Goal: Transaction & Acquisition: Subscribe to service/newsletter

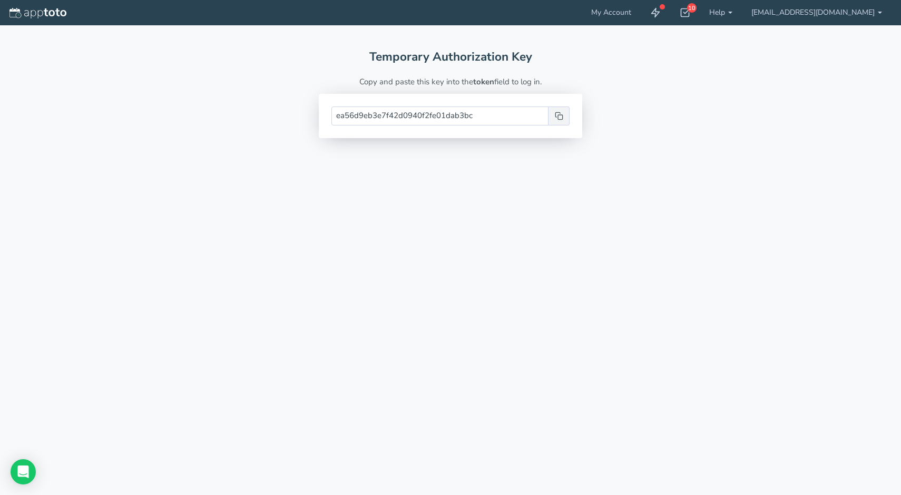
click at [561, 125] on div "ea56d9eb3e7f42d0940f2fe01dab3bc" at bounding box center [450, 116] width 263 height 44
click at [557, 115] on icon at bounding box center [559, 116] width 8 height 8
click at [641, 12] on link "My Account" at bounding box center [611, 12] width 59 height 25
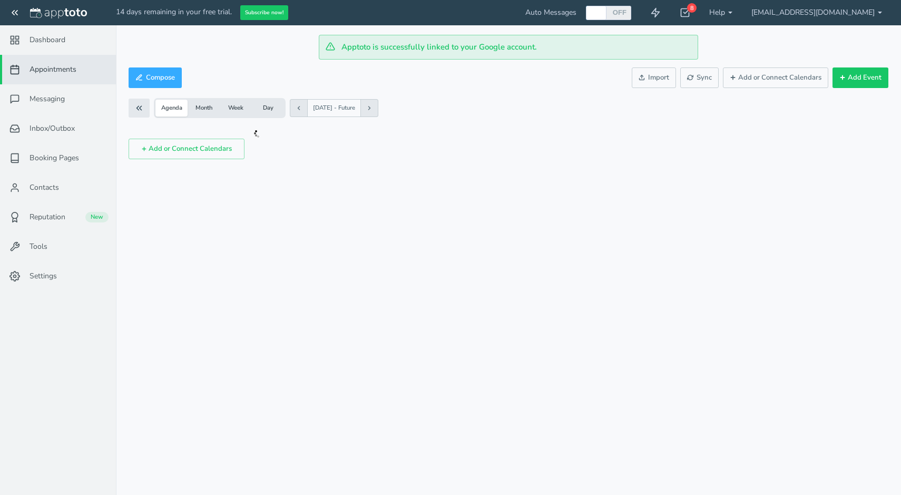
checkbox input "true"
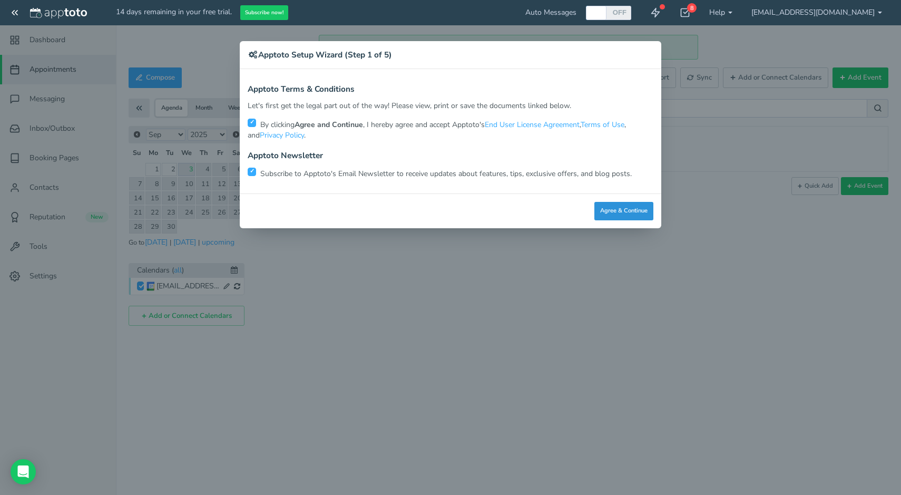
click at [613, 209] on button "Agree & Continue" at bounding box center [623, 211] width 59 height 18
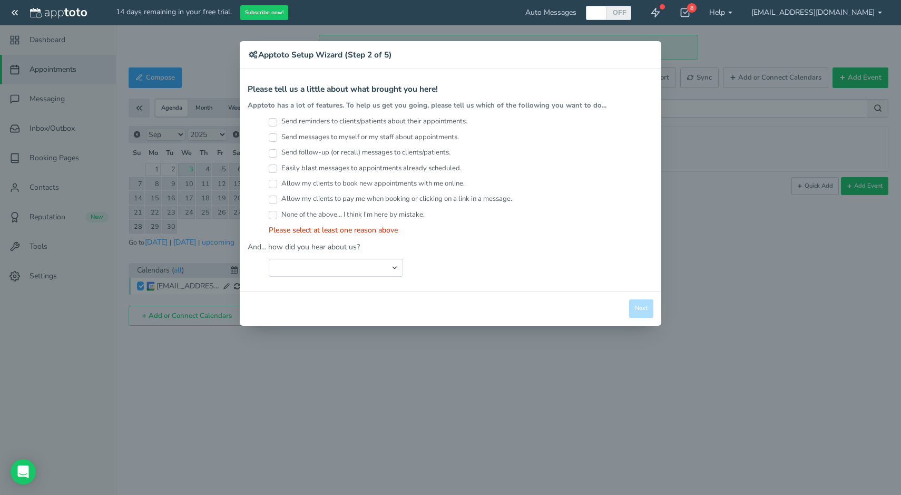
click at [413, 120] on label "Send reminders to clients/patients about their appointments." at bounding box center [368, 121] width 199 height 10
click at [277, 120] on input "Send reminders to clients/patients about their appointments." at bounding box center [273, 122] width 8 height 8
checkbox input "true"
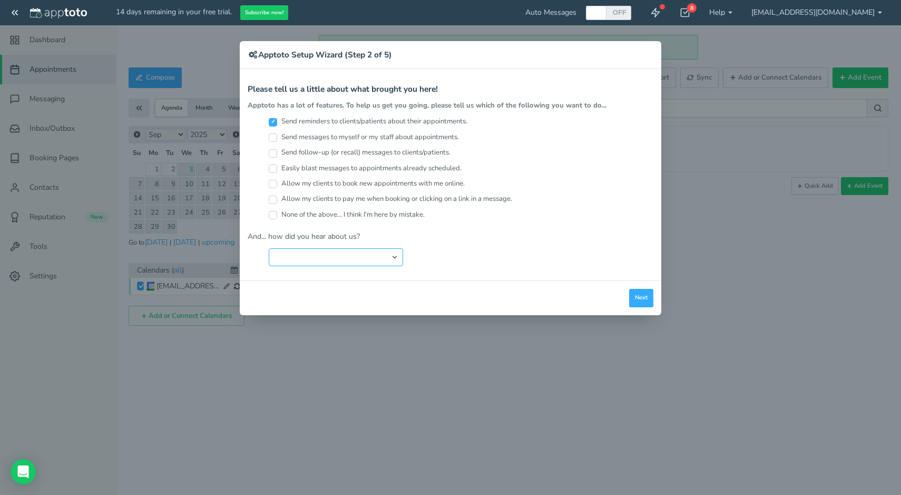
select select "string:Search Engine (Google, Yahoo, Bing, etc.)"
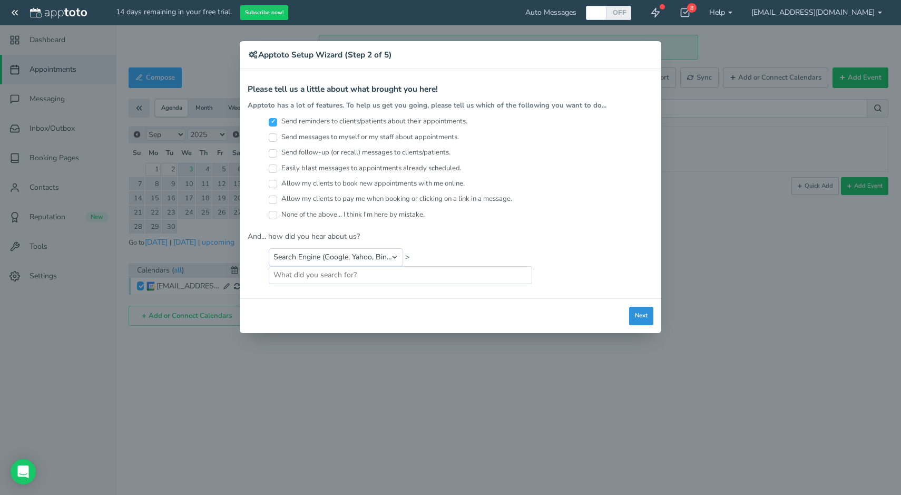
click at [642, 315] on button "Next" at bounding box center [641, 316] width 24 height 18
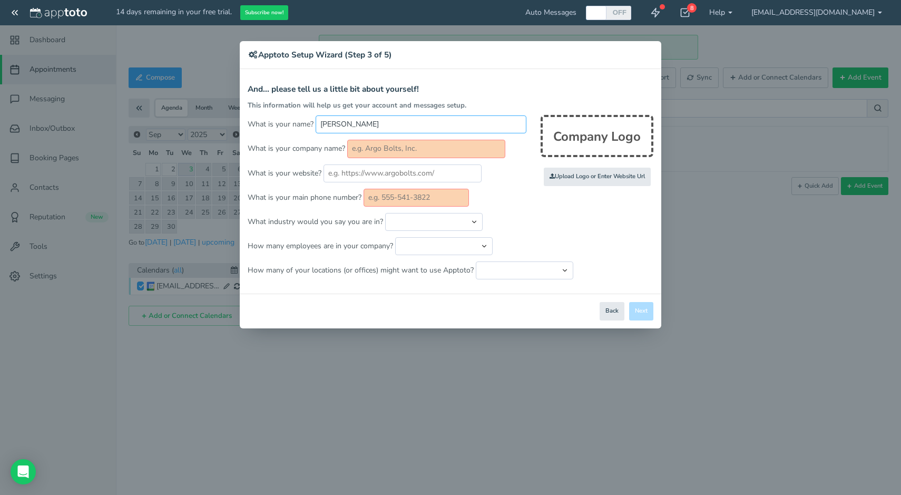
type input "Alex Danley"
type input "Tallgrass Recovery"
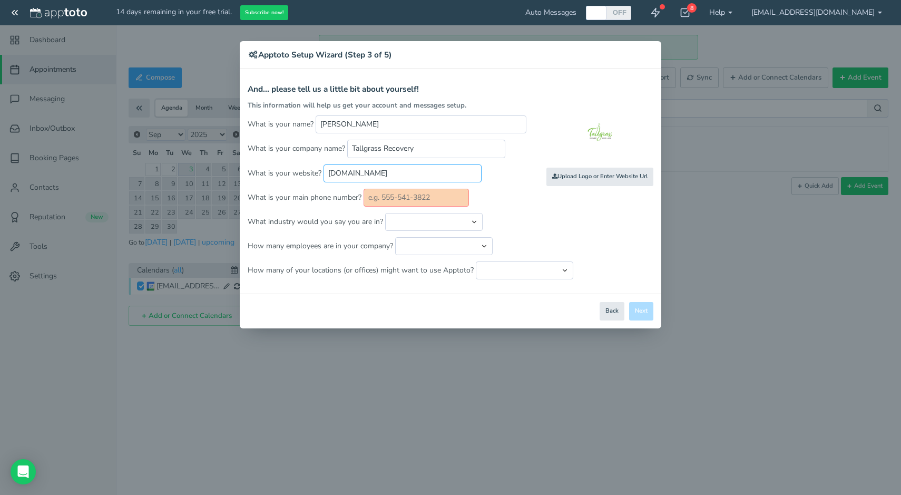
type input "www.tallgrassrecovery.org"
type input "605-368-5559"
select select "string:Nonprofit"
select select "string:11..25"
select select "string:1"
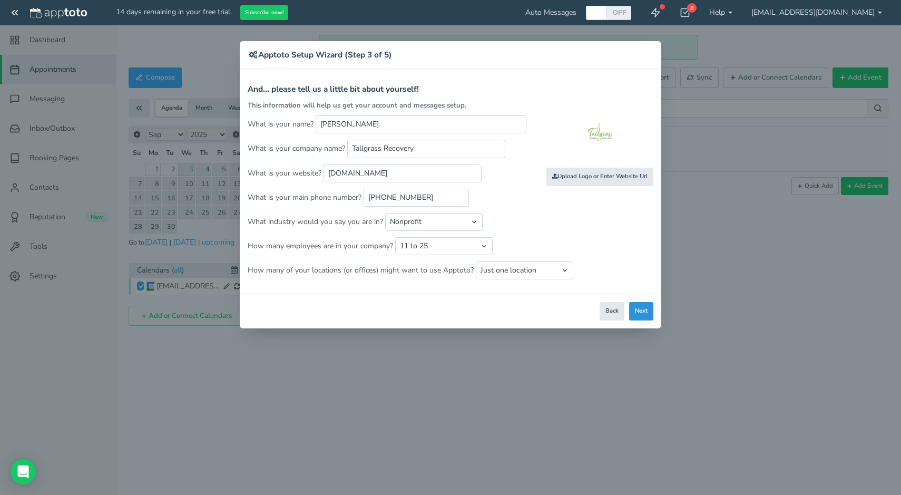
click at [647, 308] on button "Next" at bounding box center [641, 311] width 24 height 18
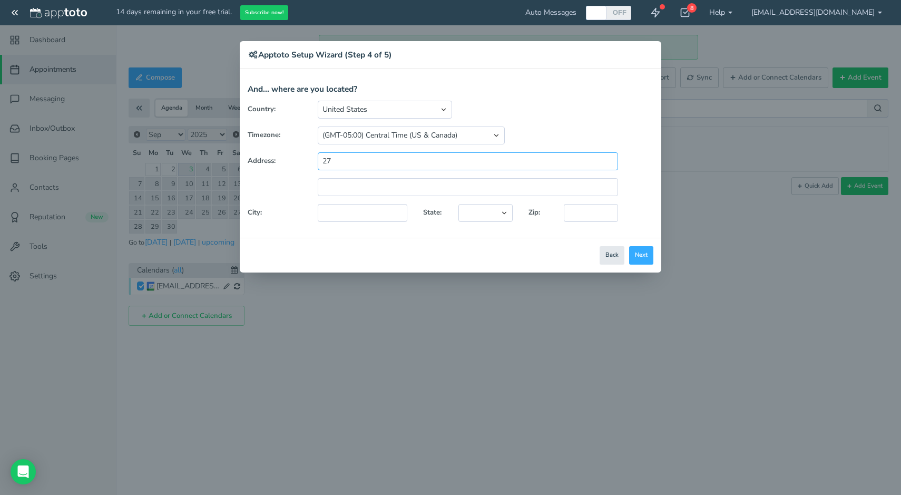
type input "270"
type input "27048 Tallgrass Ave"
type input "Sioux Falls"
select select "string:SD"
type input "57108"
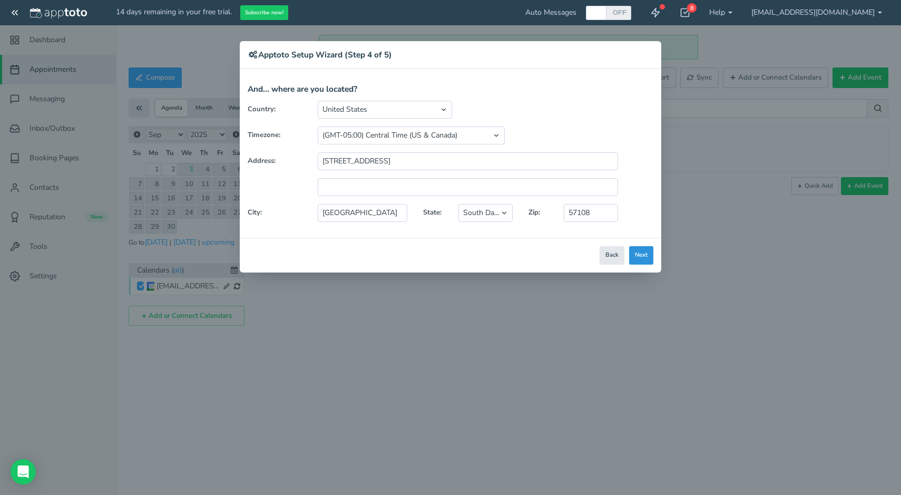
click at [646, 256] on button "Next" at bounding box center [641, 255] width 24 height 18
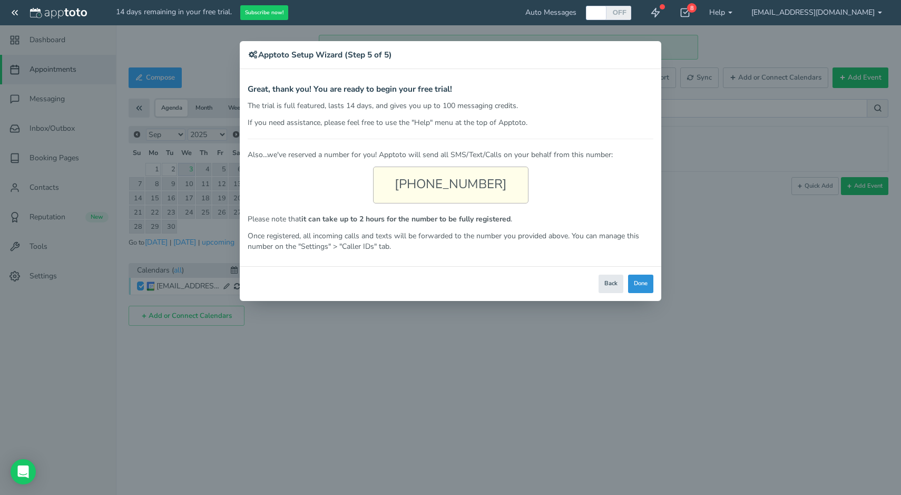
click at [638, 283] on button "Done" at bounding box center [640, 284] width 25 height 18
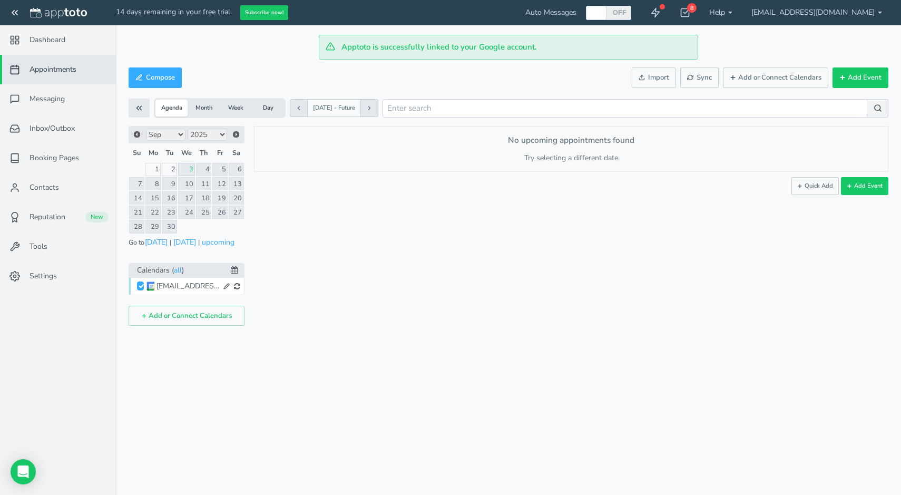
click at [206, 110] on button "Month" at bounding box center [204, 108] width 32 height 17
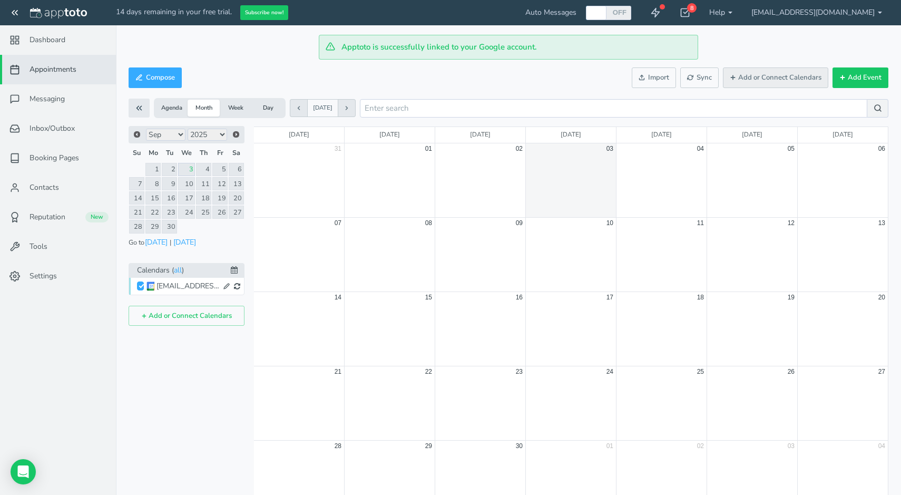
click at [745, 79] on button "Add or Connect Calendars" at bounding box center [775, 77] width 105 height 21
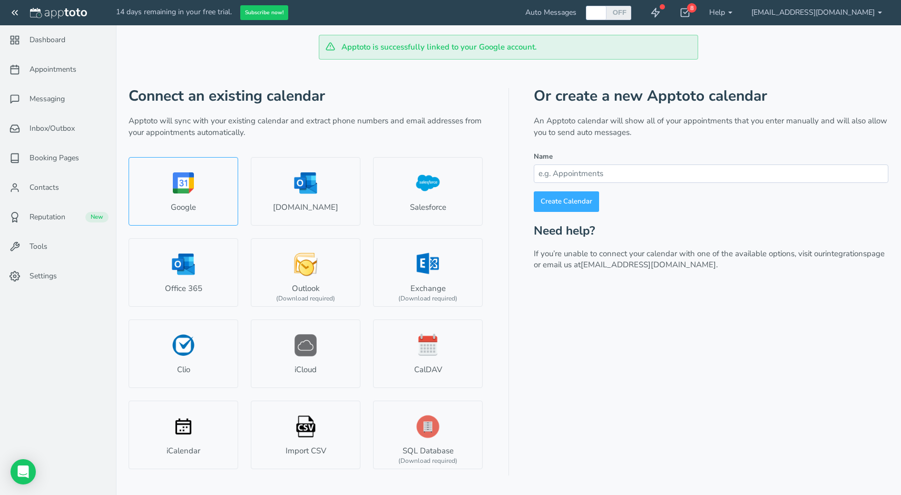
click at [170, 198] on link "Google" at bounding box center [184, 191] width 110 height 69
select select "number:57540"
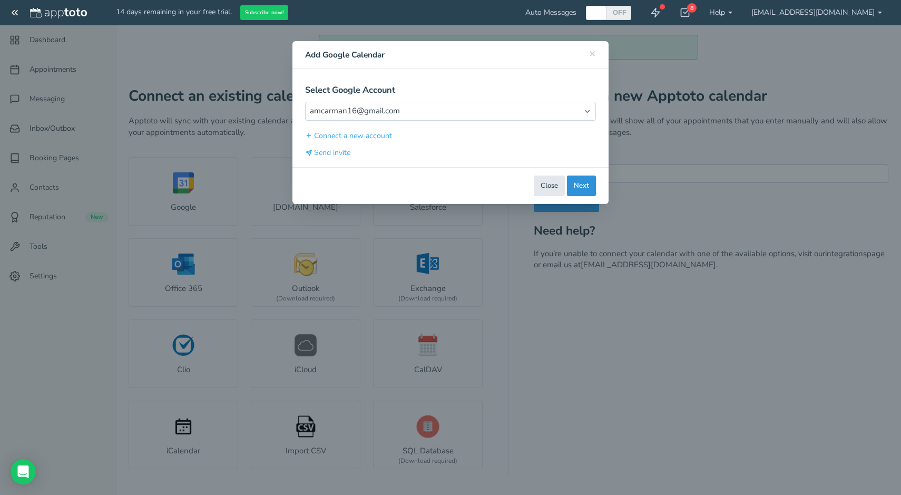
click at [582, 181] on button "Next" at bounding box center [581, 185] width 29 height 21
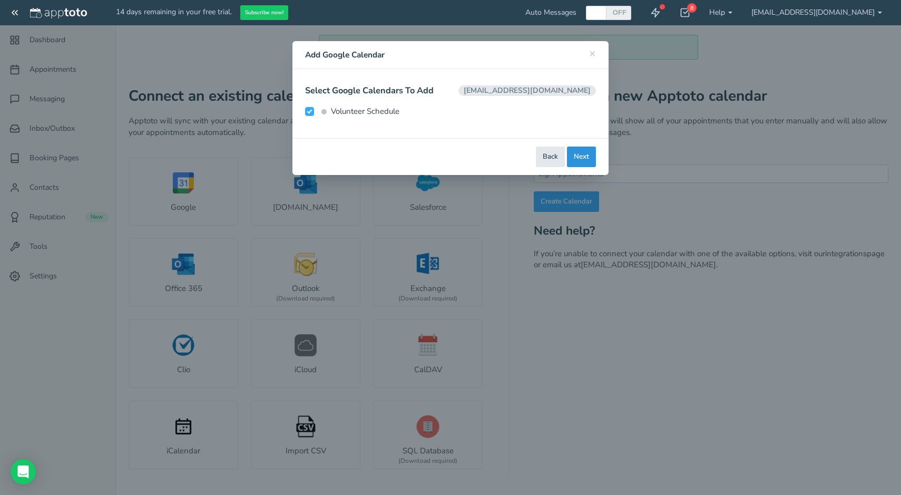
click at [584, 158] on button "Next" at bounding box center [581, 156] width 29 height 21
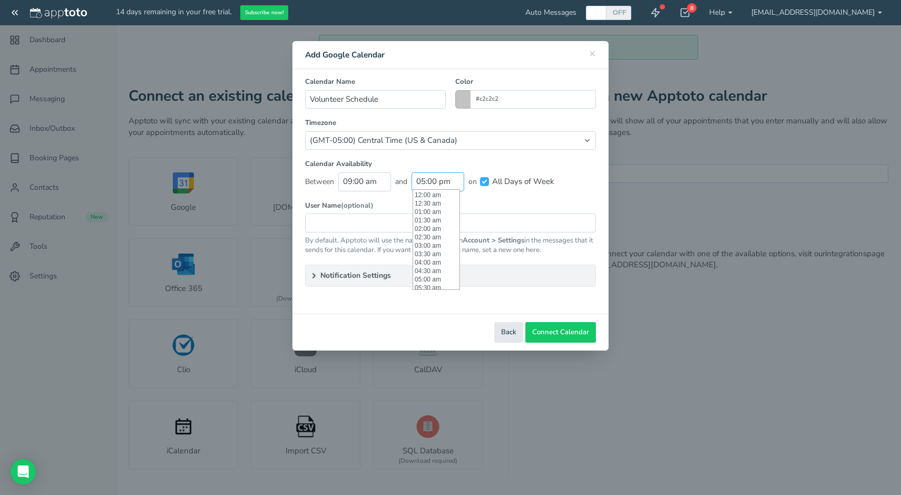
scroll to position [287, 0]
click at [426, 178] on input "05:00 pm" at bounding box center [438, 181] width 53 height 18
click at [429, 228] on li "07:00 pm" at bounding box center [436, 227] width 46 height 8
type input "07:00 pm"
click at [566, 330] on span "Connect Calendar" at bounding box center [560, 332] width 57 height 10
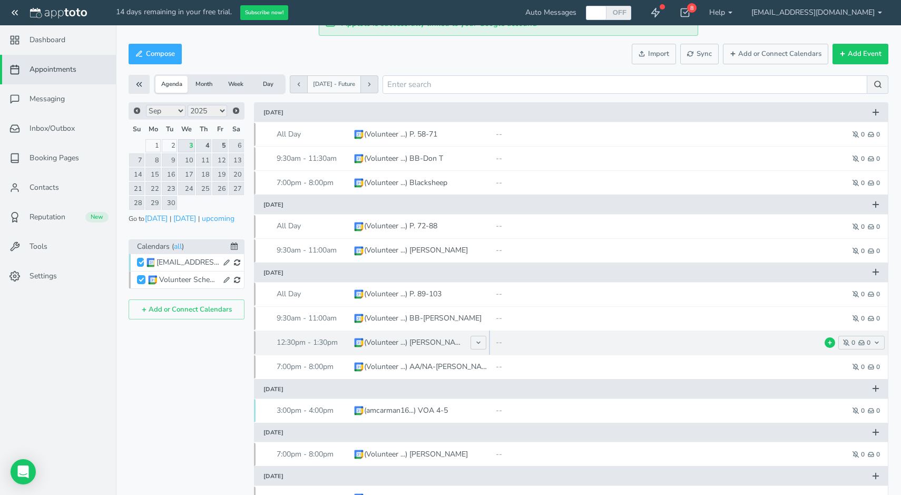
scroll to position [24, 0]
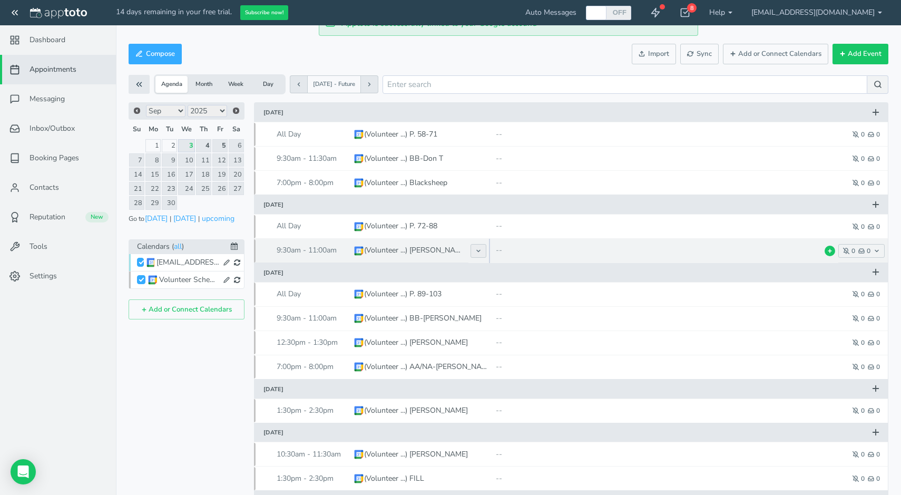
click at [478, 249] on icon at bounding box center [478, 251] width 6 height 6
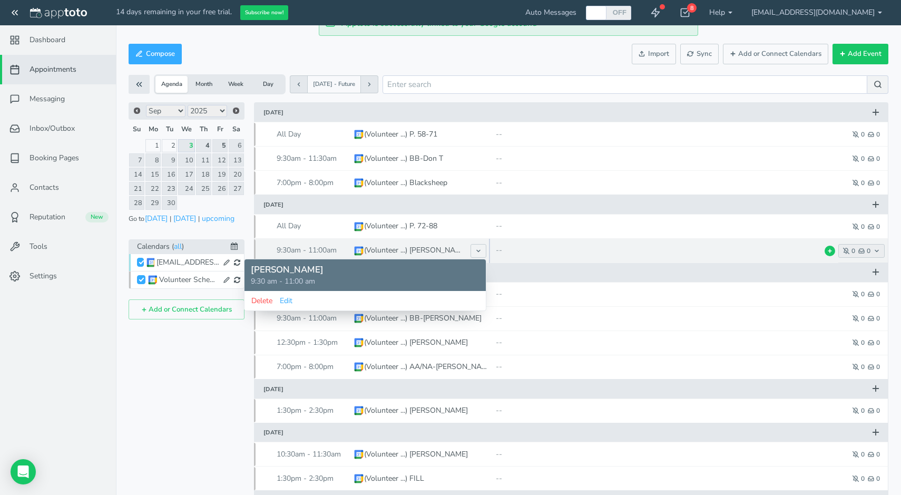
click at [846, 251] on icon "button" at bounding box center [846, 251] width 6 height 6
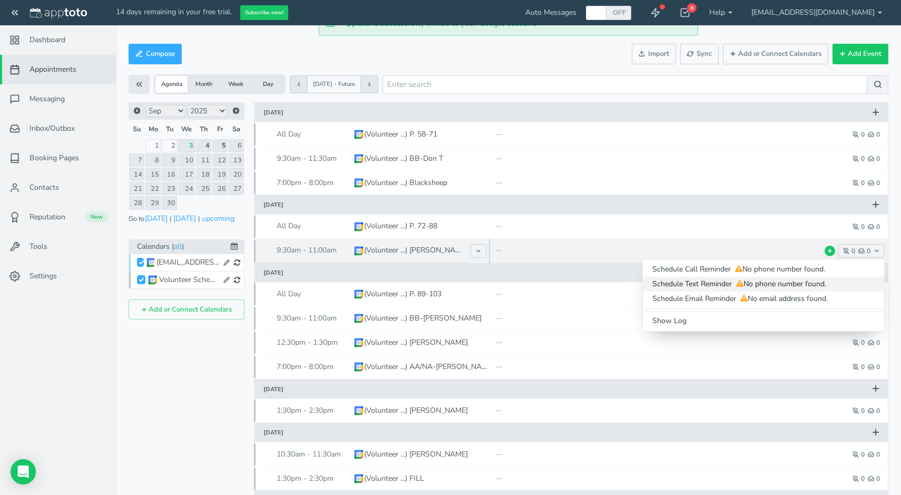
click at [815, 283] on span "No phone number found." at bounding box center [780, 284] width 92 height 10
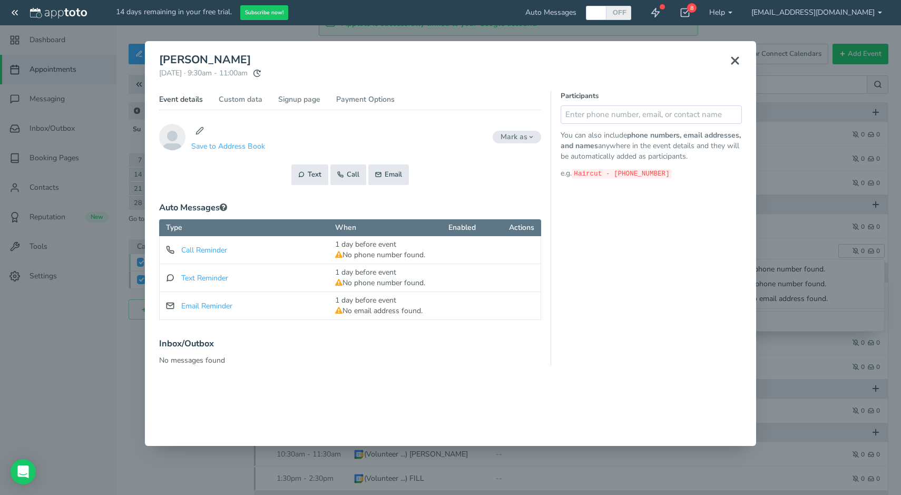
click at [189, 99] on link "Event details" at bounding box center [181, 101] width 44 height 15
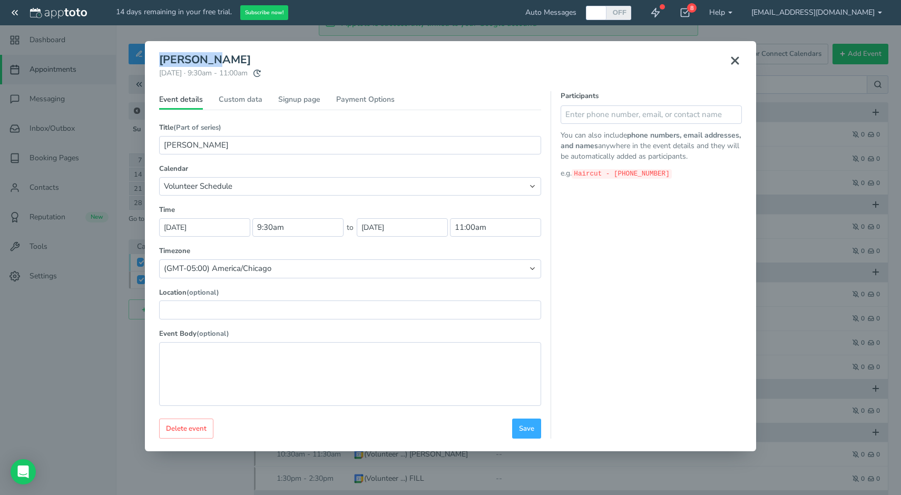
drag, startPoint x: 387, startPoint y: 64, endPoint x: 396, endPoint y: 51, distance: 16.4
click at [396, 51] on div "BB-Arthur Thursday, September 4th · 9:30am - 11:00am Public reschedule link Eve…" at bounding box center [450, 246] width 595 height 394
click at [230, 96] on link "Custom data" at bounding box center [241, 101] width 44 height 15
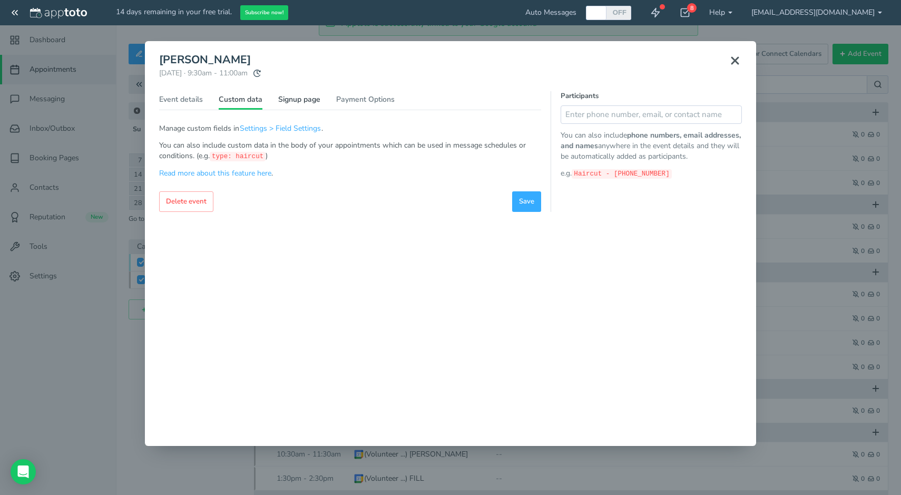
click at [306, 104] on link "Signup page" at bounding box center [299, 101] width 42 height 15
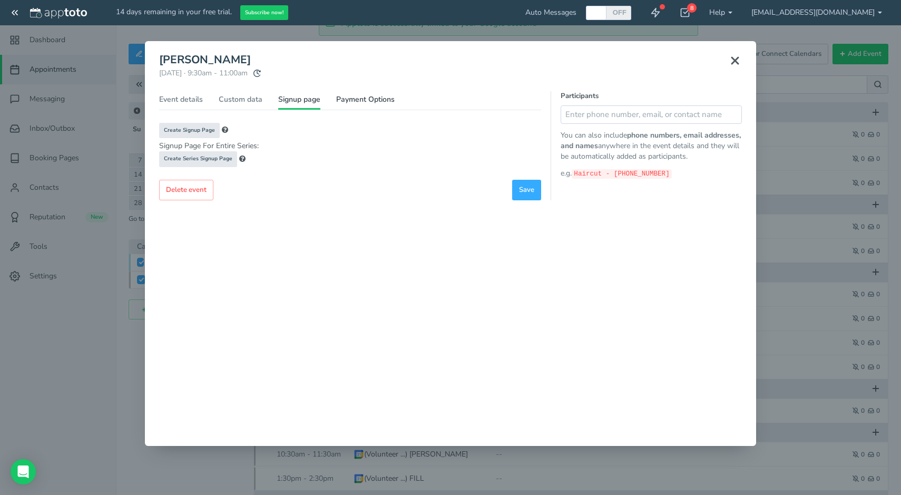
click at [377, 107] on link "Payment Options" at bounding box center [365, 101] width 58 height 15
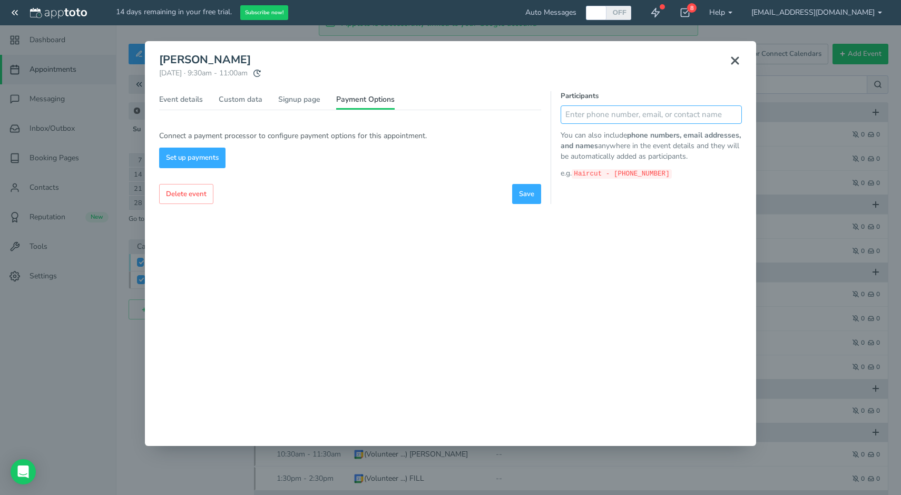
click at [634, 118] on input "text" at bounding box center [651, 114] width 181 height 18
type input "[PHONE_NUMBER]"
click at [731, 112] on use at bounding box center [731, 114] width 4 height 4
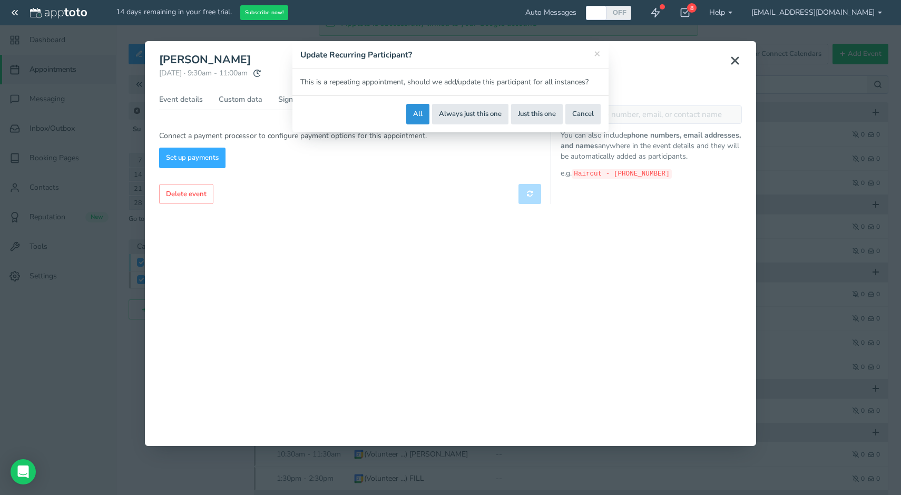
click at [418, 114] on button "All" at bounding box center [417, 114] width 23 height 21
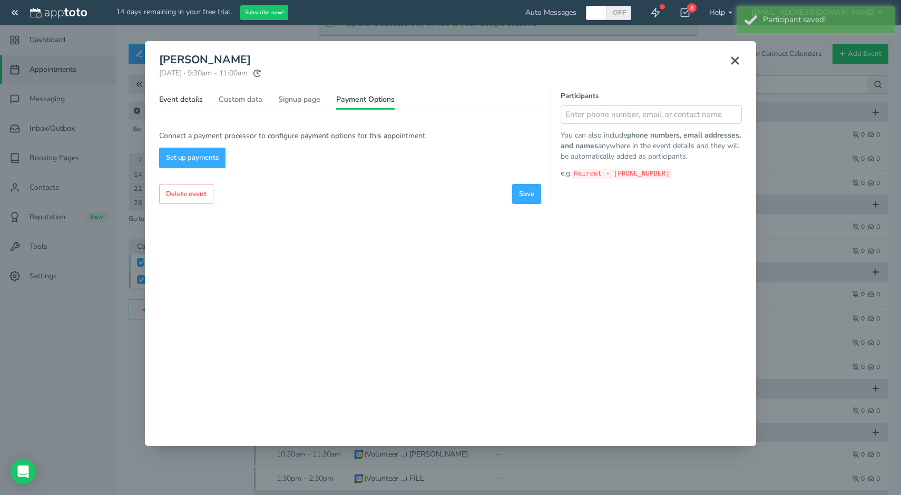
click at [174, 98] on link "Event details" at bounding box center [181, 101] width 44 height 15
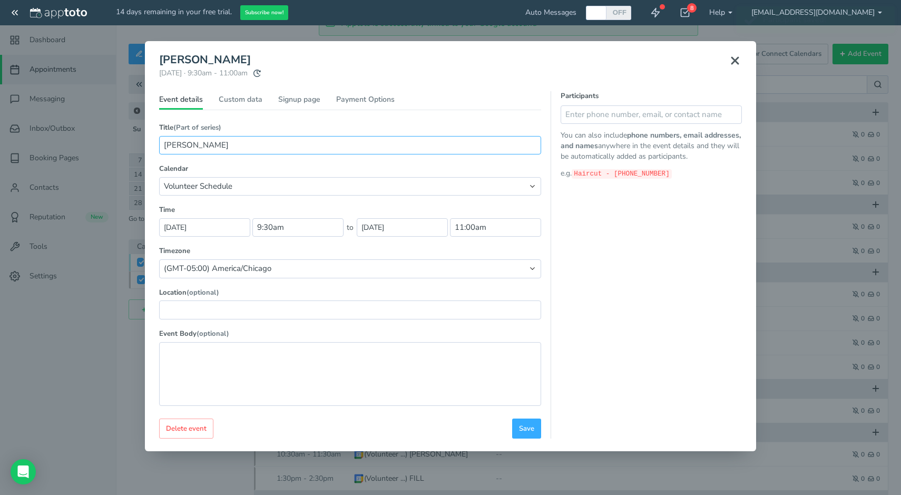
click at [261, 145] on input "[PERSON_NAME]" at bounding box center [350, 145] width 382 height 18
click at [239, 362] on textarea at bounding box center [350, 374] width 382 height 64
click at [166, 350] on textarea "Pages 72-88" at bounding box center [350, 374] width 382 height 64
click at [460, 352] on textarea "Reminder we have you on the calendar for a Big Book meeting. Pages 72-88" at bounding box center [350, 374] width 382 height 64
type textarea "Reminder we have you on the calendar for a Big Book meeting. Pages 72-88. We lo…"
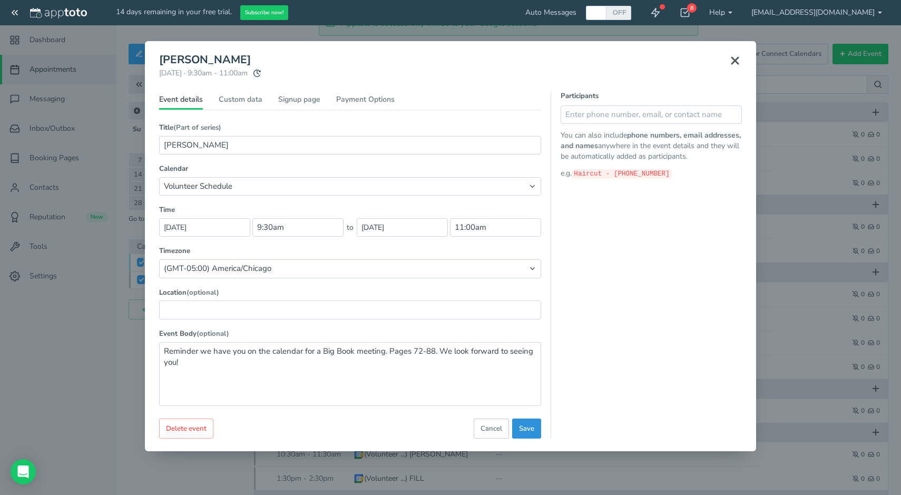
click at [526, 431] on button "Save" at bounding box center [526, 428] width 29 height 21
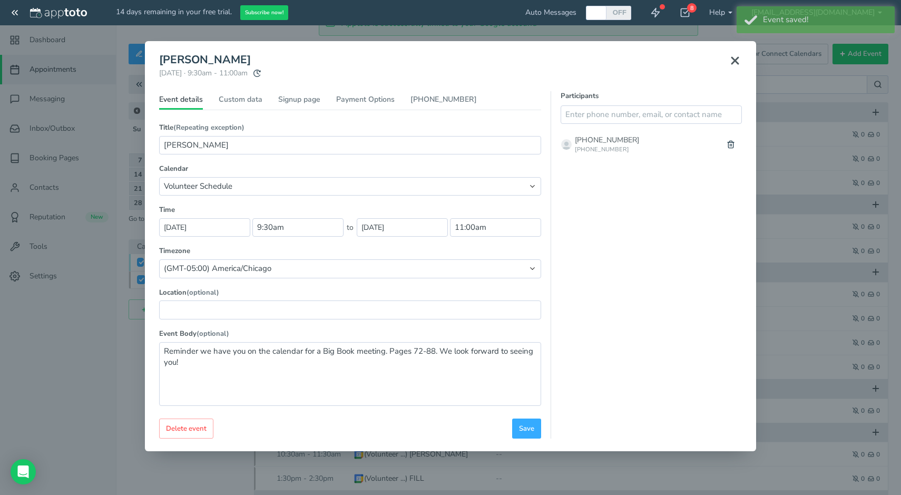
click at [740, 60] on icon at bounding box center [735, 60] width 13 height 13
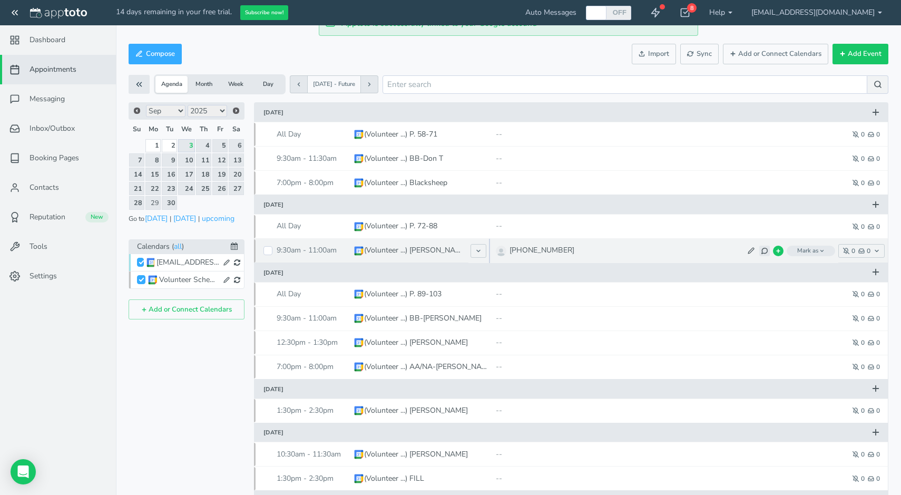
click at [762, 251] on icon at bounding box center [764, 250] width 7 height 7
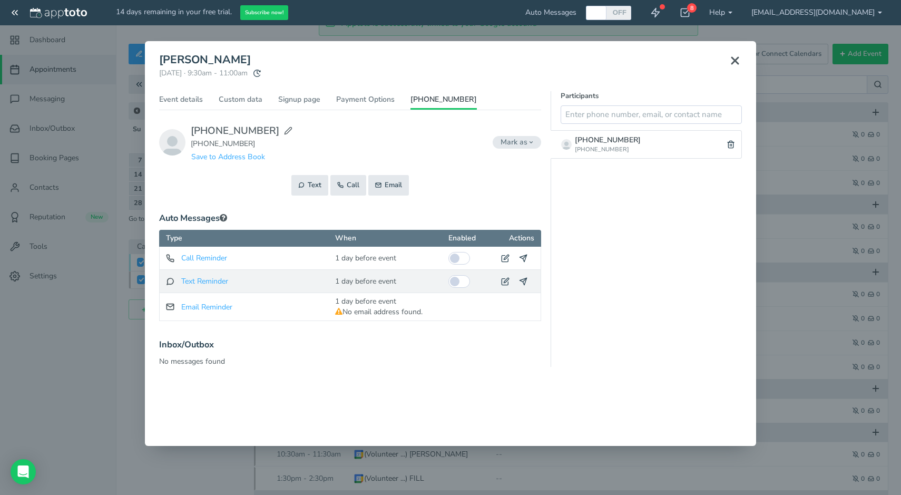
click at [456, 280] on input "checkbox" at bounding box center [459, 281] width 22 height 13
click at [523, 278] on icon at bounding box center [523, 281] width 8 height 8
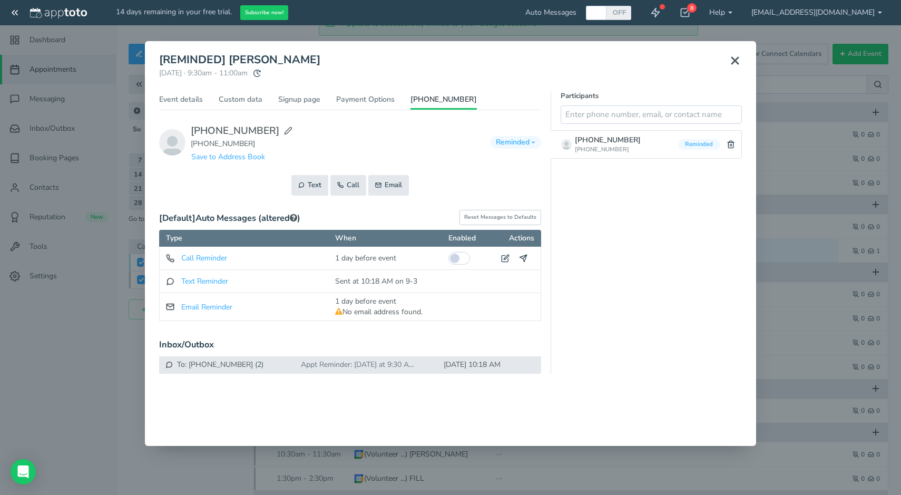
click at [344, 366] on div "Appt Reminder: tomorrow at 9:30 AM with Alex Danley at Tallgrass Recovery https…" at bounding box center [361, 364] width 132 height 11
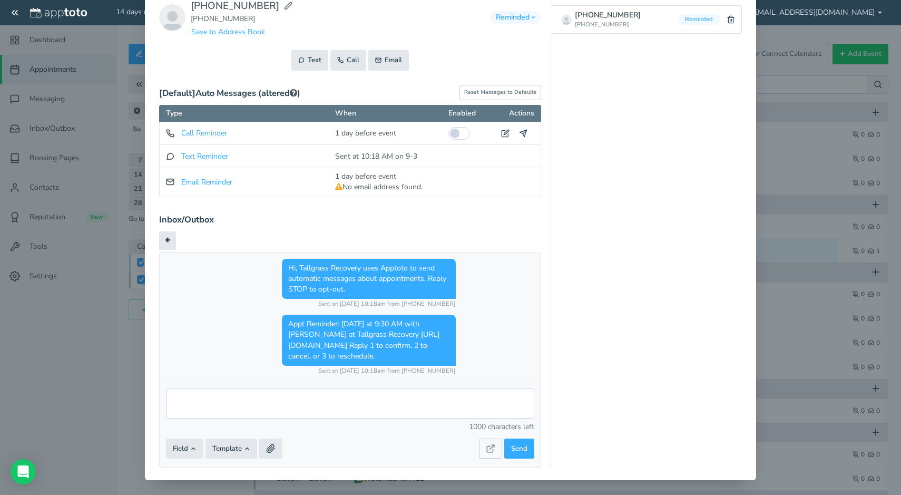
scroll to position [124, 0]
click at [226, 449] on button "Template" at bounding box center [232, 449] width 52 height 21
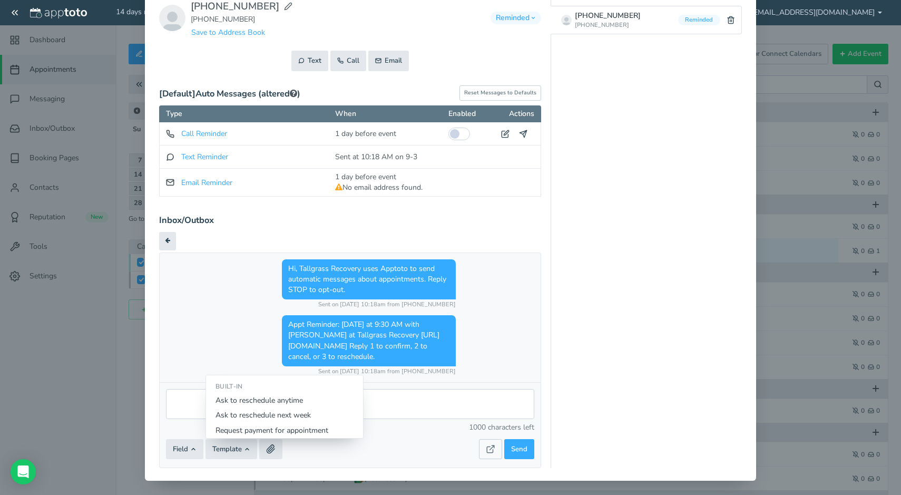
click at [402, 449] on div "Field Event Title Where/Location Field Description/Body Field Custom Day and ti…" at bounding box center [322, 449] width 313 height 21
click at [342, 400] on textarea at bounding box center [350, 404] width 368 height 30
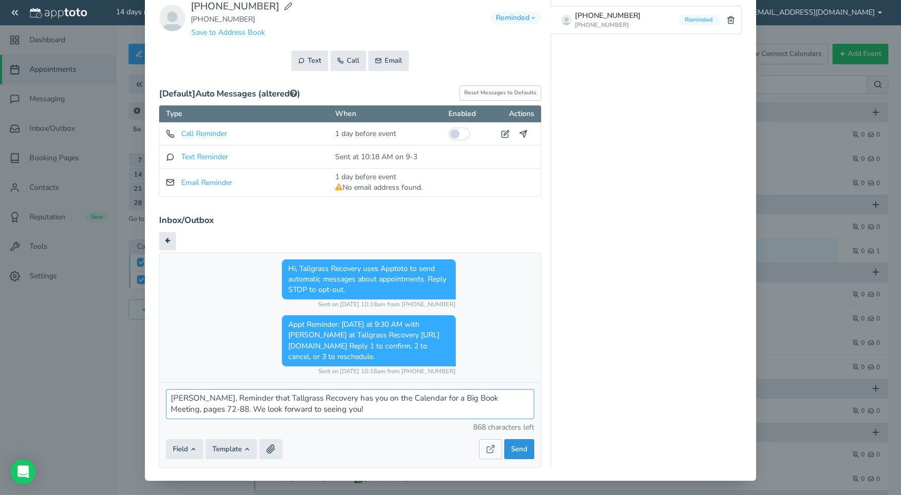
type textarea "Arthur, Reminder that Tallgrass Recovery has you on the Calendar for a Big Book…"
click at [521, 444] on span "Send" at bounding box center [519, 449] width 16 height 10
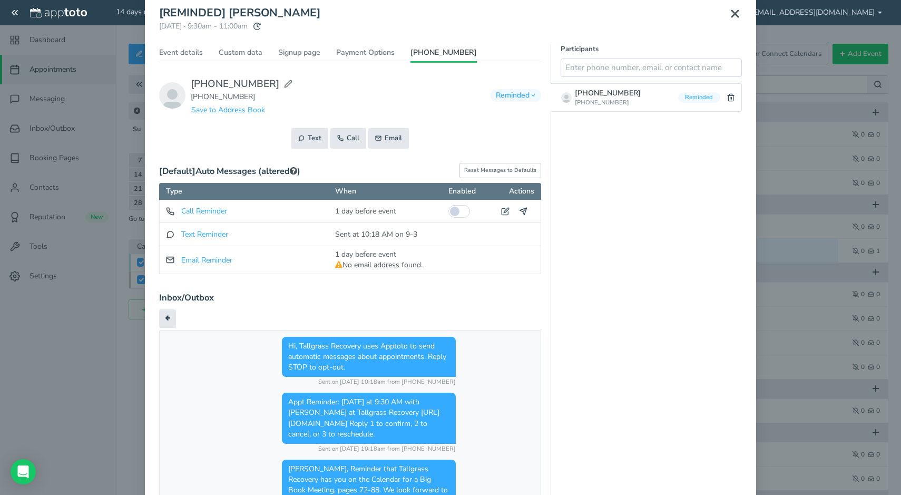
scroll to position [35, 0]
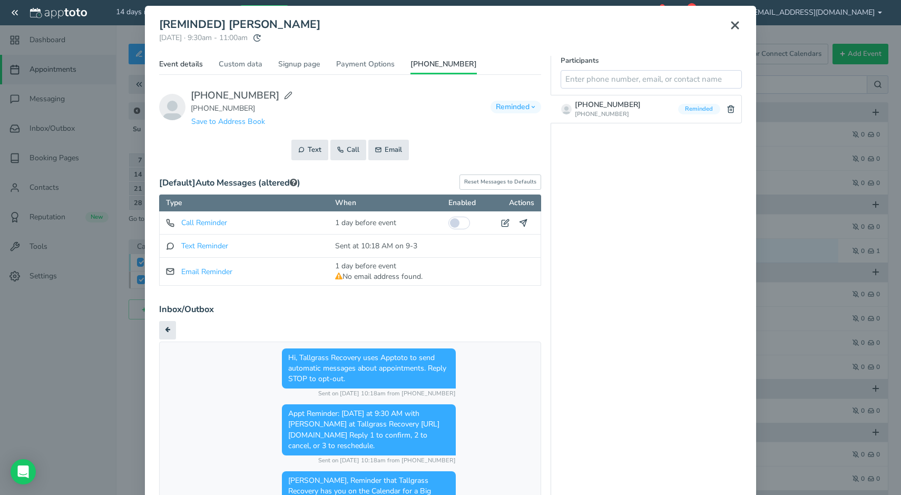
click at [175, 65] on link "Event details" at bounding box center [181, 66] width 44 height 15
type input "[REMINDED] [PERSON_NAME]"
type textarea "Reminder we have you on the calendar for a Big Book meeting. Pages 72-88. We lo…"
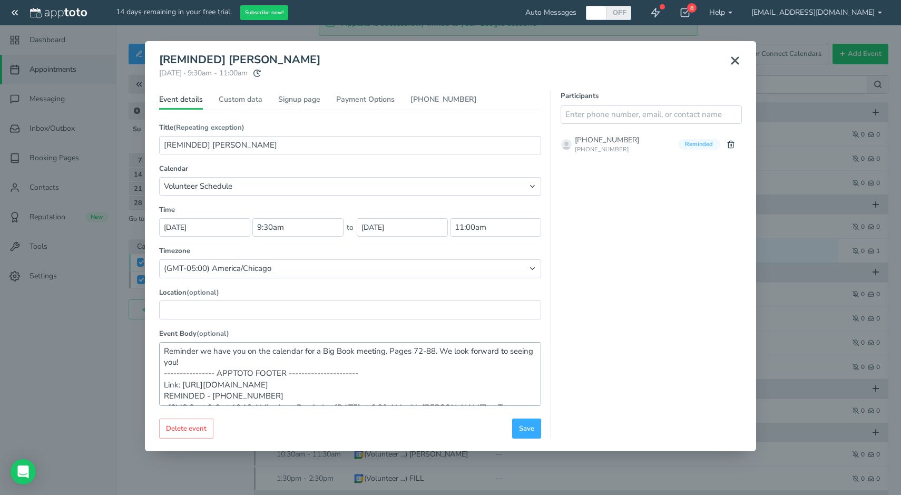
scroll to position [0, 0]
click at [429, 292] on label "Location (optional)" at bounding box center [350, 293] width 382 height 10
click at [475, 226] on input "11:00am" at bounding box center [495, 227] width 91 height 18
click at [476, 257] on li "11:30 am" at bounding box center [474, 257] width 46 height 8
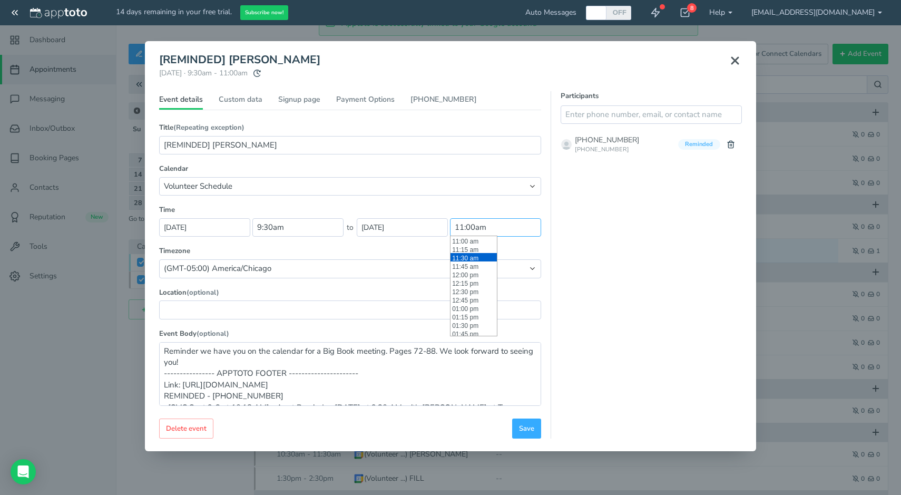
type input "11:30 am"
click at [475, 251] on label "Timezone" at bounding box center [350, 251] width 382 height 10
click at [524, 424] on span "Save" at bounding box center [526, 429] width 15 height 10
click at [248, 91] on div "Event details Custom data Signup page Payment Options 605-728-3276 Title (Part …" at bounding box center [350, 265] width 382 height 348
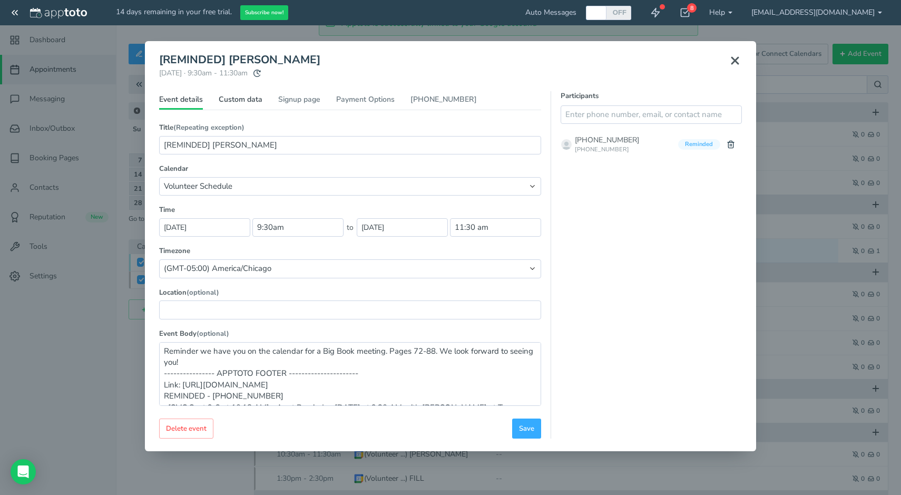
click at [246, 94] on link "Custom data" at bounding box center [241, 101] width 44 height 15
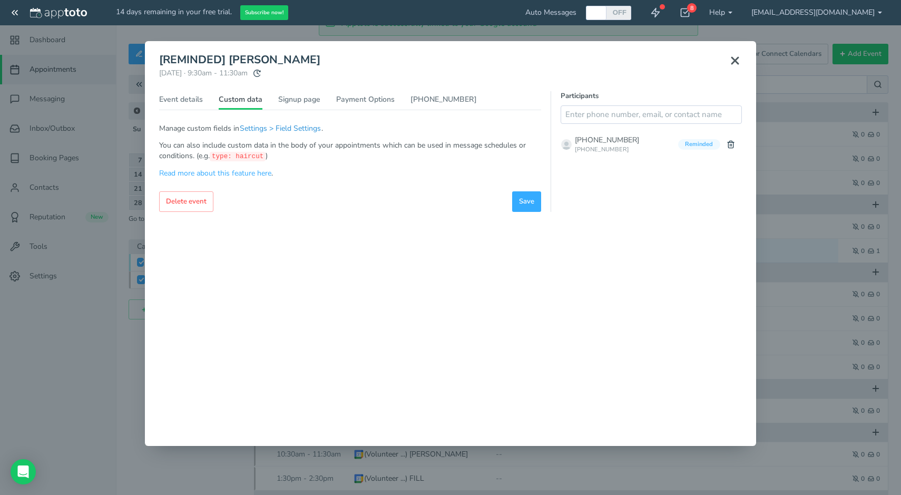
click at [271, 127] on button "Settings > Field Settings" at bounding box center [280, 128] width 82 height 11
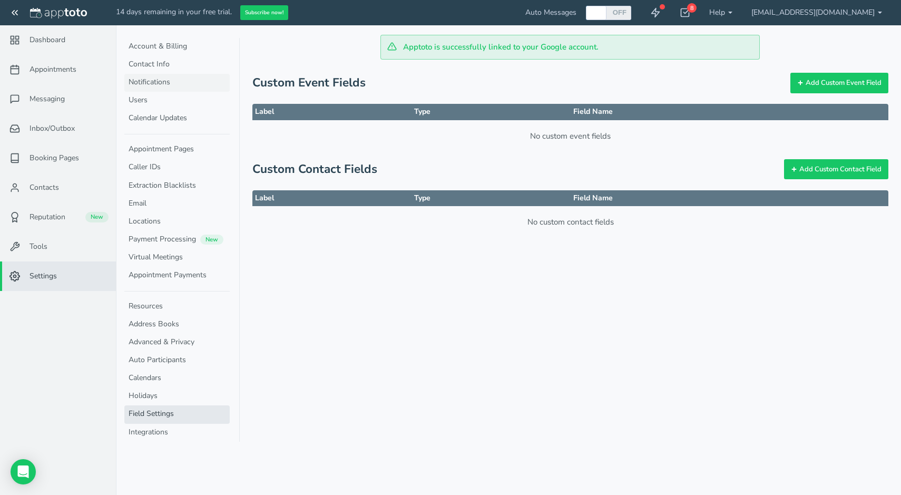
click at [165, 77] on link "Notifications" at bounding box center [176, 83] width 105 height 18
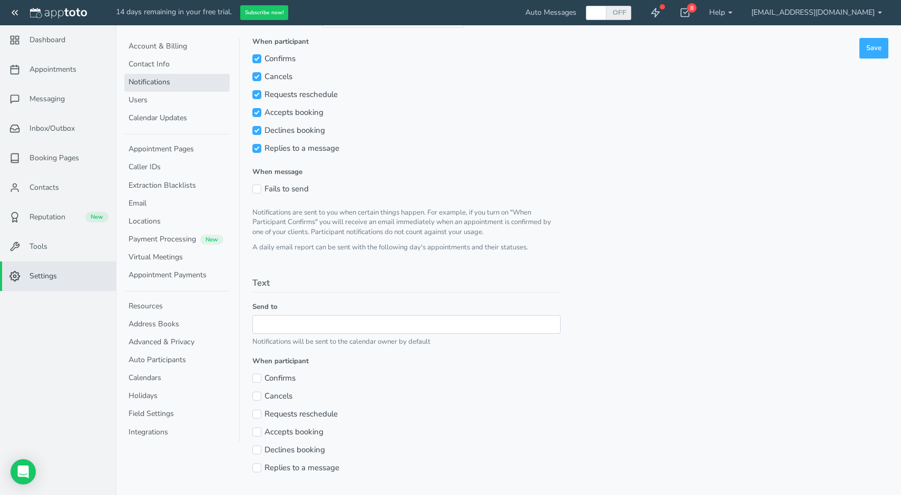
scroll to position [187, 0]
click at [170, 64] on link "Contact Info" at bounding box center [176, 65] width 105 height 18
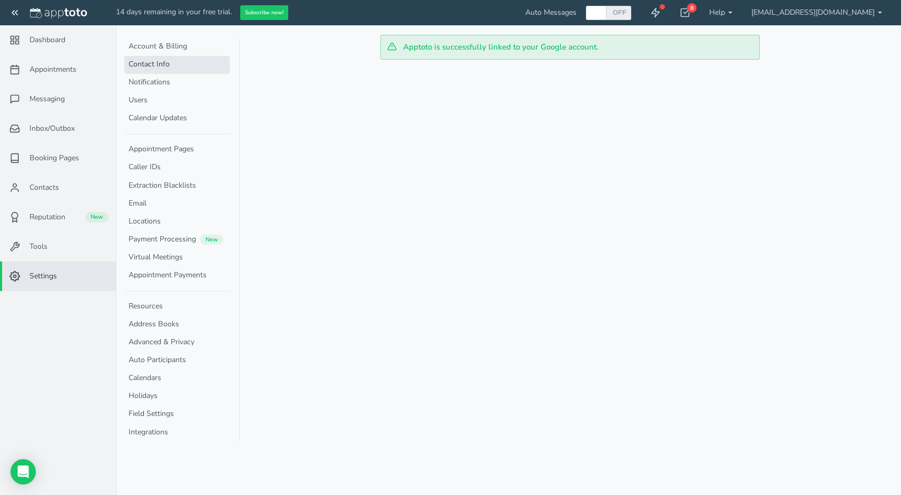
select select "720"
select select "1200"
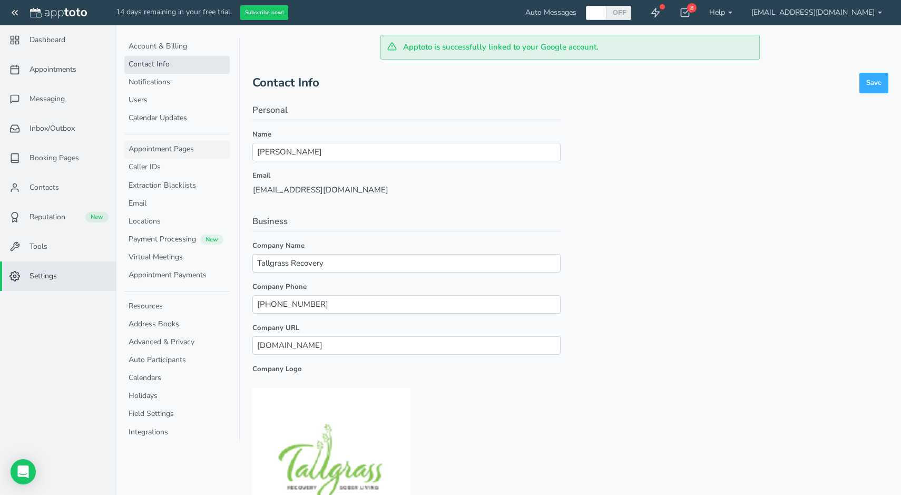
click at [197, 150] on link "Appointment Pages" at bounding box center [176, 150] width 105 height 18
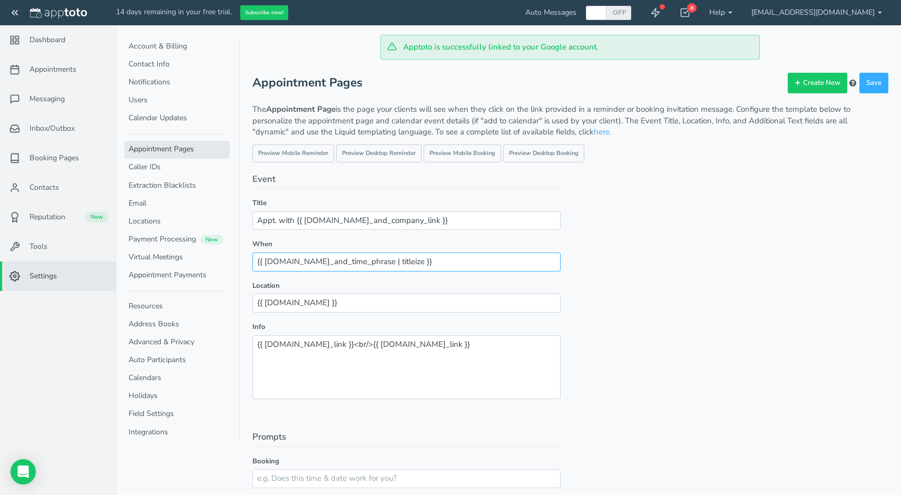
drag, startPoint x: 404, startPoint y: 260, endPoint x: 301, endPoint y: 240, distance: 104.7
click at [301, 240] on div "Title Appt. with {{ user.name_and_company_link }} When {{ event.day_and_time_ph…" at bounding box center [406, 304] width 308 height 213
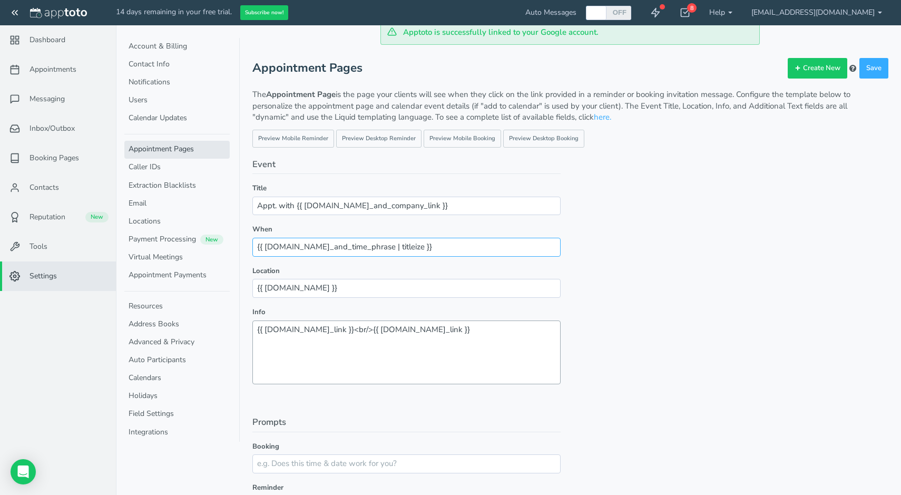
scroll to position [16, 0]
drag, startPoint x: 456, startPoint y: 325, endPoint x: 311, endPoint y: 311, distance: 145.0
click at [311, 311] on div "Title Appt. with {{ user.name_and_company_link }} When {{ event.day_and_time_ph…" at bounding box center [406, 288] width 308 height 213
paste textarea "event.day_and_time_phrase | titleize"
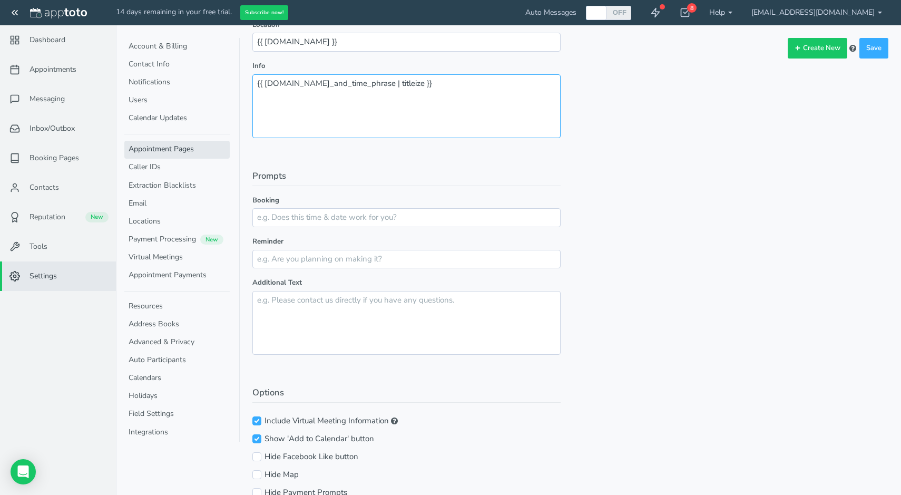
scroll to position [263, 0]
type textarea "{{ event.day_and_time_phrase | titleize }}"
click at [260, 414] on input "Include Virtual Meeting Information" at bounding box center [256, 418] width 9 height 9
checkbox input "false"
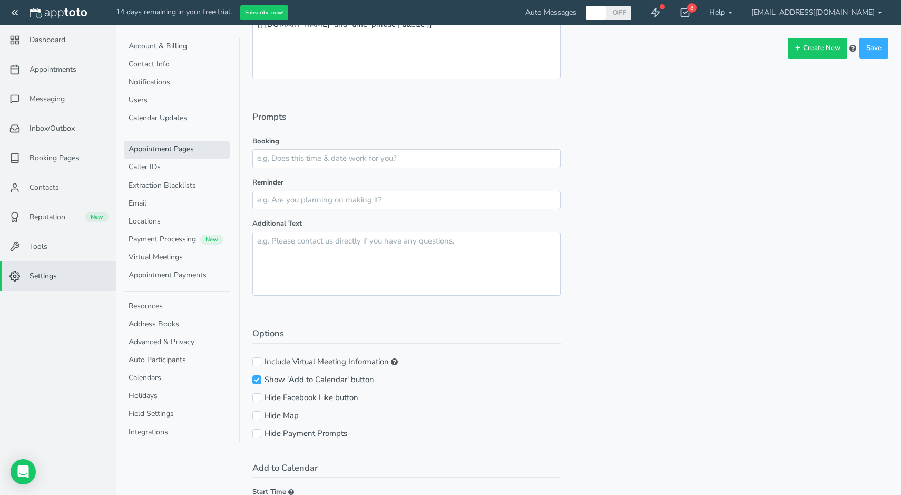
scroll to position [344, 0]
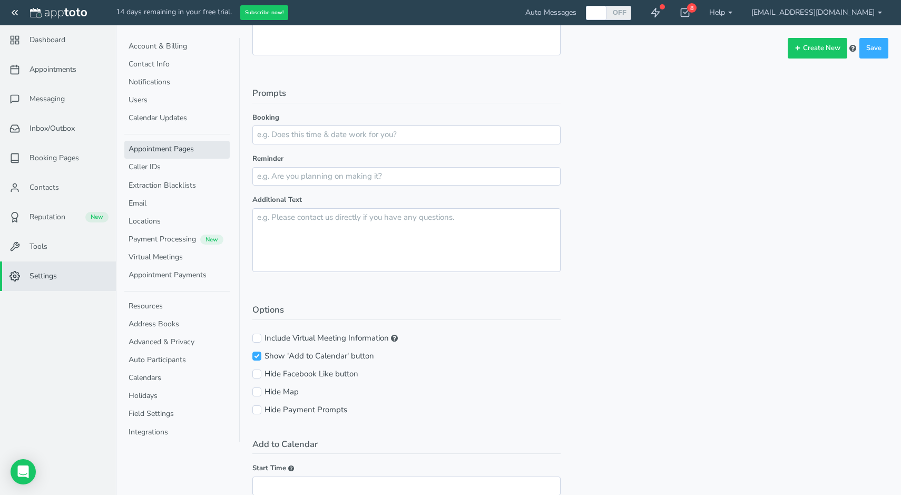
click at [256, 405] on input "Hide Payment Prompts" at bounding box center [256, 409] width 9 height 9
checkbox input "true"
click at [256, 387] on input "Hide Map" at bounding box center [256, 391] width 9 height 9
checkbox input "true"
click at [255, 369] on input "Hide Facebook Like button" at bounding box center [256, 373] width 9 height 9
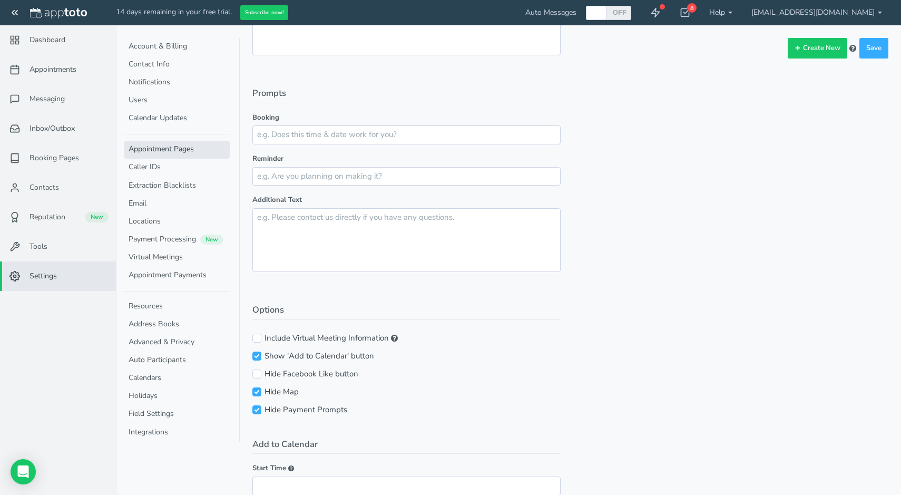
checkbox input "true"
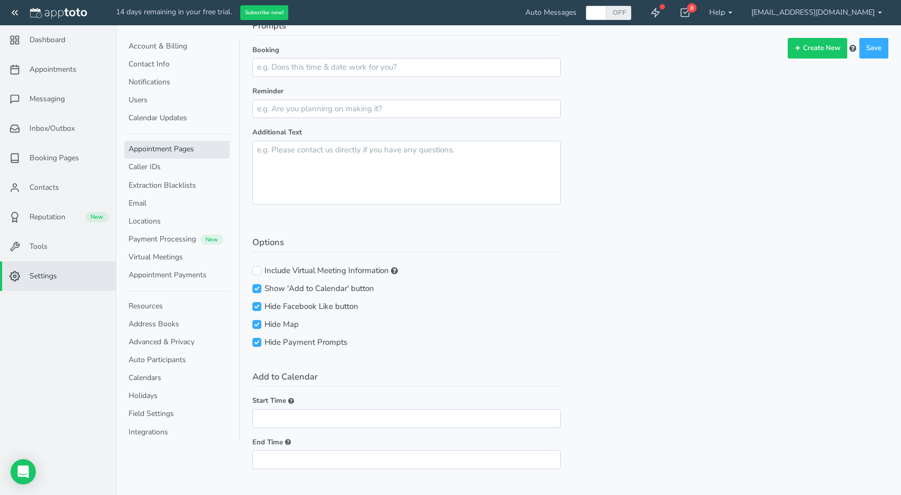
scroll to position [410, 0]
click at [380, 417] on input "Start Time" at bounding box center [406, 418] width 308 height 18
click at [341, 453] on input "End Time" at bounding box center [406, 460] width 308 height 18
click at [484, 349] on div "Event Title Appt. with {{ user.name_and_company_link }} When {{ event.day_and_t…" at bounding box center [406, 120] width 308 height 717
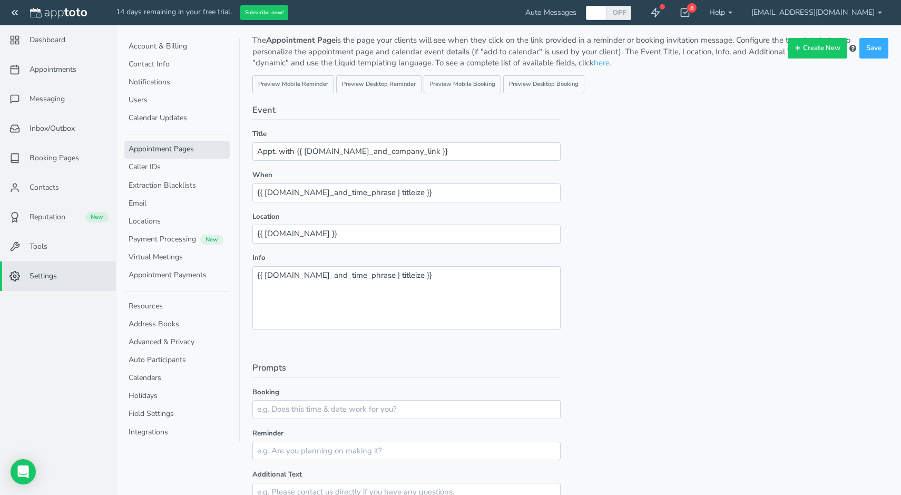
scroll to position [62, 0]
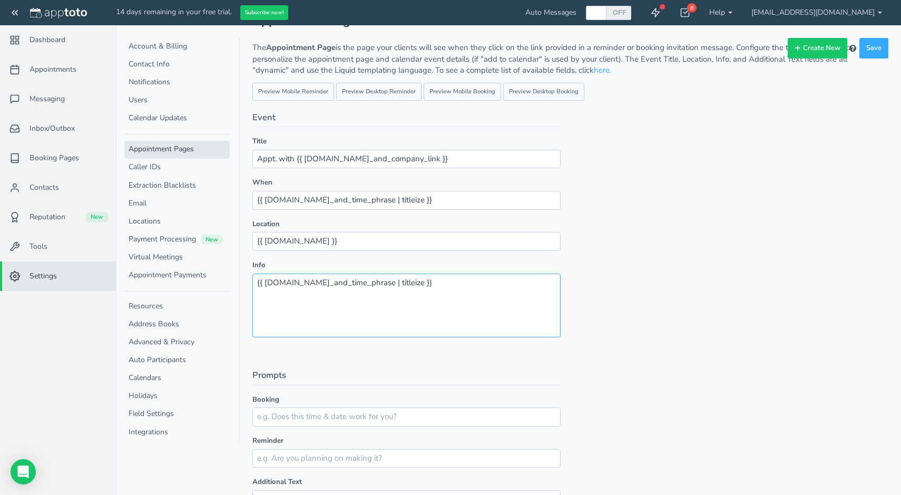
click at [464, 286] on textarea "{{ location.phone_link }}<br/>{{ location.map_link }}" at bounding box center [406, 305] width 308 height 64
click at [256, 280] on textarea "{{ location.phone_link }}<br/>{{ location.map_link }}" at bounding box center [406, 305] width 308 height 64
click at [415, 289] on textarea "{{ location.phone_link }}<br/>{{ location.map_link }}" at bounding box center [406, 305] width 308 height 64
type textarea "Reminder that Tallgrass has you scheduled for a Big Book Meeting on {{ event.da…"
drag, startPoint x: 278, startPoint y: 159, endPoint x: 247, endPoint y: 152, distance: 31.3
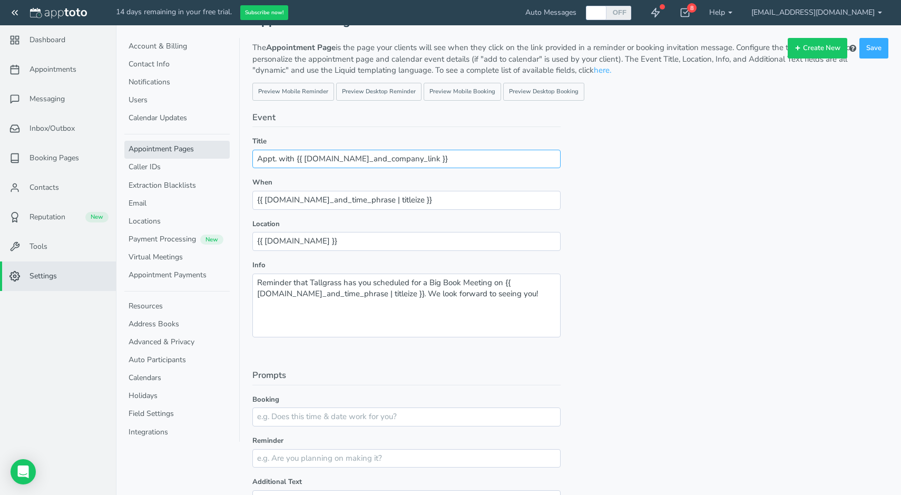
click at [247, 152] on div "Contact Info Save Save Personal Name Alex Danley Email amcarman16@gmail.com Bus…" at bounding box center [509, 417] width 760 height 839
type input "M with {{ user.name_and_company_link }}"
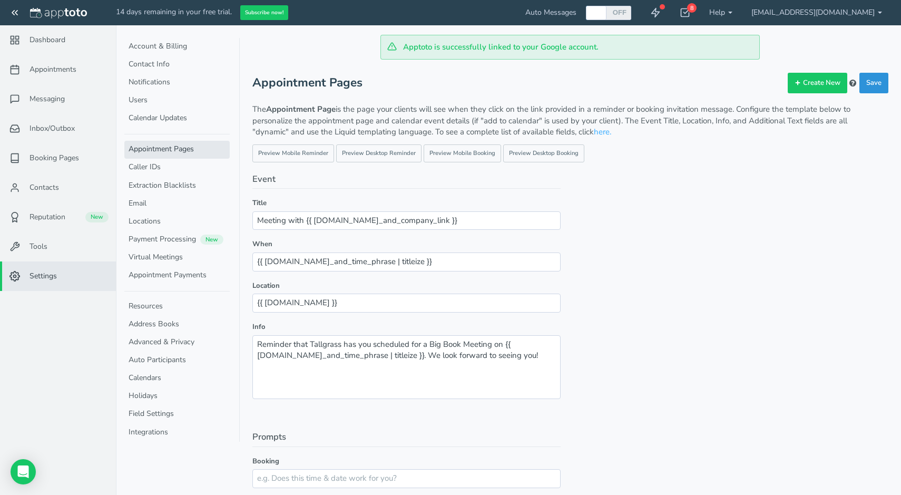
type input "Meeting with {{ user.name_and_company_link }}"
click at [869, 85] on button "Save" at bounding box center [873, 83] width 29 height 21
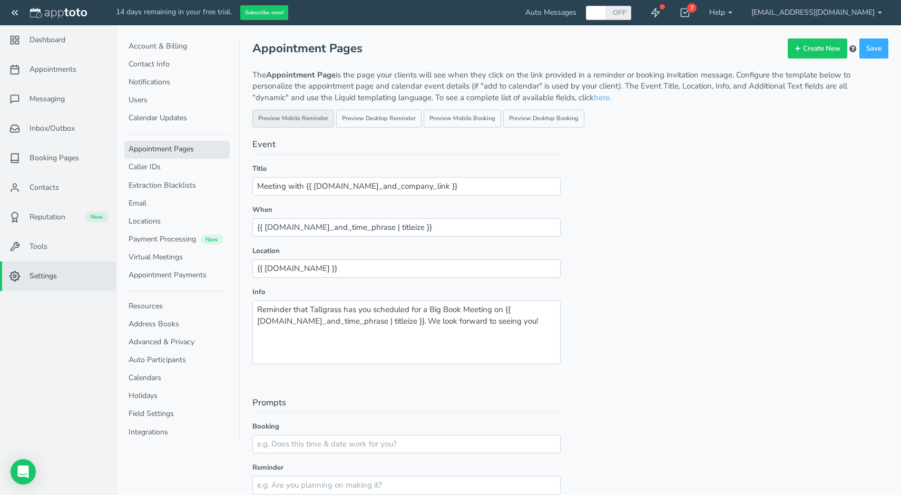
click at [295, 114] on link "Preview Mobile Reminder" at bounding box center [293, 119] width 82 height 18
drag, startPoint x: 448, startPoint y: 189, endPoint x: 369, endPoint y: 176, distance: 79.6
click at [369, 177] on input "Meeting with {{ [DOMAIN_NAME]_and_company_link }}" at bounding box center [406, 186] width 308 height 18
type input "Meeting Reminder at Tallgrass Recovery"
click at [292, 115] on link "Preview Mobile Reminder" at bounding box center [293, 119] width 82 height 18
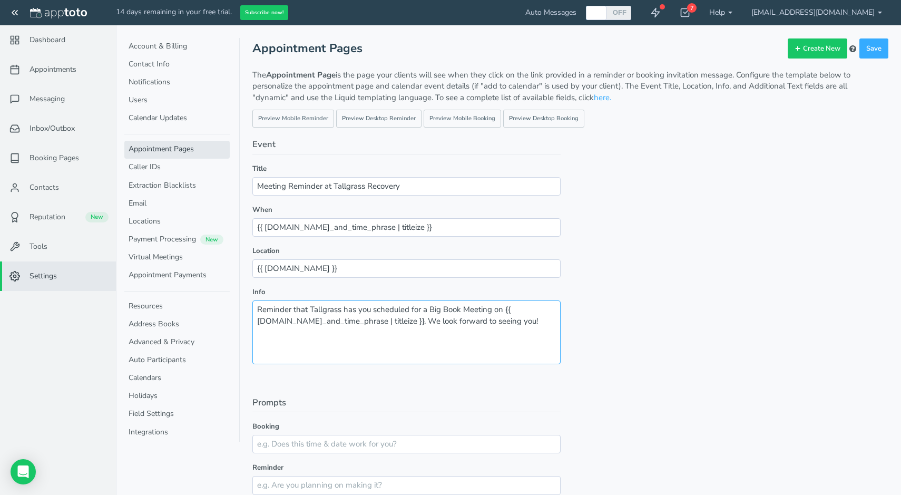
click at [503, 307] on textarea "Reminder that Tallgrass has you scheduled for a Big Book Meeting on {{ [DOMAIN_…" at bounding box center [406, 332] width 308 height 64
type textarea "Reminder that Tallgrass has you scheduled for a Big Book Meeting {{ event.day_a…"
click at [878, 53] on button "Save" at bounding box center [873, 48] width 29 height 21
click at [50, 38] on span "Dashboard" at bounding box center [48, 40] width 36 height 11
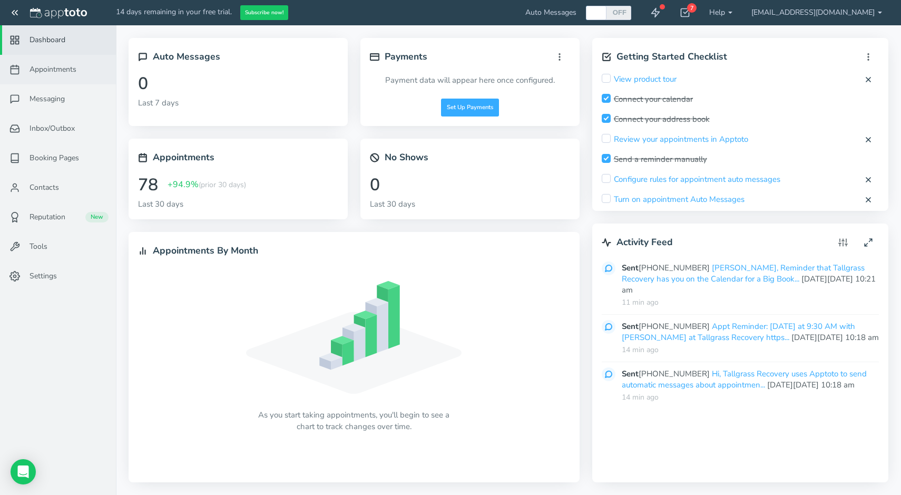
click at [48, 70] on span "Appointments" at bounding box center [53, 69] width 47 height 11
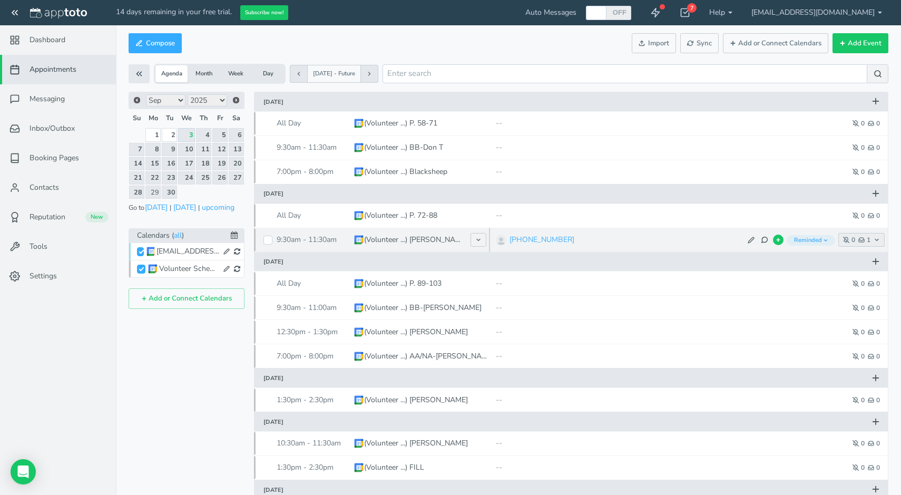
click at [845, 239] on use "button" at bounding box center [847, 240] width 6 height 6
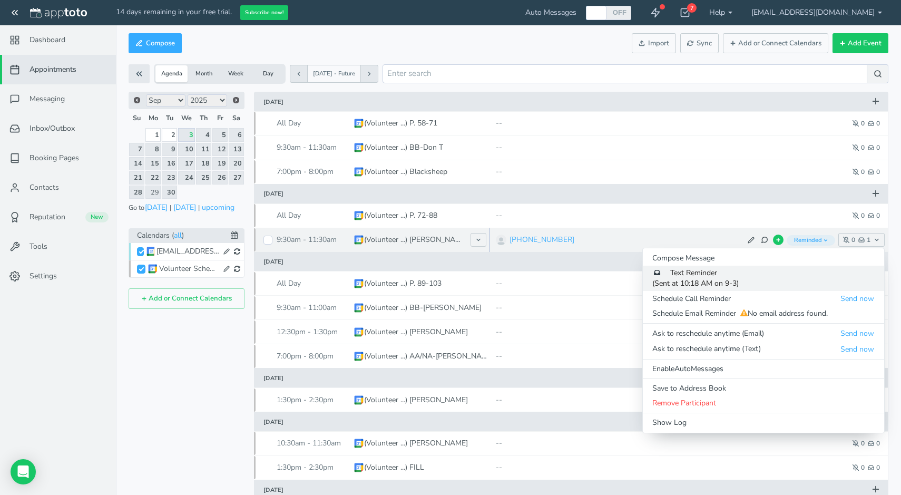
click at [865, 276] on link "Text Reminder (Sent at 10:18 AM on 9-3)" at bounding box center [763, 278] width 241 height 25
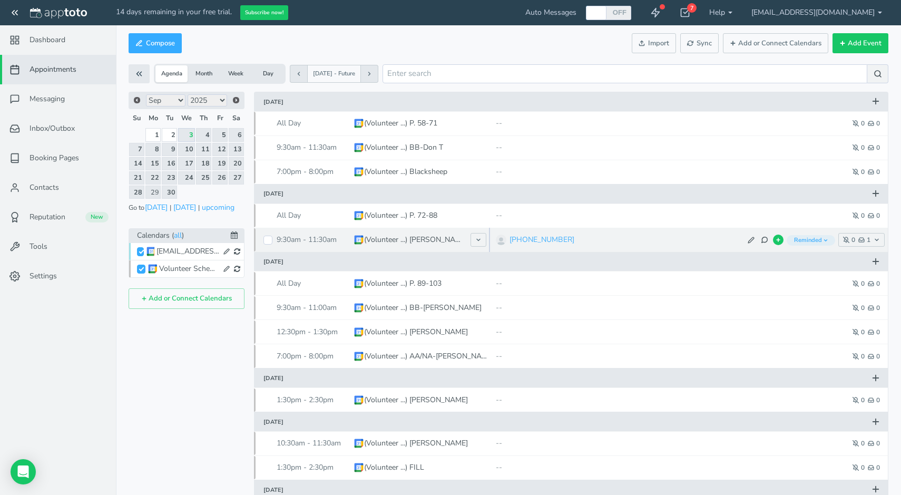
click at [828, 241] on span "Reminded" at bounding box center [811, 240] width 48 height 11
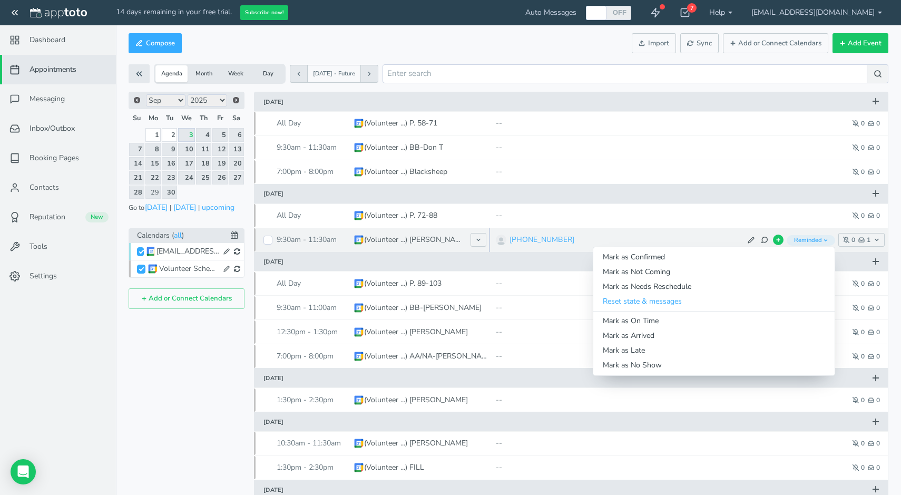
click at [706, 234] on div "[PHONE_NUMBER]" at bounding box center [674, 239] width 329 height 11
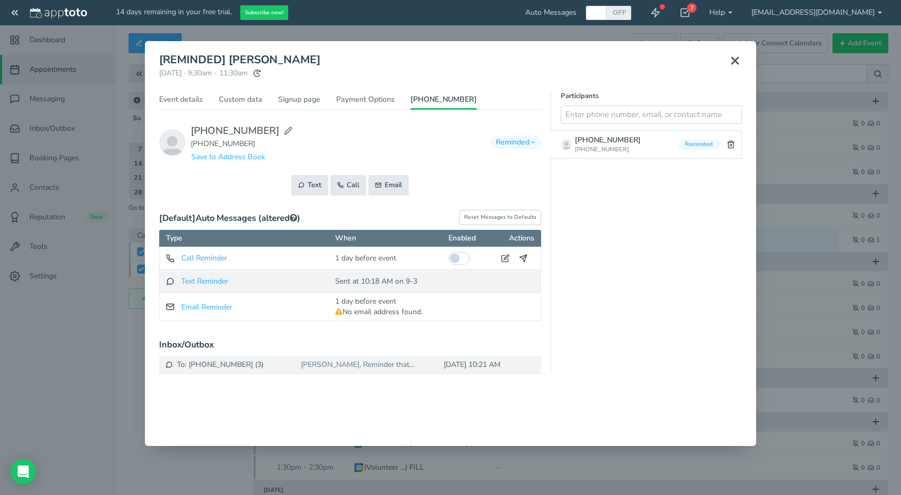
click at [433, 282] on div "Failed to send at 10:18 AM on 9-3 Reattempt Sent at 10:18 AM on 9-3" at bounding box center [390, 281] width 111 height 16
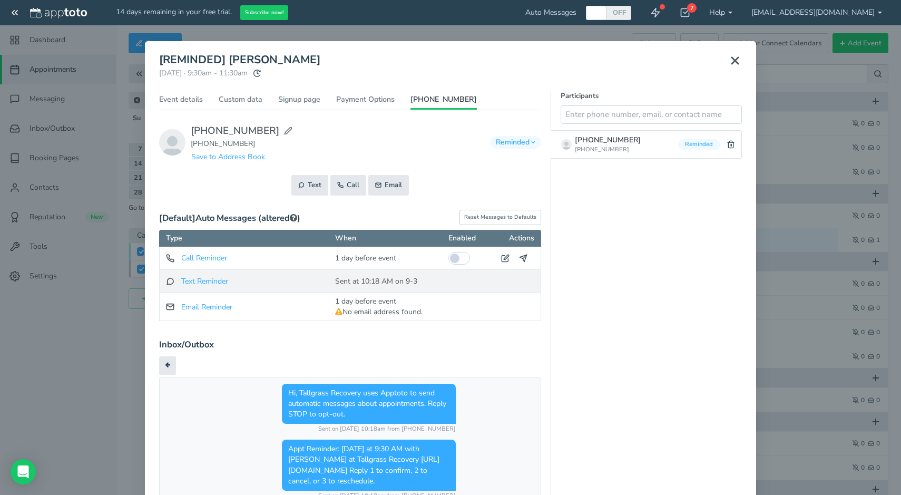
scroll to position [7, 0]
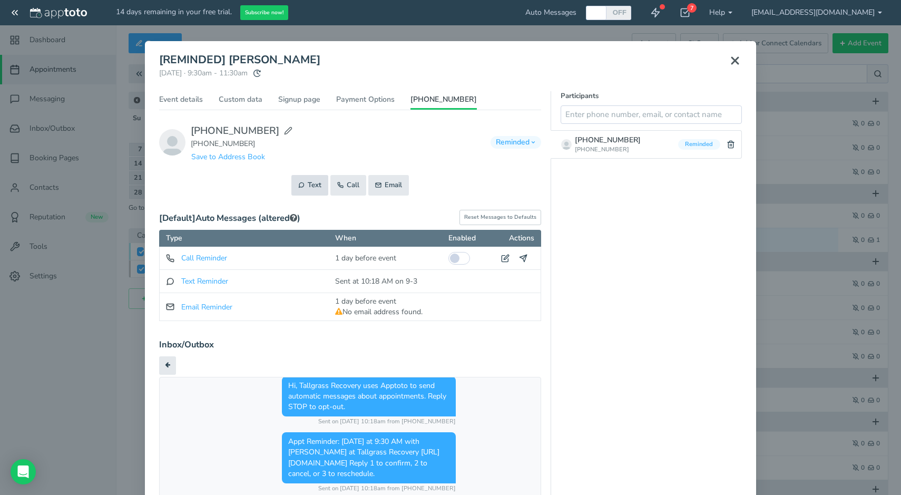
click at [313, 187] on button "Text" at bounding box center [309, 185] width 37 height 21
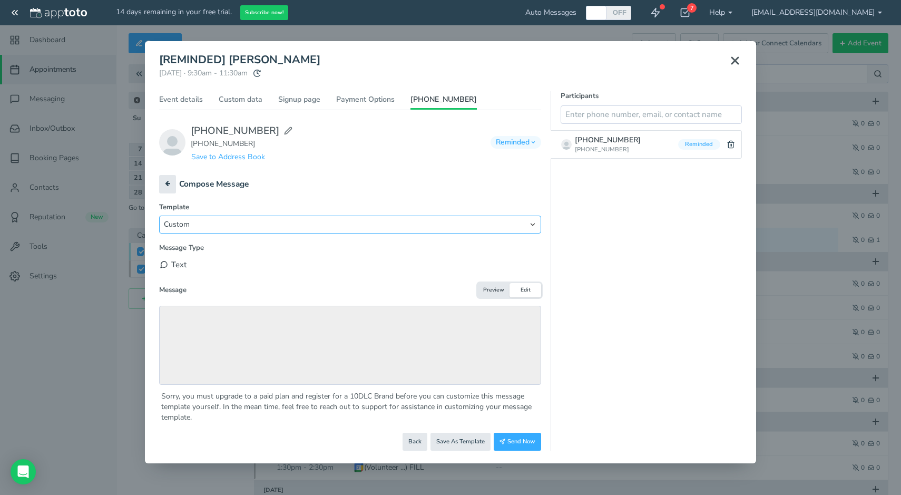
select select "string:default_appointment_reminder_sms"
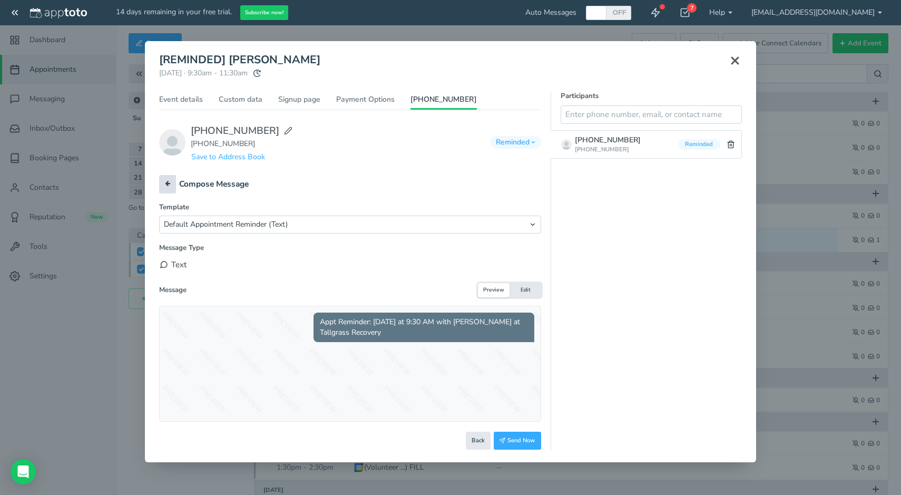
click at [170, 182] on button at bounding box center [167, 184] width 17 height 18
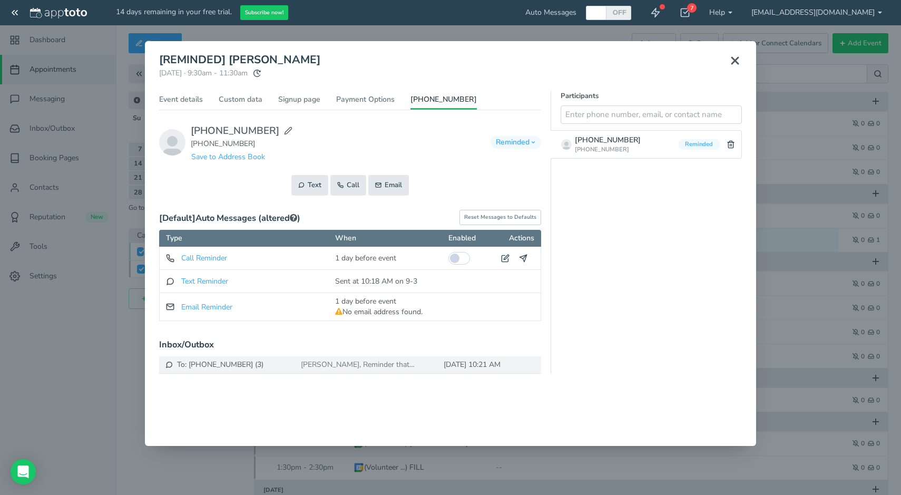
click at [534, 146] on span "Reminded" at bounding box center [516, 142] width 51 height 13
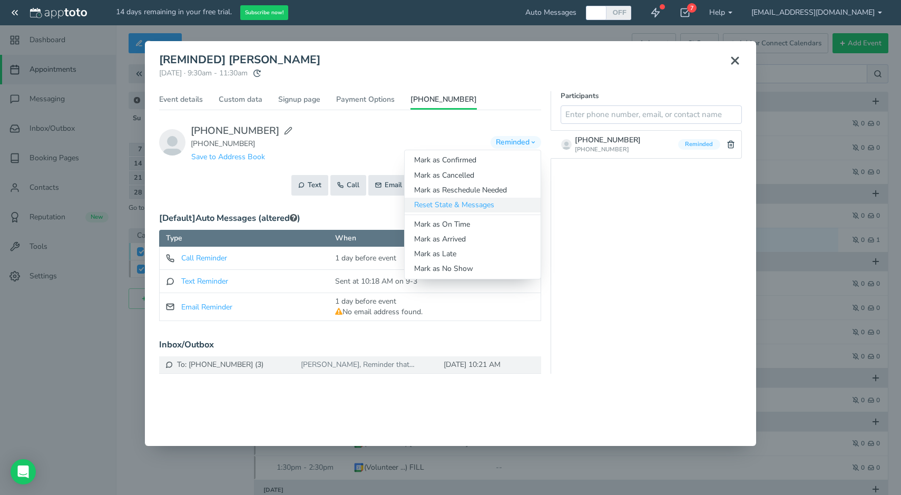
click at [478, 206] on link "Reset State & Messages" at bounding box center [473, 205] width 136 height 15
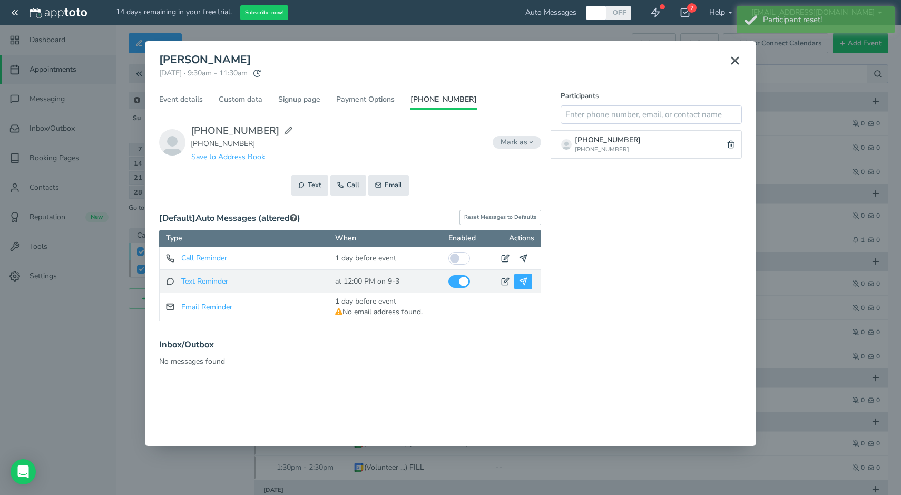
click at [528, 281] on button at bounding box center [523, 281] width 18 height 16
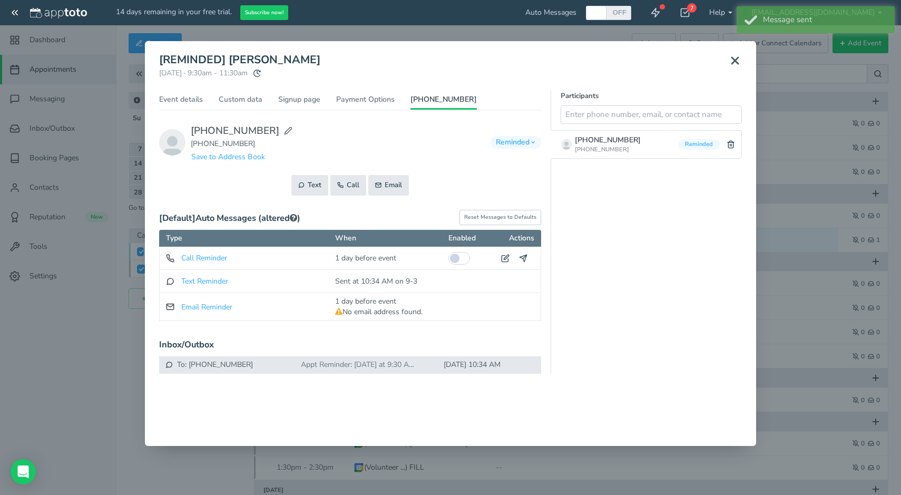
click at [414, 364] on div "Appt Reminder: tomorrow at 9:30 AM with Alex Danley at Tallgrass Recovery https…" at bounding box center [361, 364] width 132 height 11
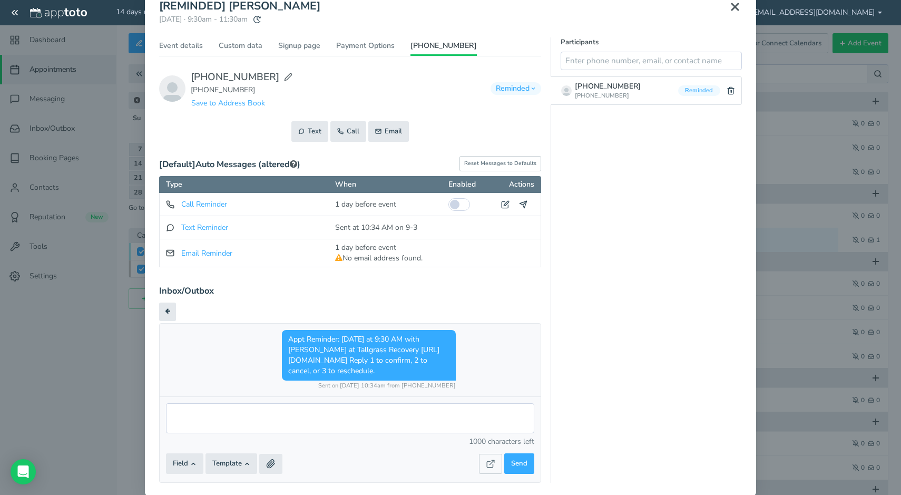
scroll to position [51, 0]
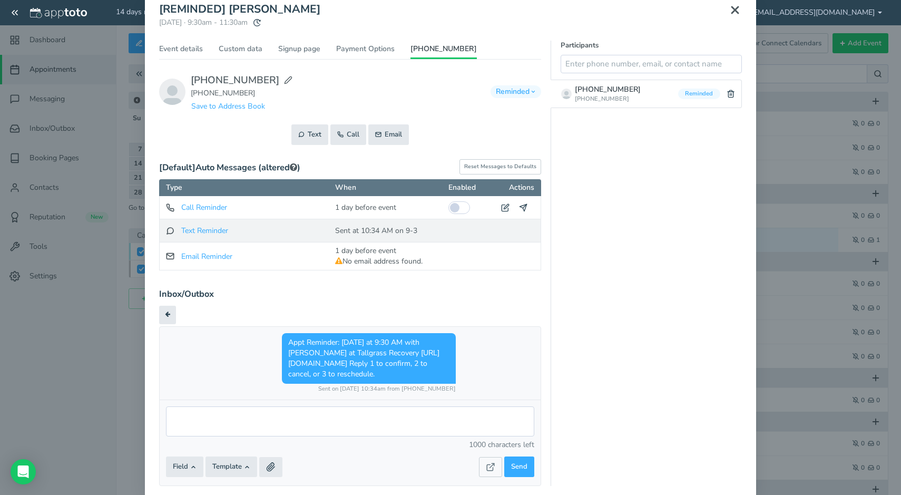
click at [442, 233] on div "Failed to send at 10:34 AM on 9-3 Reattempt Sent at 10:34 AM on 9-3" at bounding box center [390, 230] width 111 height 16
click at [387, 229] on div "Sent at 10:34 AM on 9-3" at bounding box center [376, 231] width 82 height 11
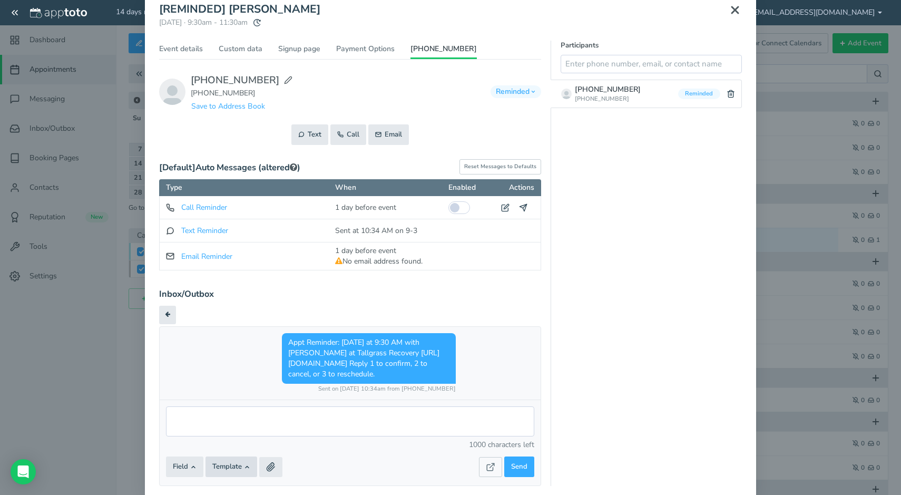
click at [238, 464] on button "Template" at bounding box center [232, 466] width 52 height 21
click at [174, 462] on button "Field" at bounding box center [184, 466] width 37 height 21
click at [589, 375] on div "Participants 605-728-3276 Reminded" at bounding box center [646, 263] width 191 height 445
click at [510, 161] on button "Reset Messages to Defaults" at bounding box center [500, 166] width 82 height 15
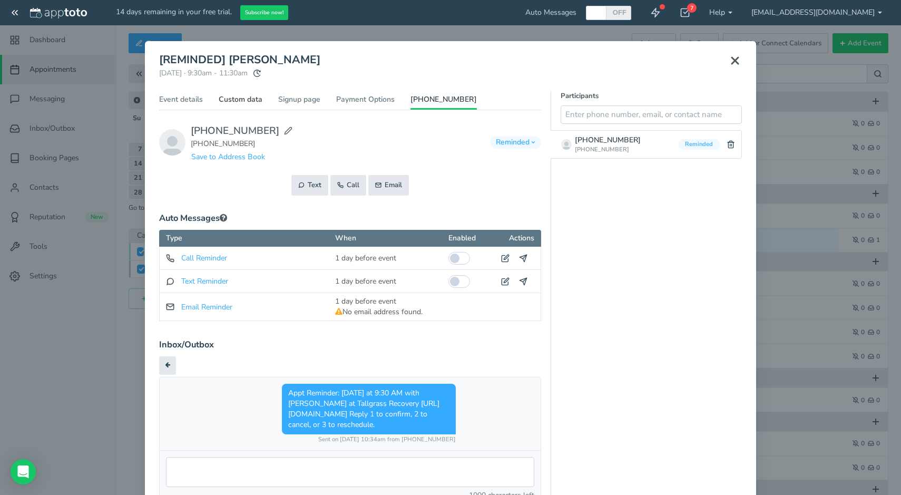
click at [239, 99] on link "Custom data" at bounding box center [241, 101] width 44 height 15
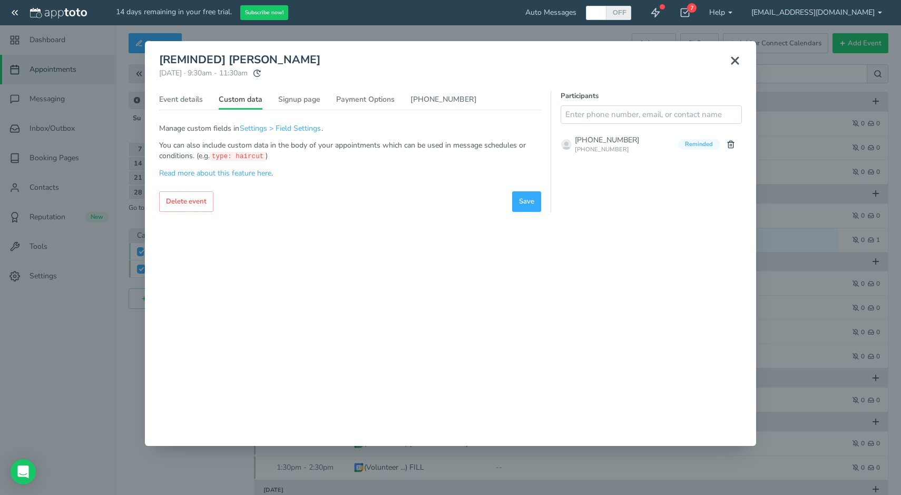
click at [734, 58] on icon at bounding box center [735, 60] width 13 height 13
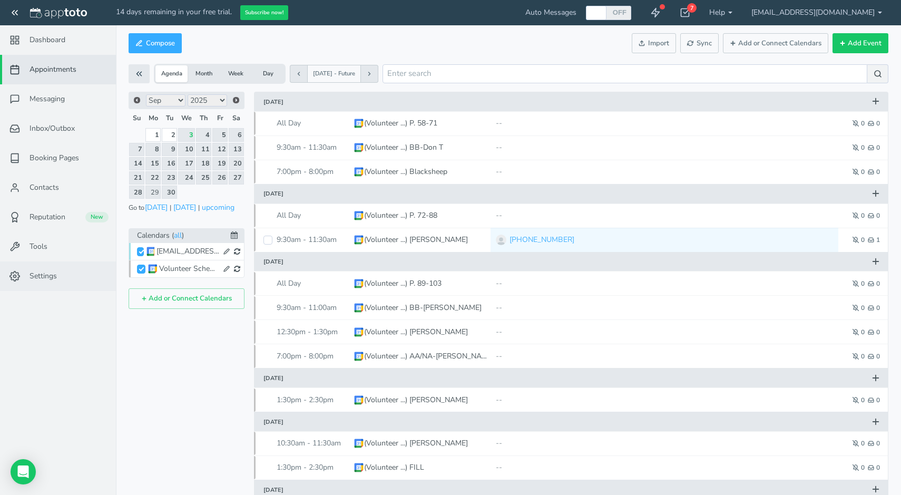
click at [37, 279] on span "Settings" at bounding box center [43, 276] width 27 height 11
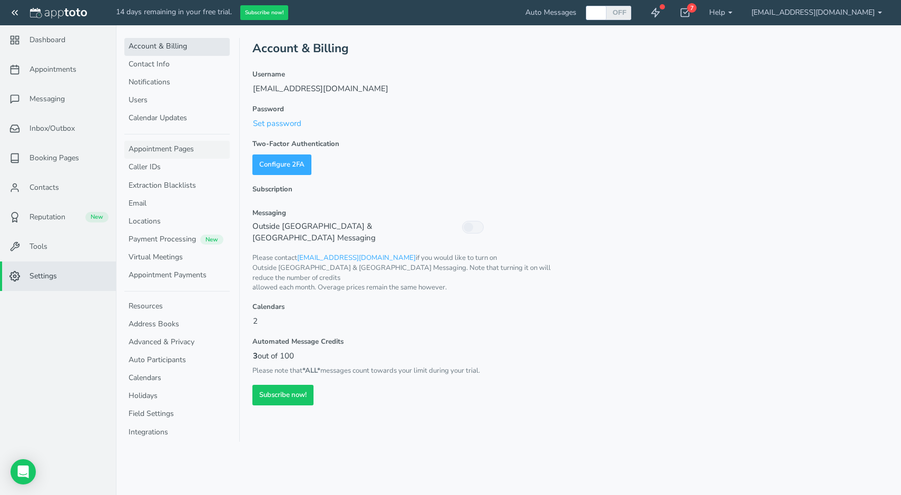
click at [201, 152] on link "Appointment Pages" at bounding box center [176, 150] width 105 height 18
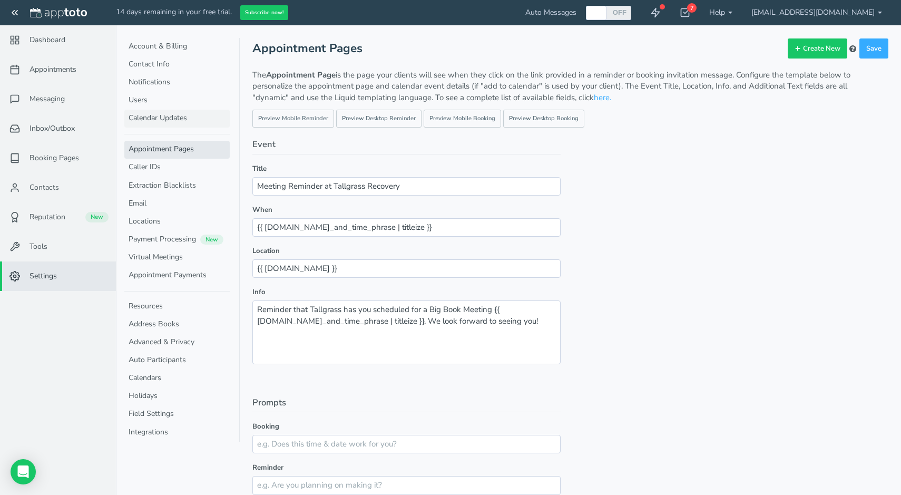
click at [176, 115] on link "Calendar Updates" at bounding box center [176, 119] width 105 height 18
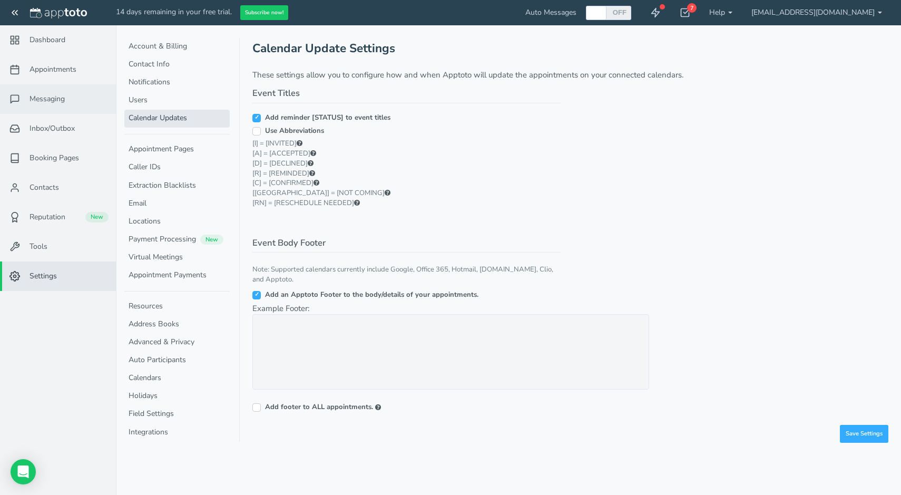
click at [48, 106] on link "Messaging" at bounding box center [58, 99] width 116 height 30
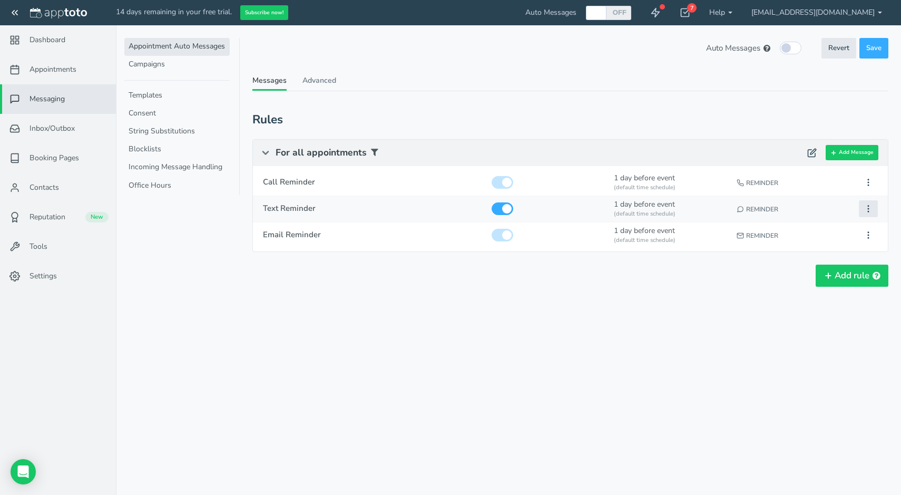
click at [868, 209] on icon at bounding box center [868, 208] width 9 height 9
click at [848, 230] on button "Edit" at bounding box center [809, 228] width 136 height 15
type input "Text Reminder"
checkbox input "true"
select select "number:1"
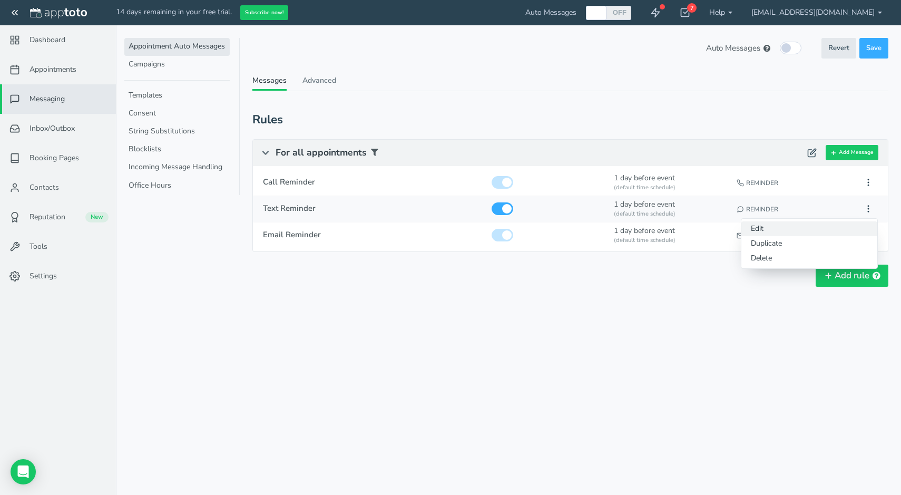
select select "string:default"
select select "string:1"
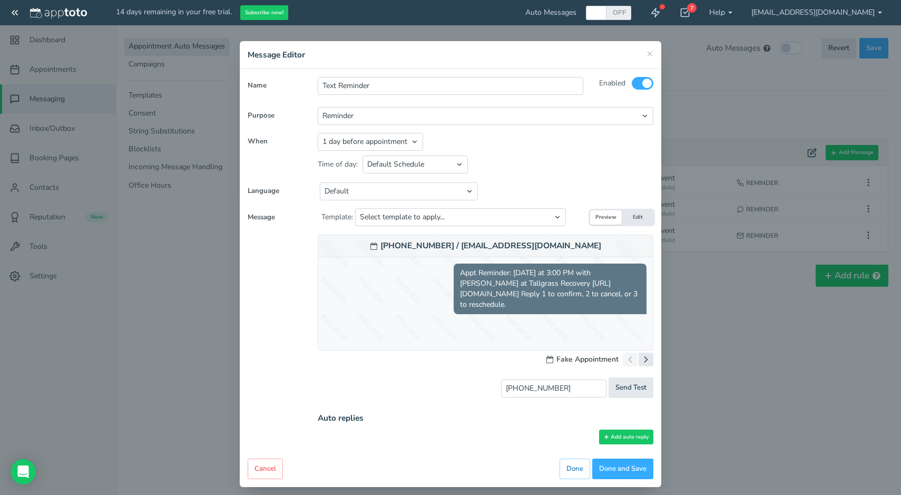
click at [521, 169] on div "Time of day: Default Schedule Custom Schedule Between 12:00pm and 08:00pm on Al…" at bounding box center [486, 163] width 336 height 24
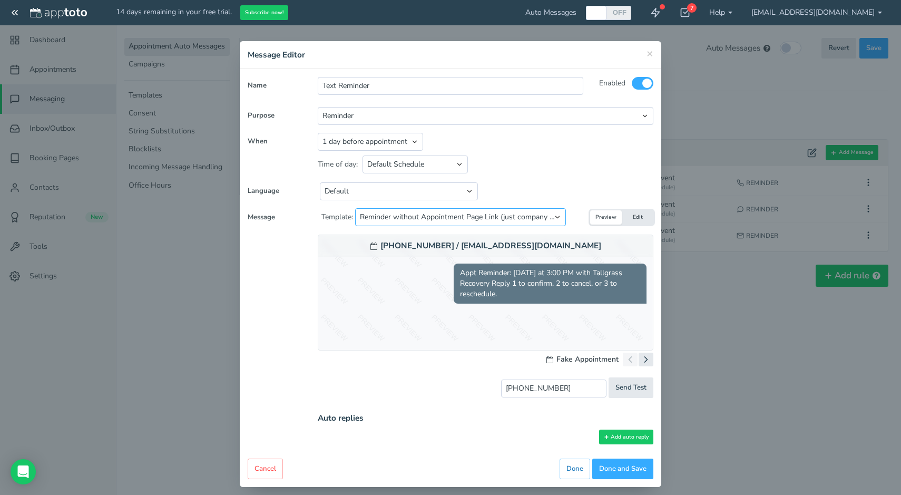
select select "object:10054"
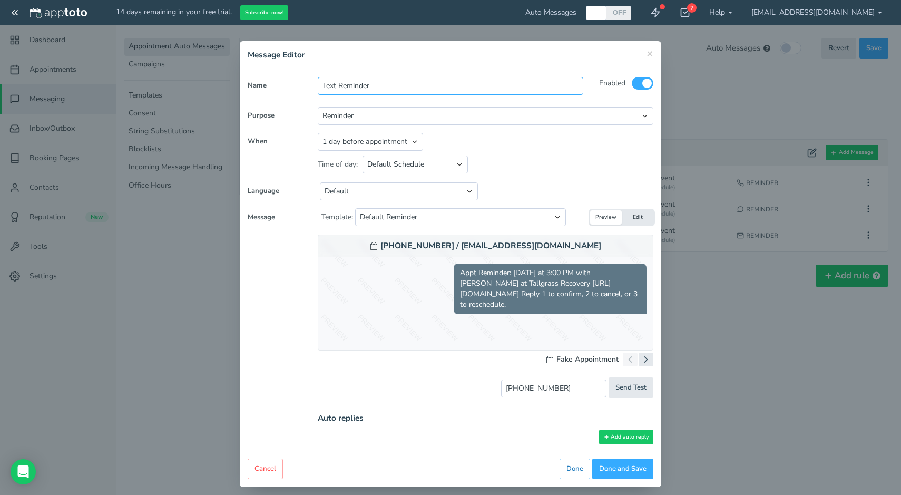
click at [476, 87] on input "Text Reminder" at bounding box center [450, 86] width 265 height 18
click at [510, 148] on div "Appointment start time Day of appointment 1 day before appointment 2 days befor…" at bounding box center [486, 142] width 336 height 18
click at [643, 218] on button "Edit" at bounding box center [638, 217] width 32 height 14
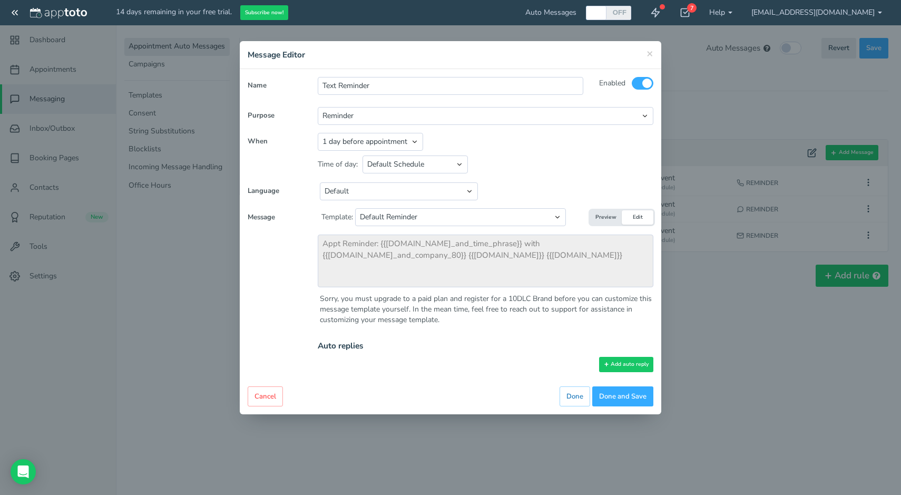
click at [645, 215] on button "Edit" at bounding box center [638, 217] width 32 height 14
click at [640, 216] on button "Edit" at bounding box center [638, 217] width 32 height 14
click at [612, 215] on button "Preview" at bounding box center [606, 217] width 32 height 14
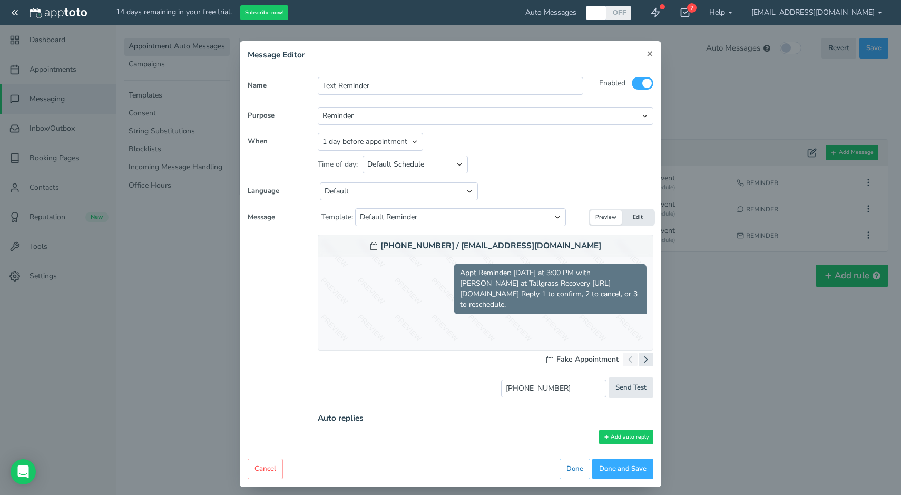
click at [650, 51] on span "×" at bounding box center [650, 53] width 7 height 15
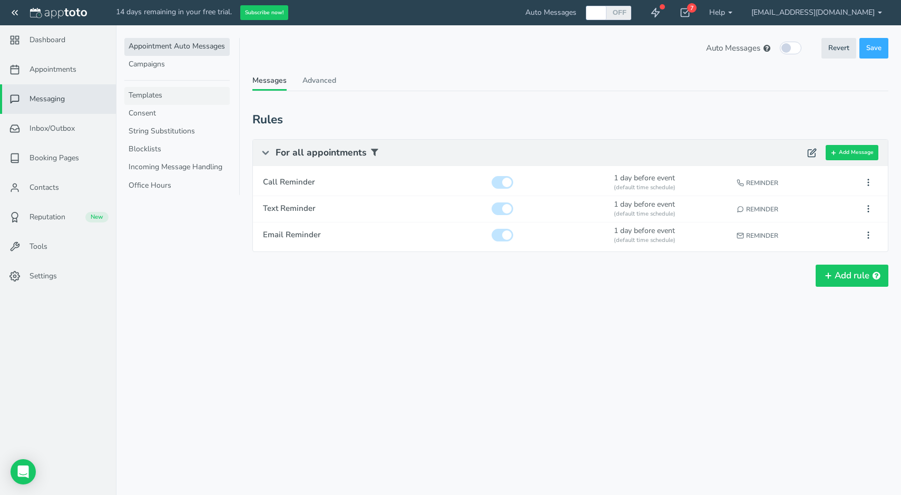
click at [175, 93] on link "Templates" at bounding box center [176, 96] width 105 height 18
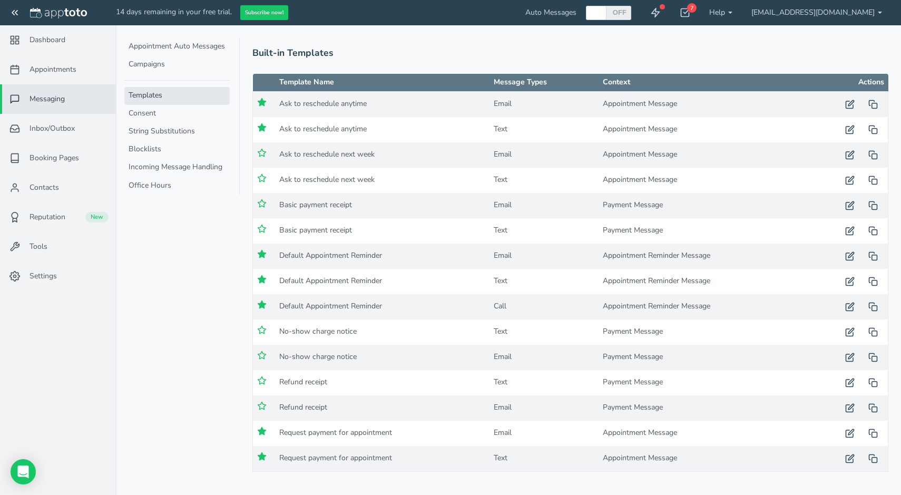
scroll to position [55, 0]
click at [848, 281] on icon "button" at bounding box center [849, 281] width 9 height 9
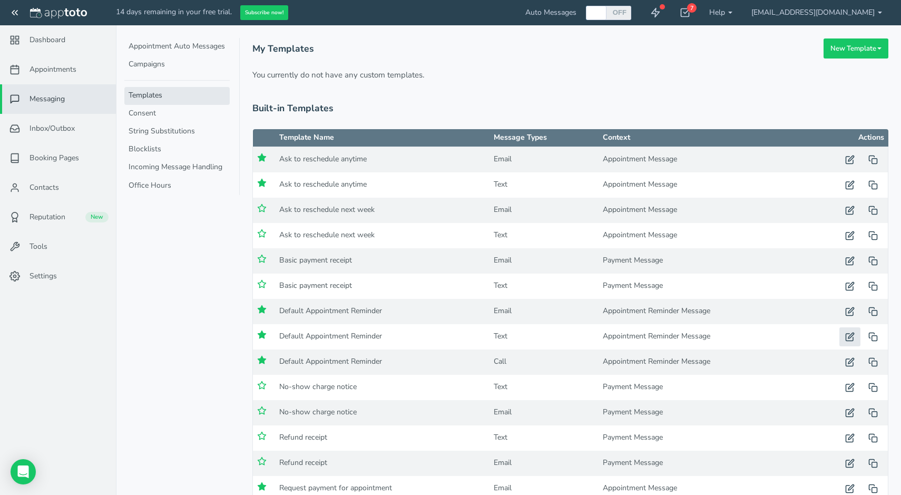
type input "Default Appointment Reminder"
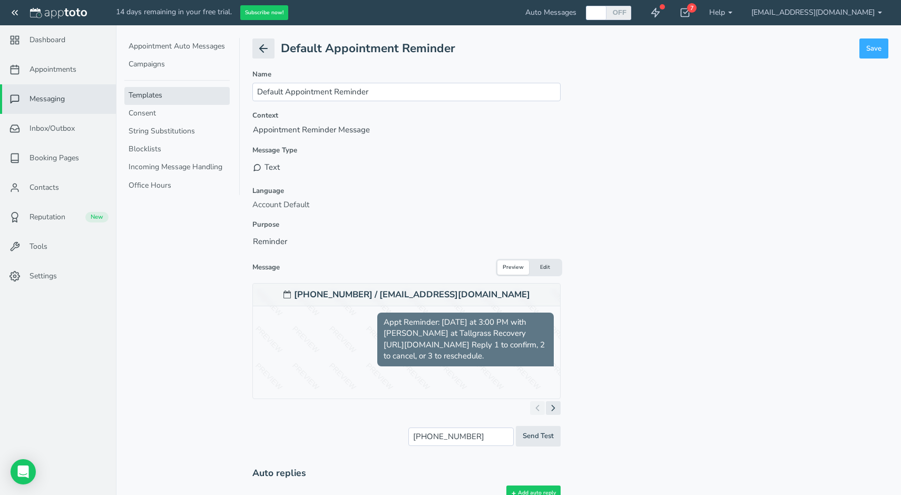
click at [547, 263] on button "Edit" at bounding box center [545, 267] width 32 height 14
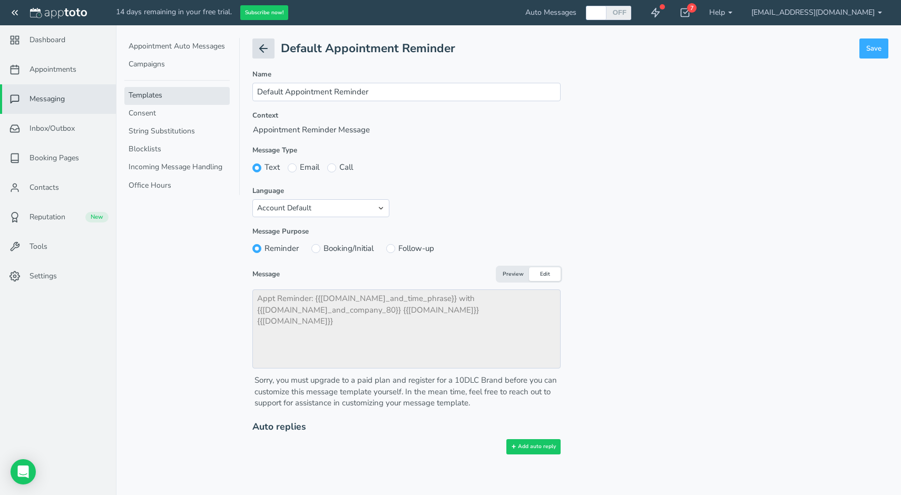
click at [269, 45] on icon at bounding box center [263, 48] width 13 height 13
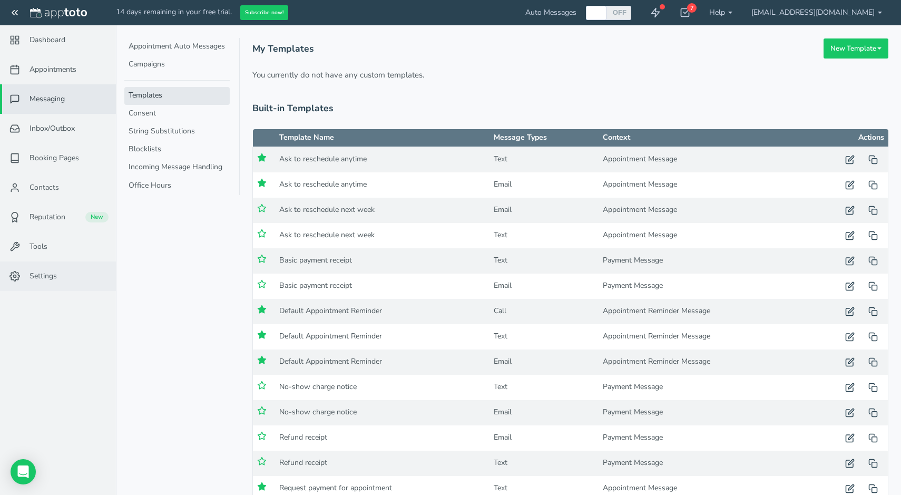
click at [41, 276] on span "Settings" at bounding box center [43, 276] width 27 height 11
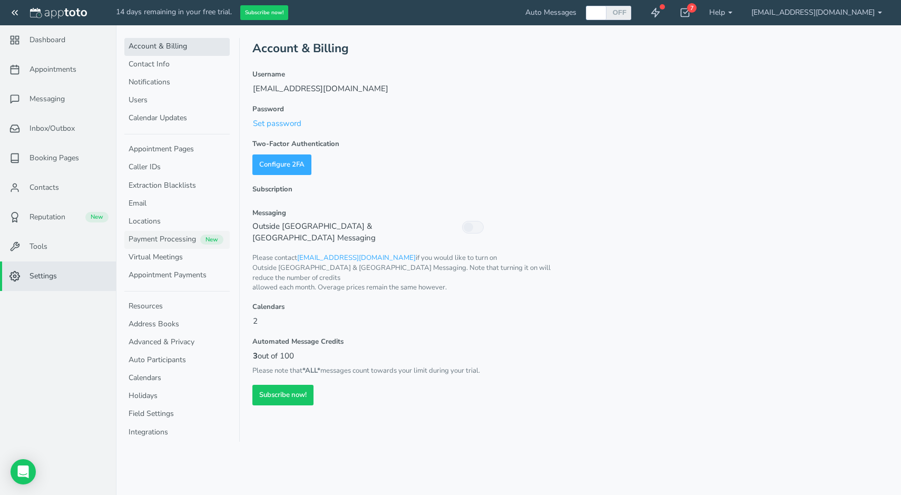
click at [170, 240] on link "Payment Processing New" at bounding box center [176, 240] width 105 height 18
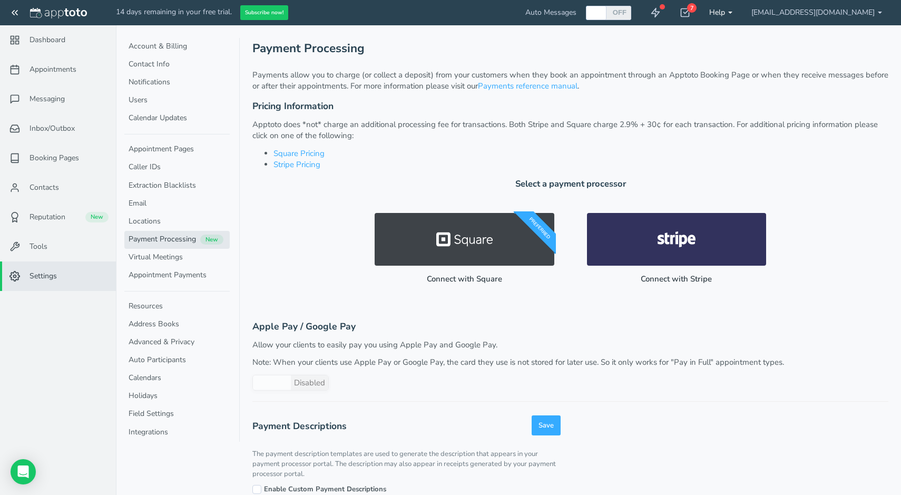
click at [742, 9] on link "Help" at bounding box center [721, 12] width 42 height 25
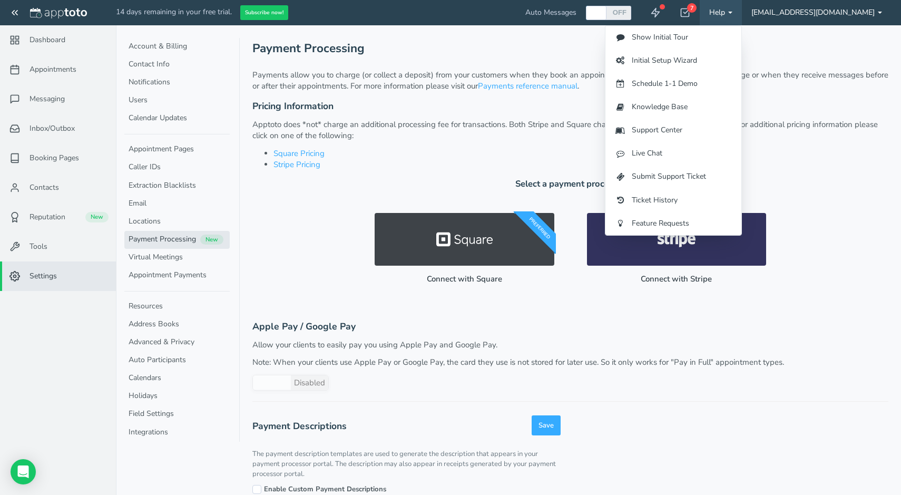
click at [875, 14] on link "[EMAIL_ADDRESS][DOMAIN_NAME]" at bounding box center [817, 12] width 150 height 25
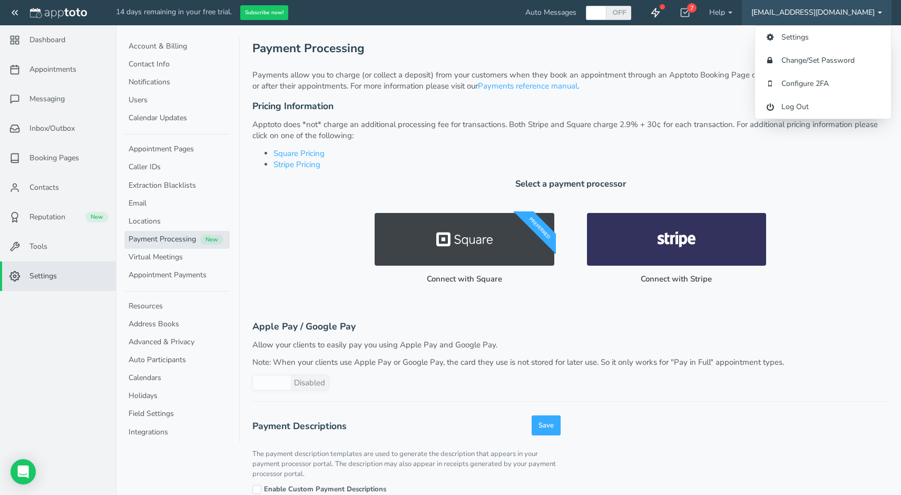
click at [660, 9] on use at bounding box center [656, 12] width 8 height 9
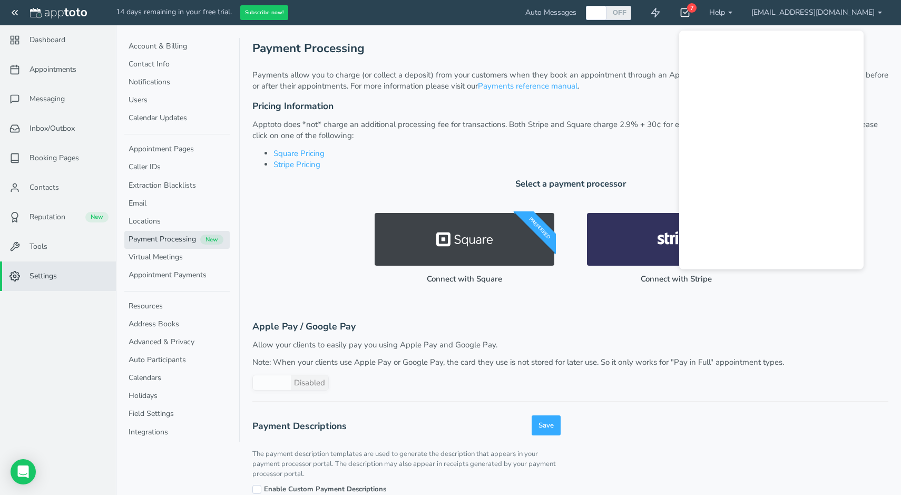
click at [690, 12] on icon at bounding box center [685, 12] width 11 height 11
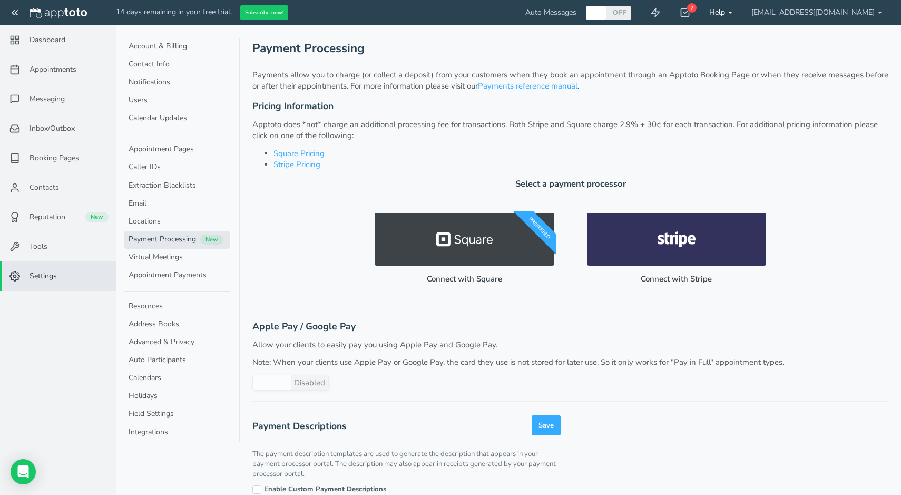
click at [742, 12] on link "Help" at bounding box center [721, 12] width 42 height 25
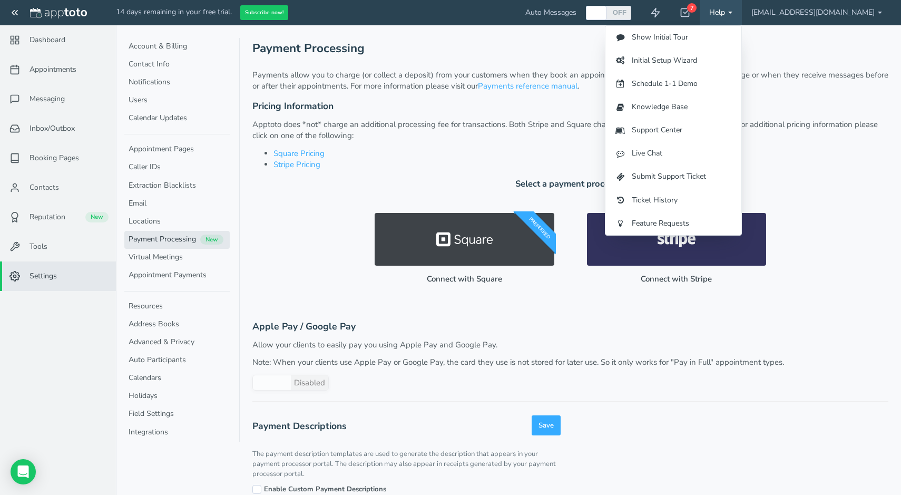
click at [438, 167] on li "Stripe Pricing" at bounding box center [580, 164] width 615 height 11
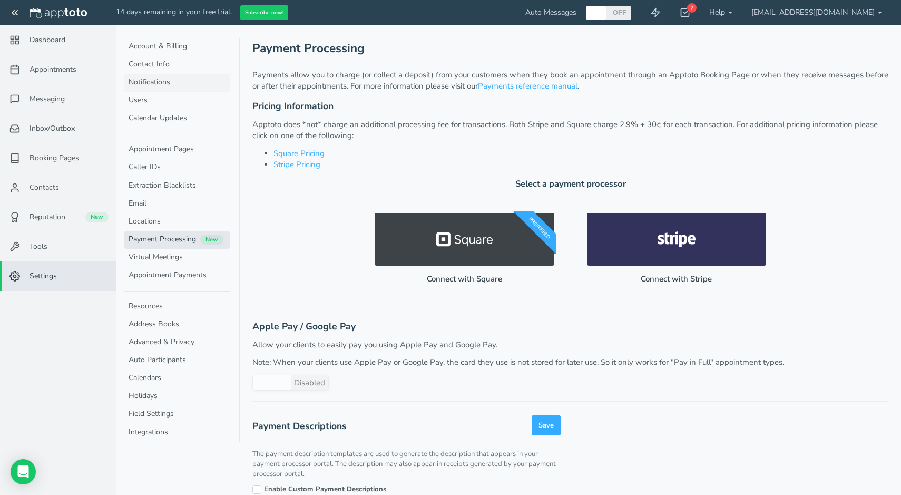
click at [169, 83] on link "Notifications" at bounding box center [176, 83] width 105 height 18
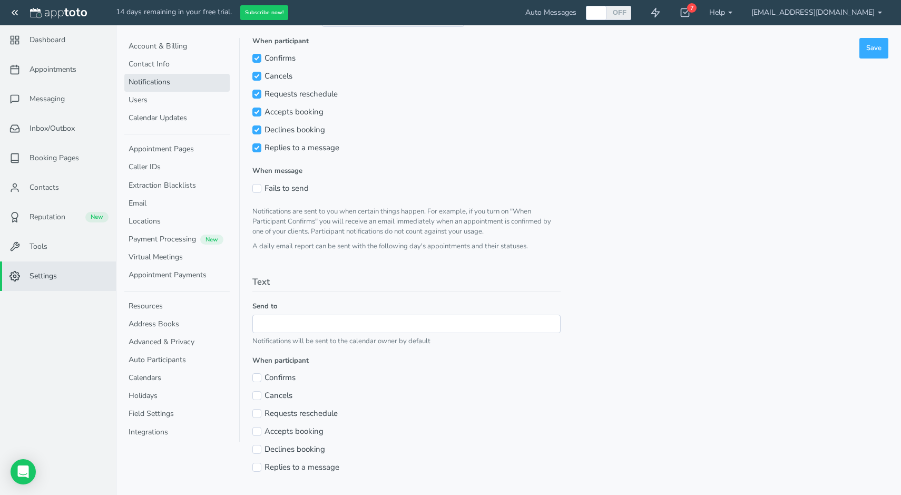
scroll to position [153, 0]
click at [55, 102] on span "Messaging" at bounding box center [47, 99] width 35 height 11
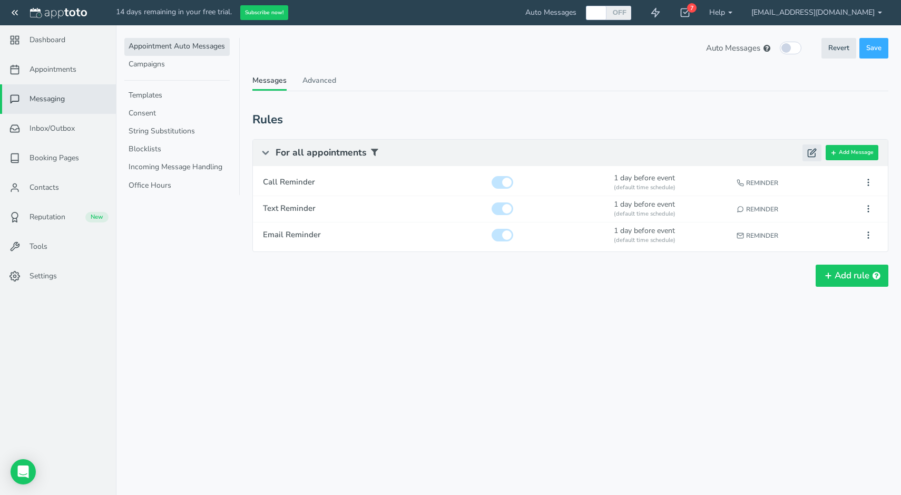
click at [814, 152] on icon at bounding box center [811, 152] width 9 height 9
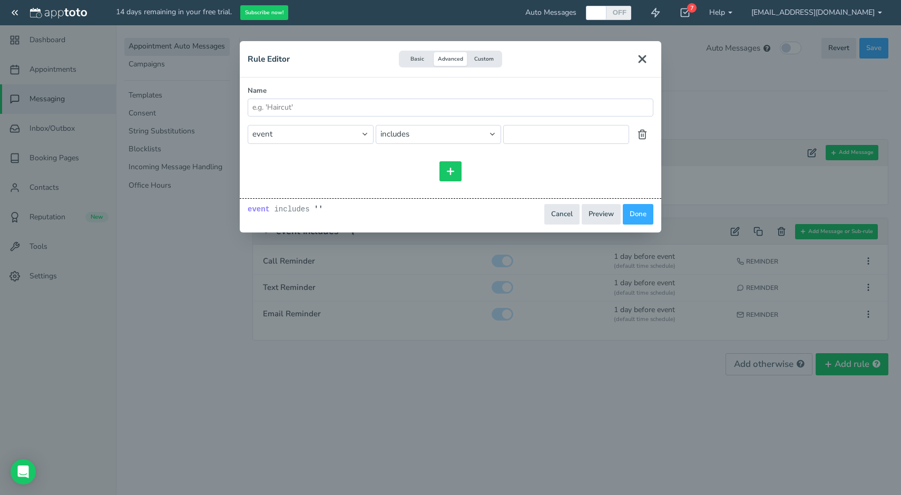
click at [408, 60] on button "Basic" at bounding box center [416, 59] width 33 height 14
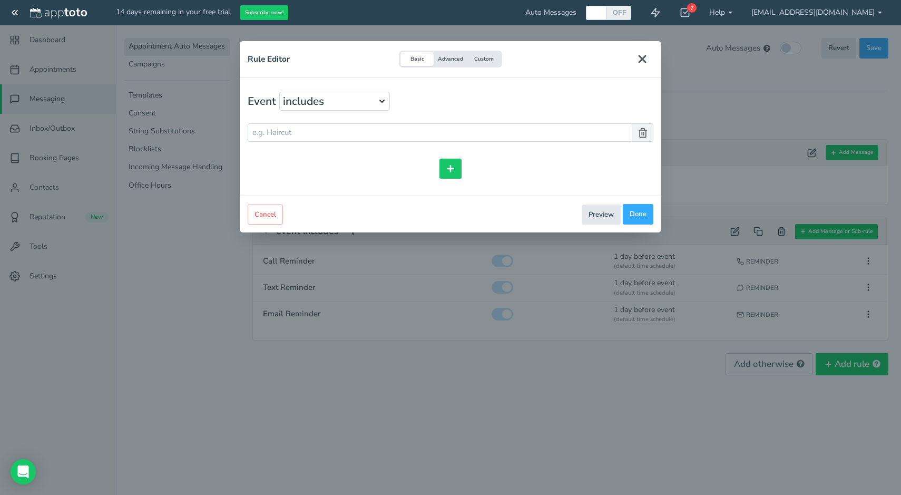
click at [492, 58] on button "Custom" at bounding box center [483, 59] width 33 height 14
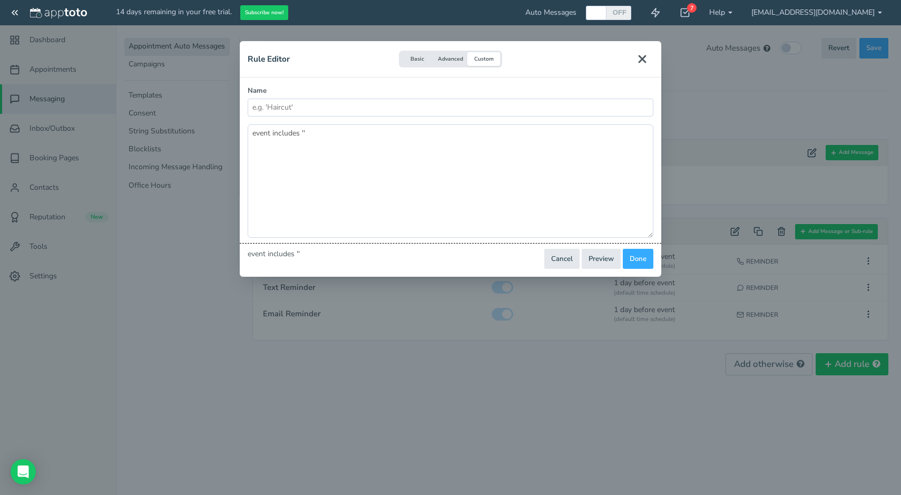
click at [639, 57] on use "Close" at bounding box center [642, 59] width 6 height 6
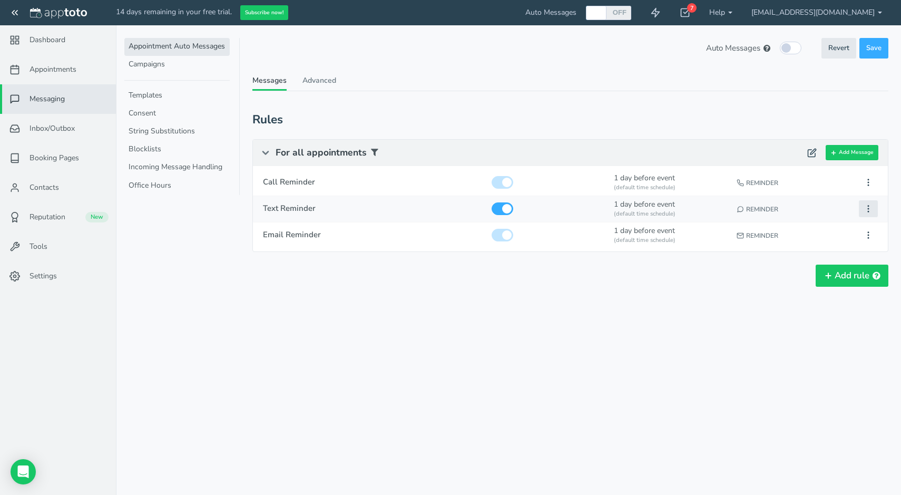
click at [867, 212] on button at bounding box center [868, 208] width 19 height 17
click at [831, 232] on button "Edit" at bounding box center [809, 228] width 136 height 15
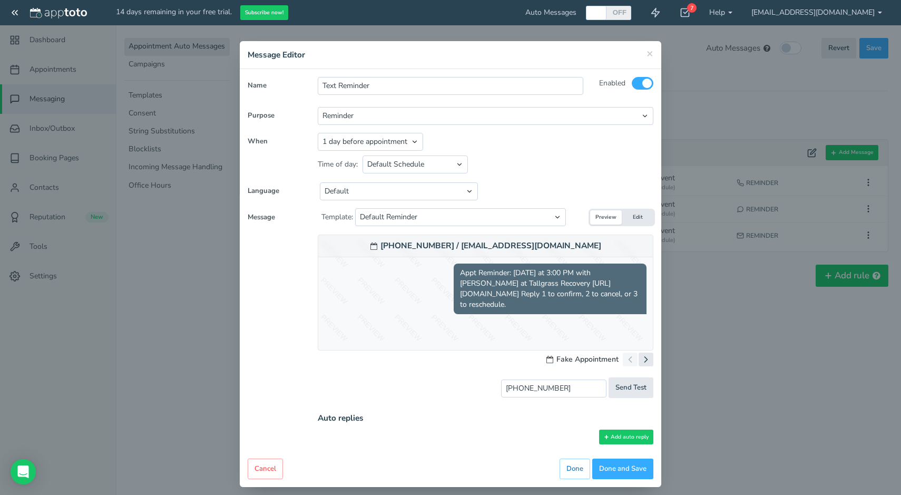
click at [547, 297] on span "Appt Reminder: [DATE] at 3:00 PM with [PERSON_NAME] at Tallgrass Recovery [URL]…" at bounding box center [550, 288] width 193 height 51
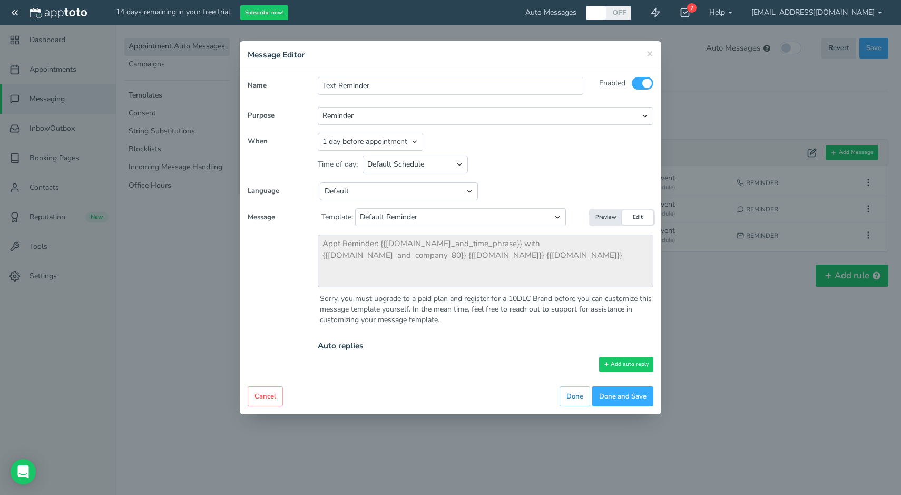
click at [646, 52] on h4 "Message Editor" at bounding box center [451, 55] width 406 height 12
click at [654, 52] on div "× Message Editor" at bounding box center [451, 55] width 422 height 28
click at [651, 52] on span "×" at bounding box center [650, 53] width 7 height 15
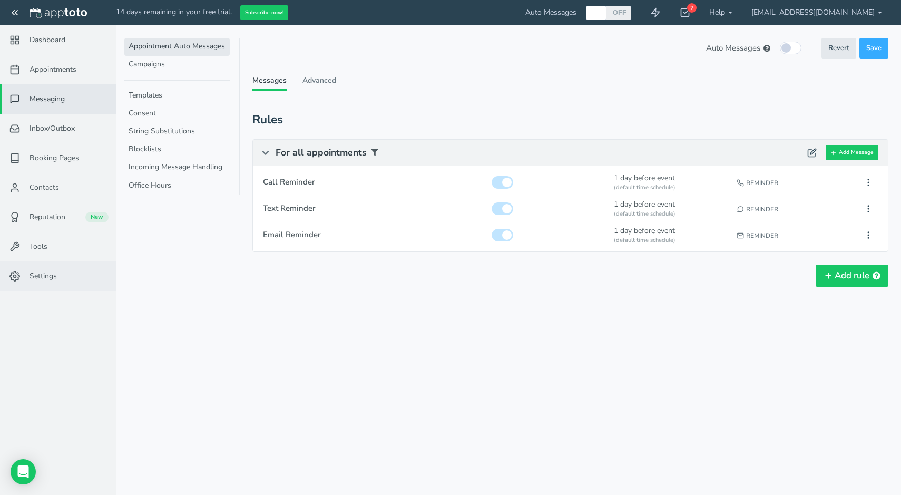
click at [43, 275] on span "Settings" at bounding box center [43, 276] width 27 height 11
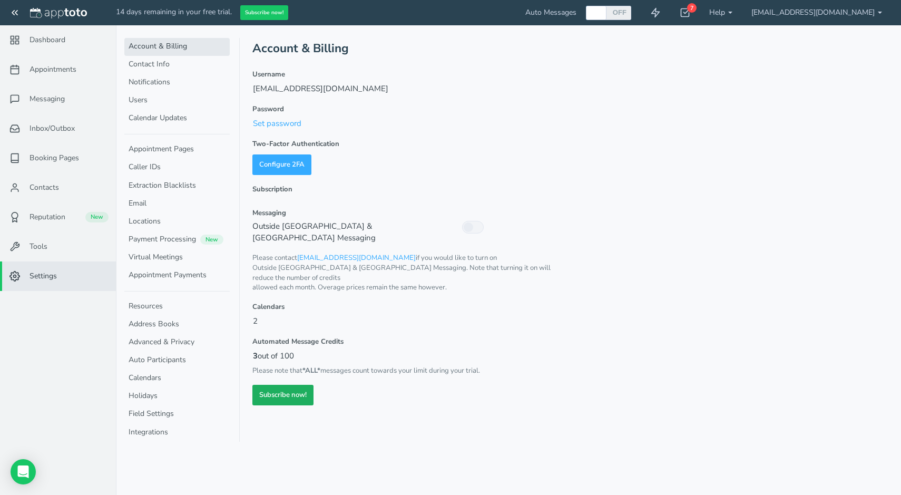
click at [285, 385] on link "Subscribe now!" at bounding box center [282, 395] width 61 height 21
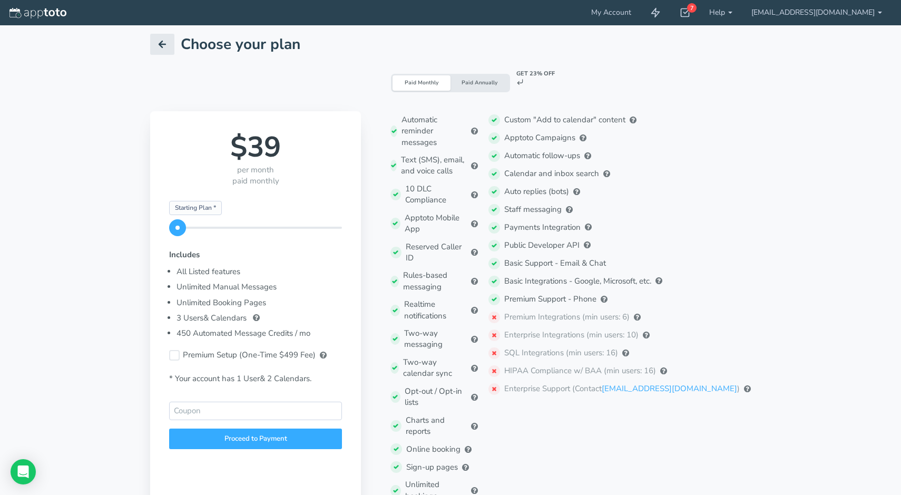
scroll to position [6, 0]
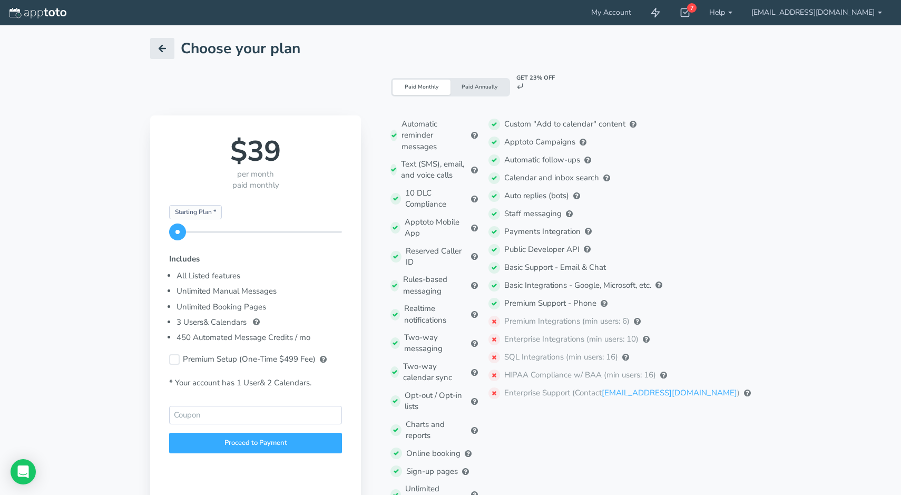
click at [482, 83] on div "Paid Annually" at bounding box center [480, 87] width 58 height 15
click at [434, 91] on div "Paid Monthly" at bounding box center [422, 87] width 58 height 15
click at [237, 440] on div "Proceed to Payment" at bounding box center [255, 443] width 173 height 21
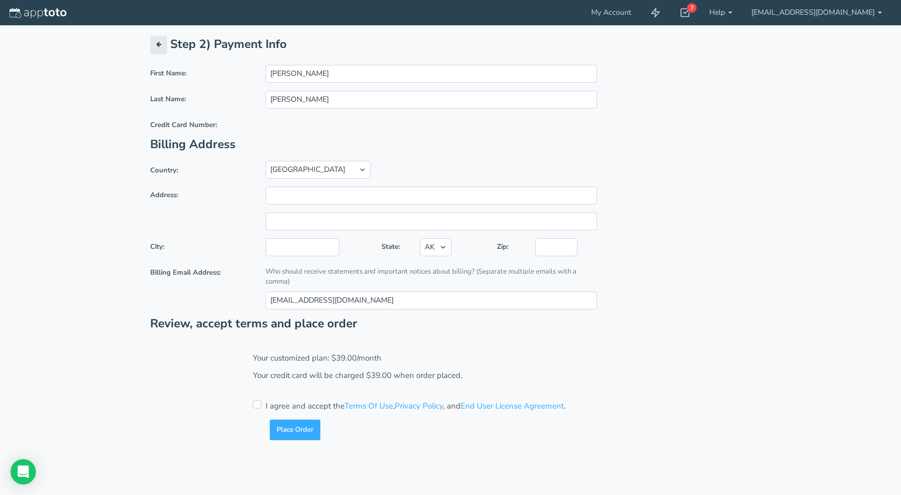
scroll to position [0, 0]
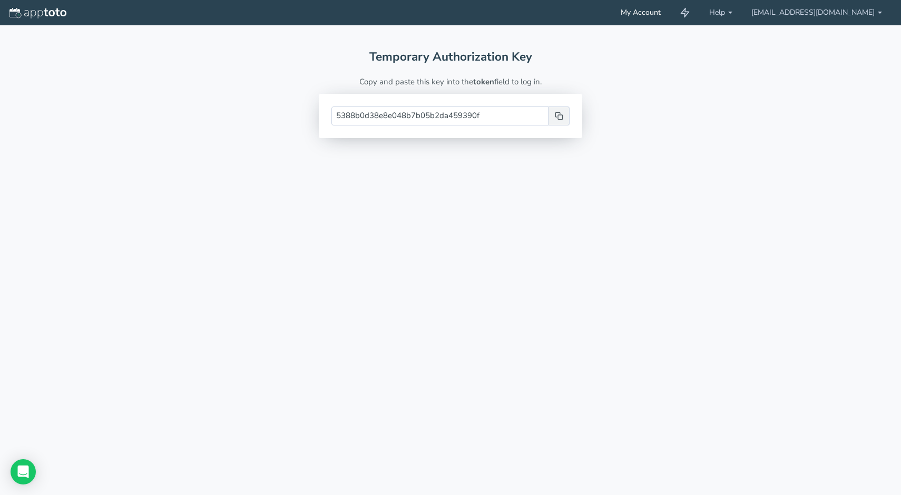
click at [670, 11] on link "My Account" at bounding box center [640, 12] width 59 height 25
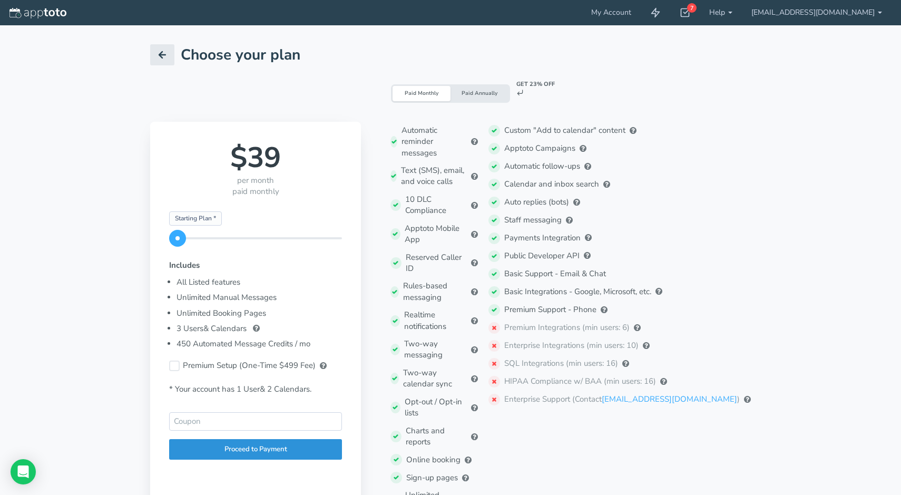
click at [229, 453] on div "Proceed to Payment" at bounding box center [255, 449] width 173 height 21
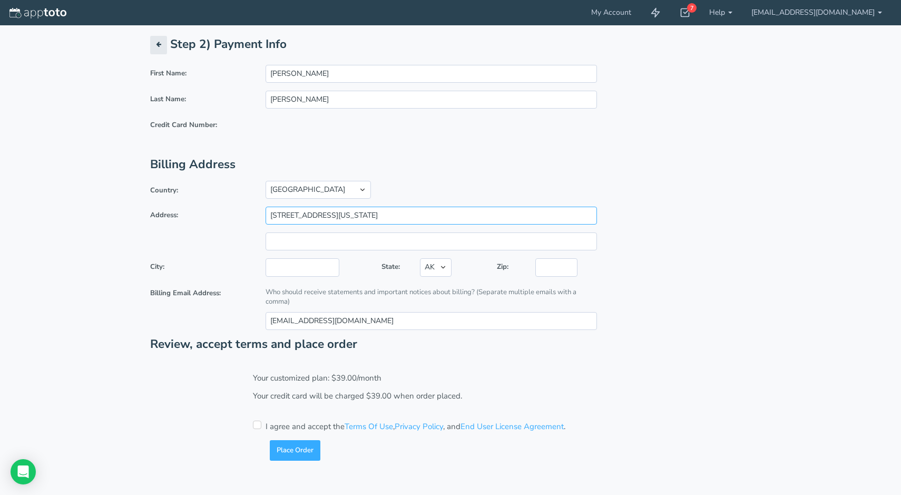
type input "[STREET_ADDRESS][US_STATE]"
type input "[GEOGRAPHIC_DATA]"
select select "SD"
type input "57105"
drag, startPoint x: 394, startPoint y: 325, endPoint x: 256, endPoint y: 314, distance: 137.9
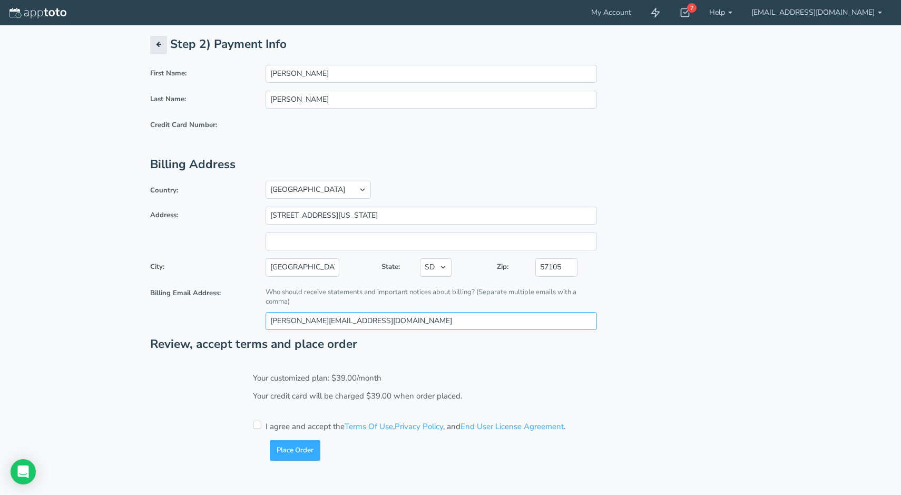
type input "[PERSON_NAME][EMAIL_ADDRESS][DOMAIN_NAME]"
click at [267, 423] on div "Your customized plan: $39.00/month Applied coupon: ( ) Your credit card will be…" at bounding box center [450, 403] width 411 height 60
click at [256, 422] on input "checkbox" at bounding box center [257, 424] width 8 height 8
checkbox input "true"
click at [288, 452] on button "Place Order" at bounding box center [295, 450] width 51 height 21
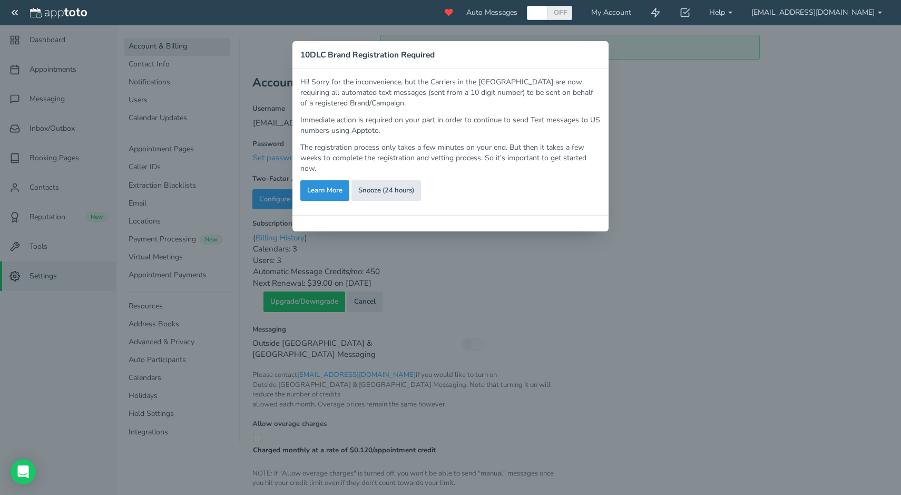
click at [331, 191] on link "Learn More" at bounding box center [324, 190] width 49 height 21
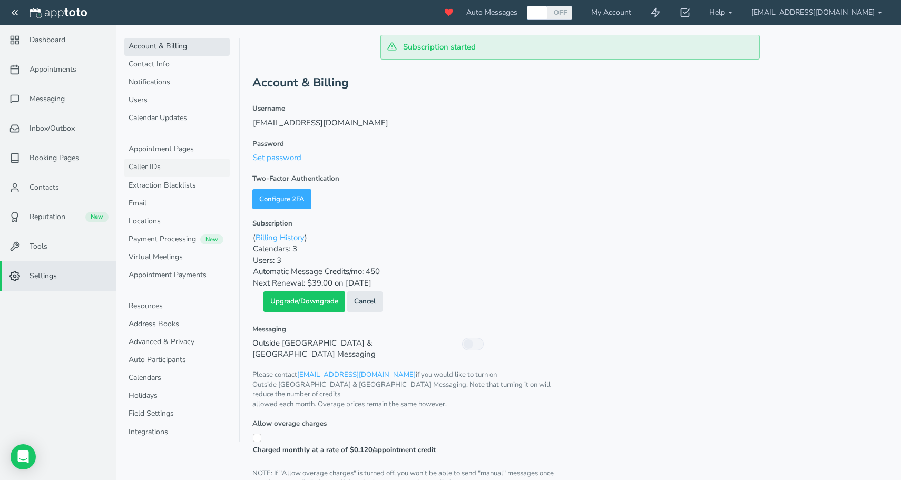
click at [164, 165] on link "Caller IDs" at bounding box center [176, 168] width 105 height 18
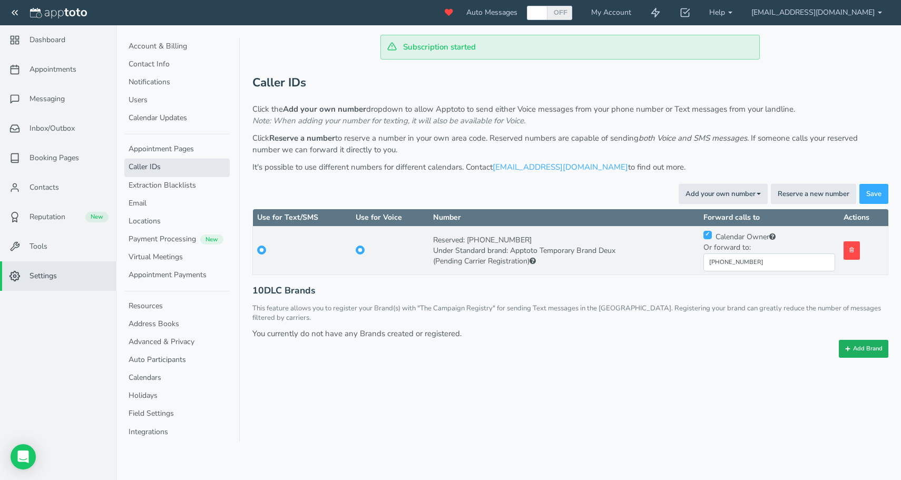
click at [859, 340] on button "Add Brand" at bounding box center [864, 349] width 50 height 18
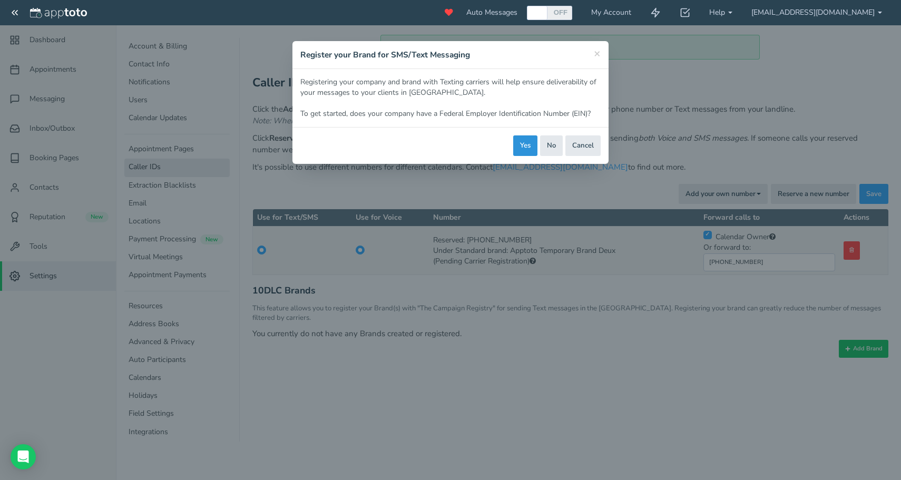
click at [530, 145] on button "Yes" at bounding box center [525, 145] width 24 height 21
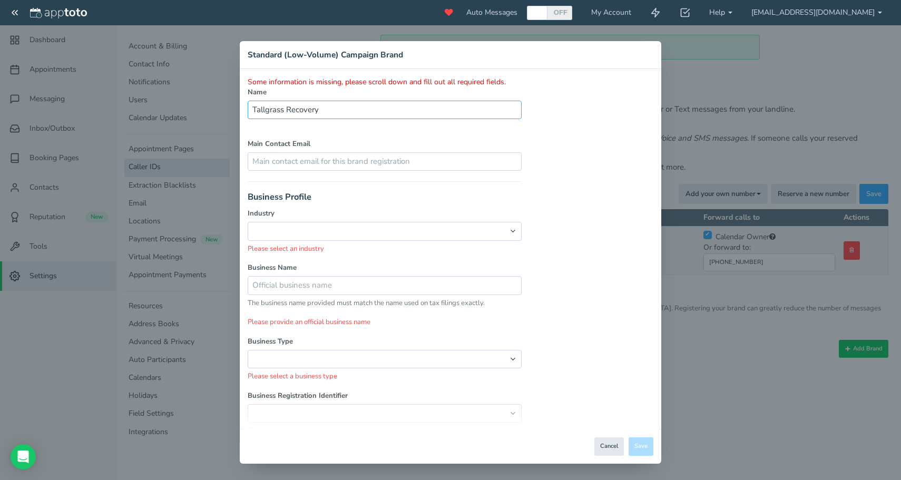
type input "Tallgrass Recovery"
select select "string:NOT_FOR_PROFIT"
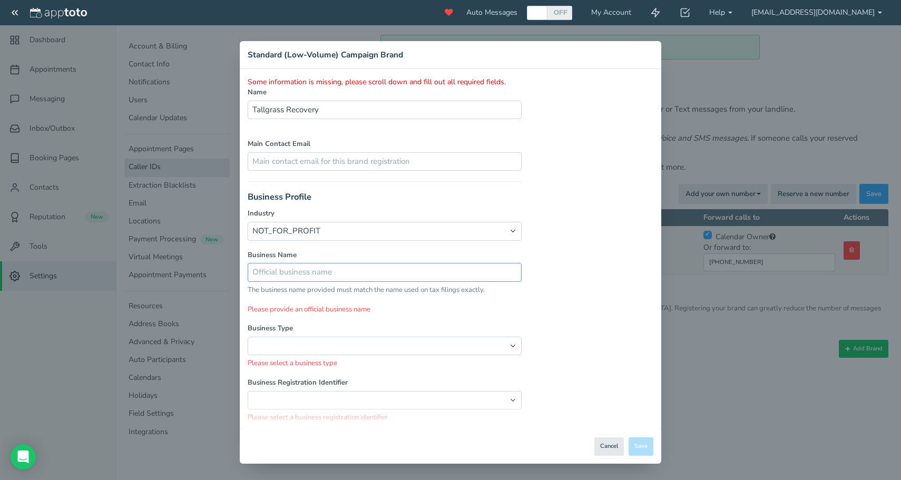
click at [350, 271] on input "text" at bounding box center [385, 272] width 274 height 18
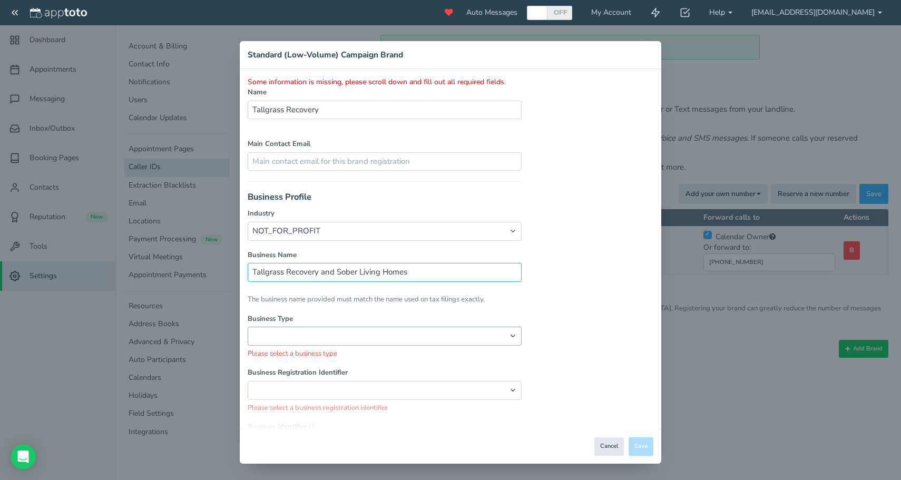
type input "Tallgrass Recovery and Sober Living Homes"
select select "string:Non-profit Corporation"
select select "string:EIN"
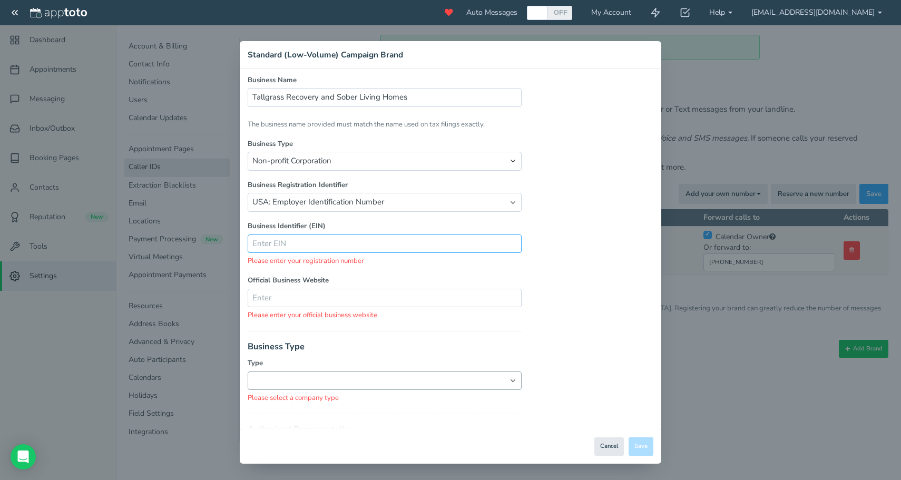
scroll to position [177, 0]
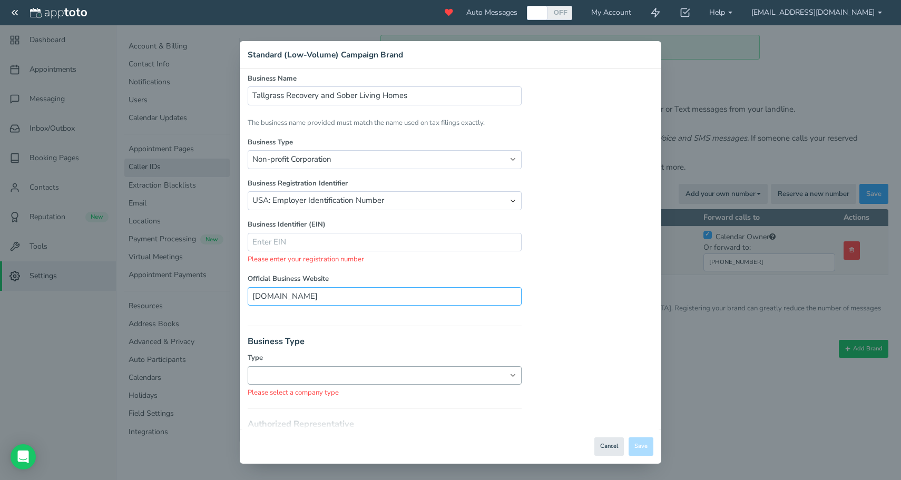
type input "[DOMAIN_NAME]"
select select "string:non-profit"
click at [380, 406] on h3 "Authorized Representative" at bounding box center [385, 410] width 274 height 9
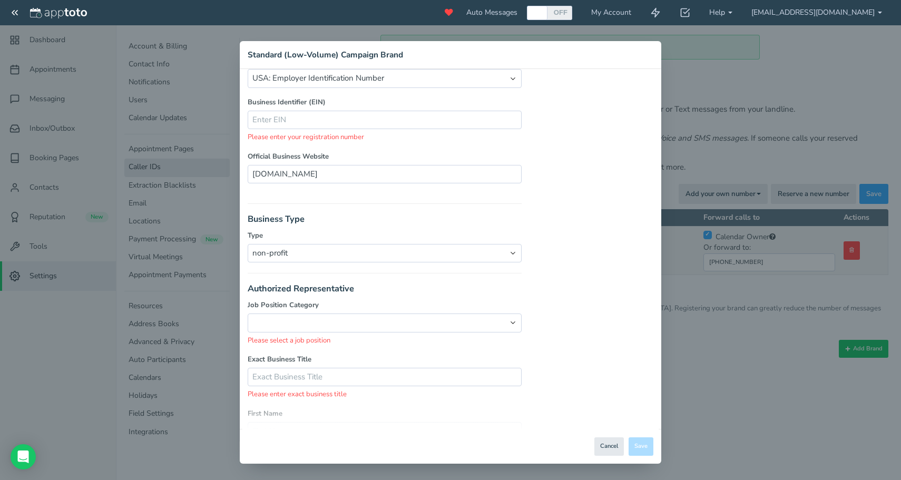
scroll to position [302, 0]
select select "string:Director"
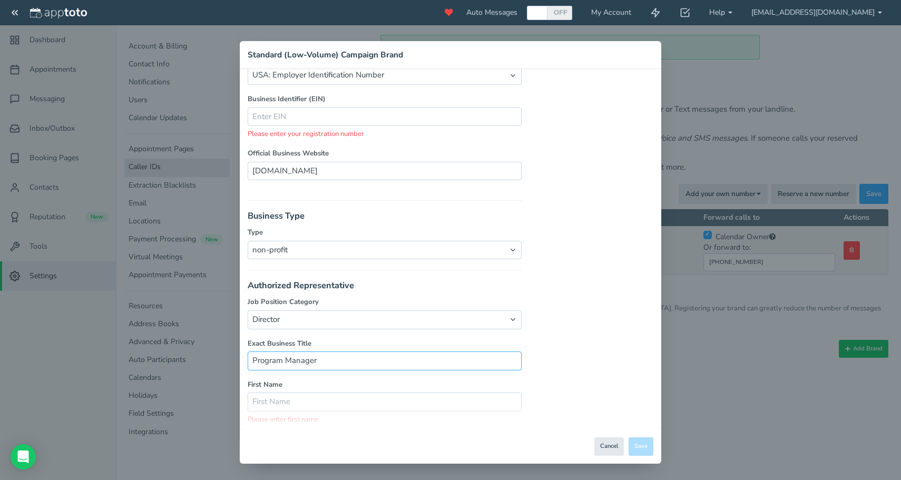
scroll to position [415, 0]
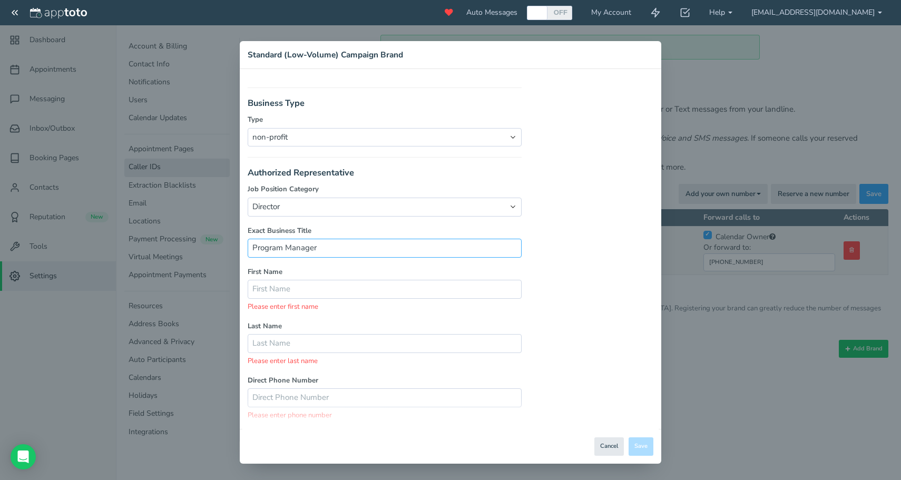
type input "Program Manager"
click at [302, 267] on label "First Name" at bounding box center [385, 272] width 274 height 10
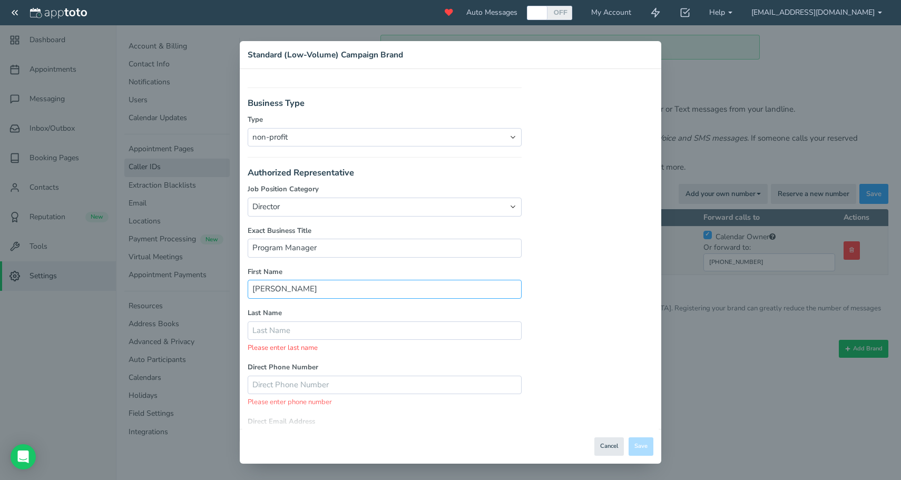
type input "[PERSON_NAME]"
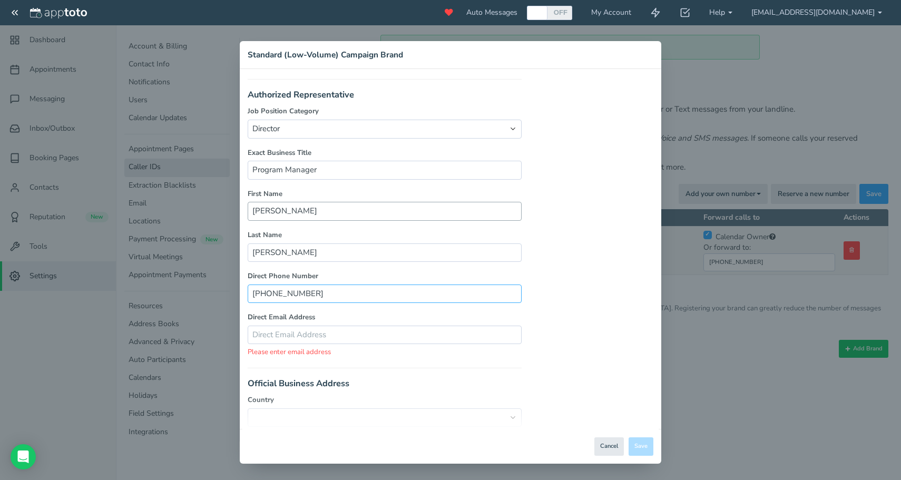
scroll to position [558, 0]
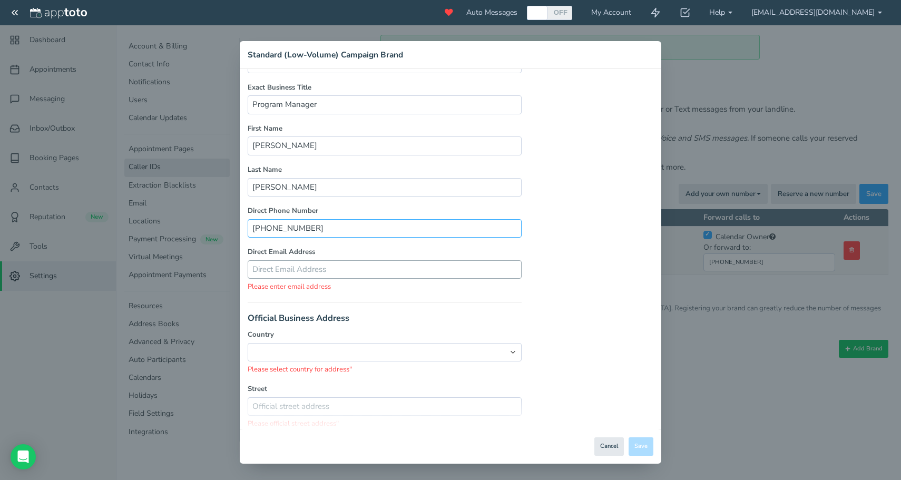
type input "[PHONE_NUMBER]"
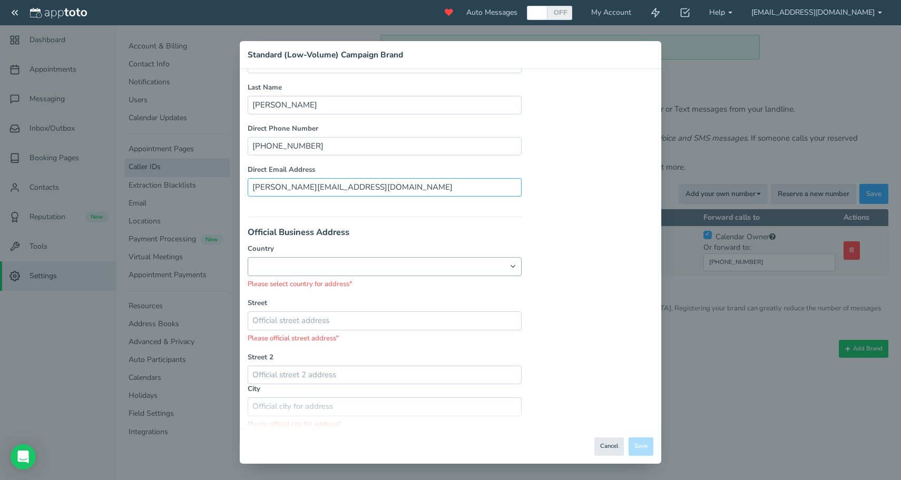
scroll to position [641, 0]
type input "[PERSON_NAME][EMAIL_ADDRESS][DOMAIN_NAME]"
select select "string:[GEOGRAPHIC_DATA]"
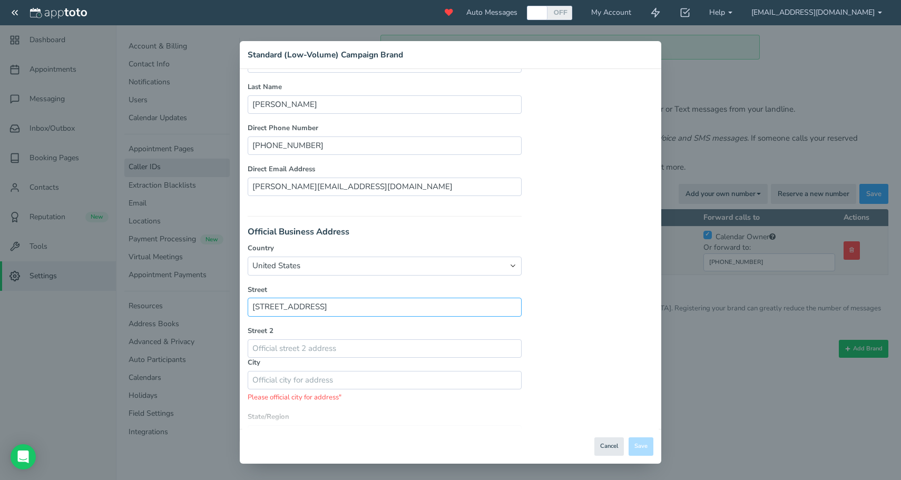
type input "[STREET_ADDRESS]"
type input "[GEOGRAPHIC_DATA]"
select select "string:SD"
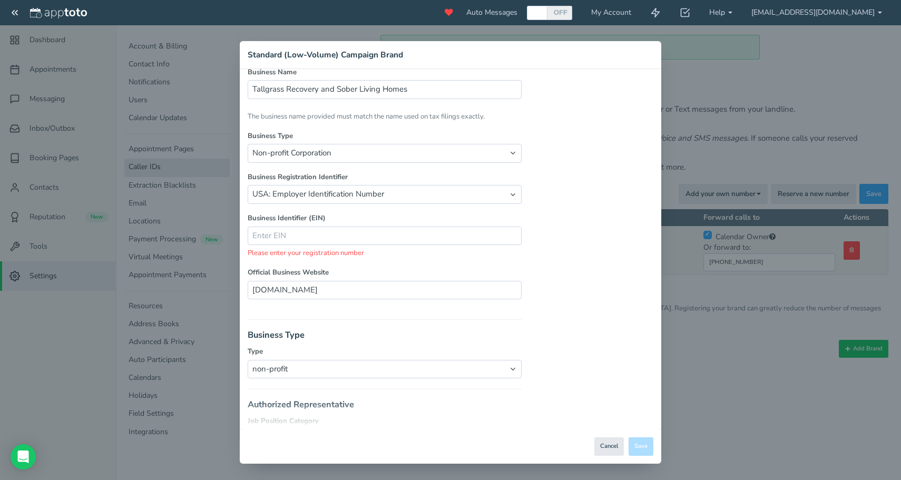
scroll to position [177, 0]
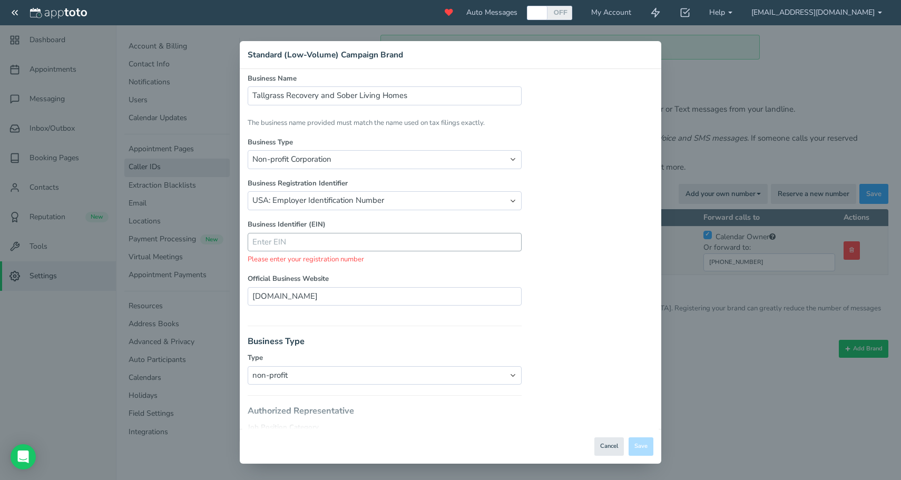
type input "57108"
click at [292, 237] on input "text" at bounding box center [385, 242] width 274 height 18
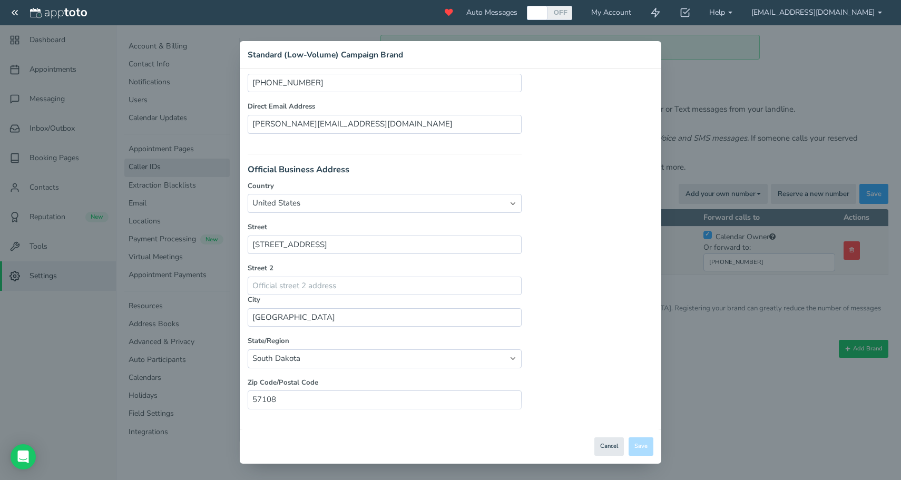
scroll to position [0, 0]
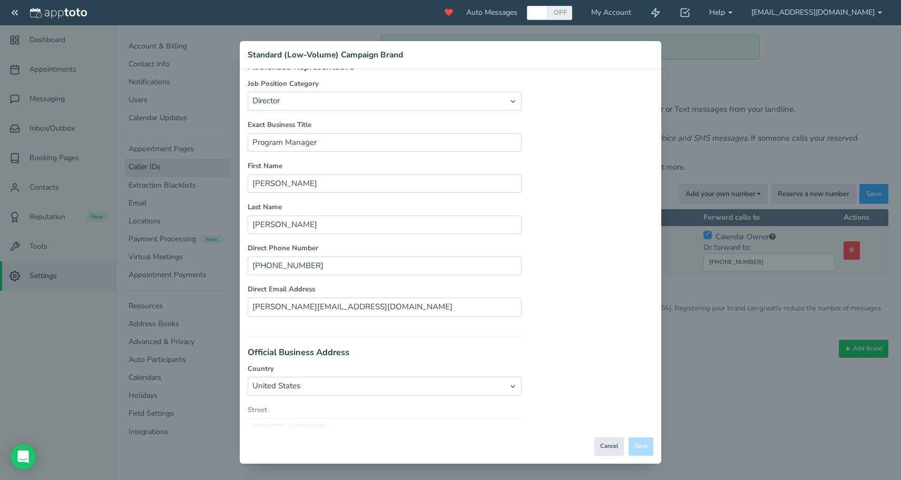
type input "[US_EMPLOYER_IDENTIFICATION_NUMBER]"
click at [583, 185] on div "Some information is missing, please scroll down and fill out all required field…" at bounding box center [451, 85] width 422 height 1032
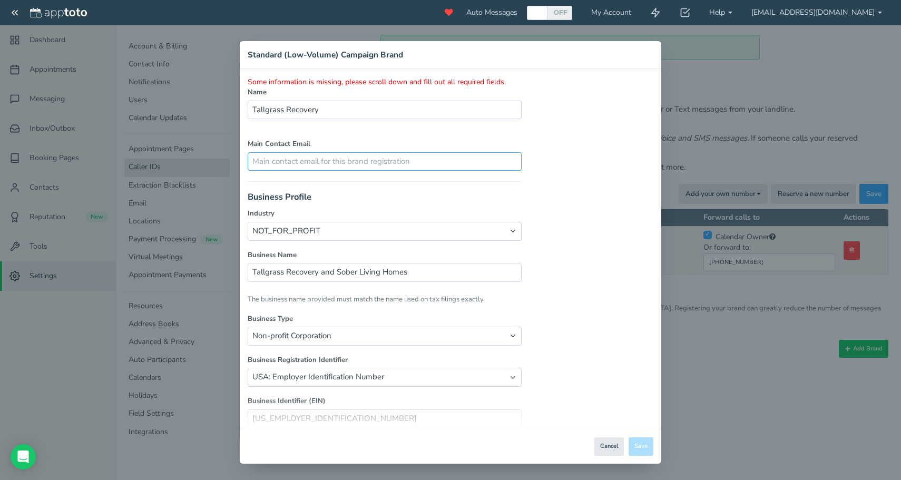
click at [499, 164] on input "text" at bounding box center [385, 161] width 274 height 18
click at [515, 196] on h3 "Business Profile" at bounding box center [385, 196] width 274 height 9
click at [471, 163] on input "text" at bounding box center [385, 161] width 274 height 18
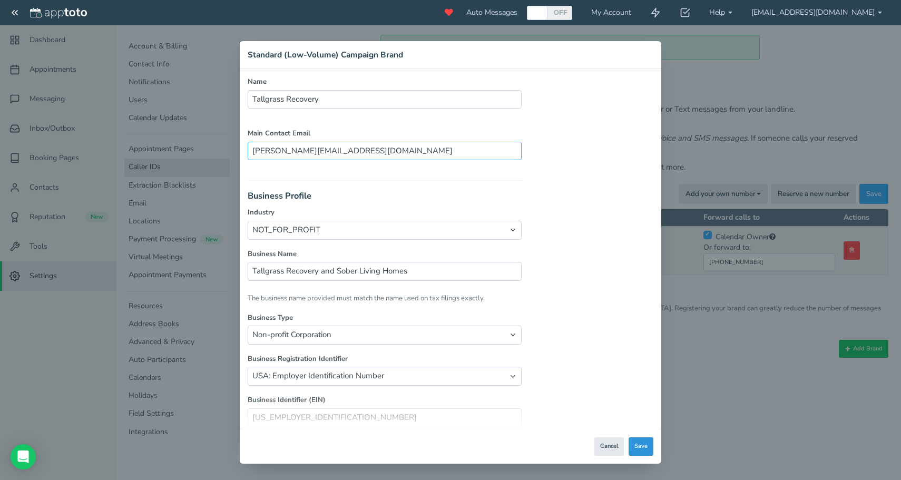
type input "[PERSON_NAME][EMAIL_ADDRESS][DOMAIN_NAME]"
click at [643, 444] on button "Save" at bounding box center [641, 446] width 25 height 18
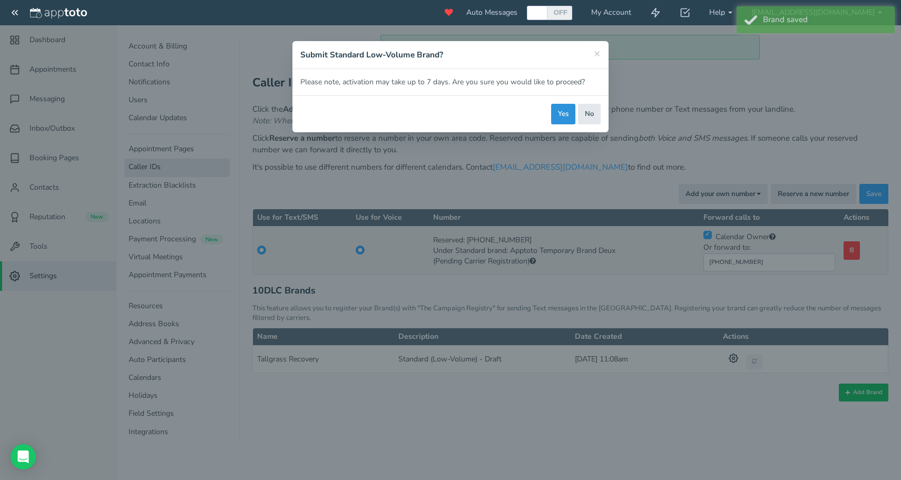
click at [556, 117] on button "Yes" at bounding box center [563, 114] width 24 height 21
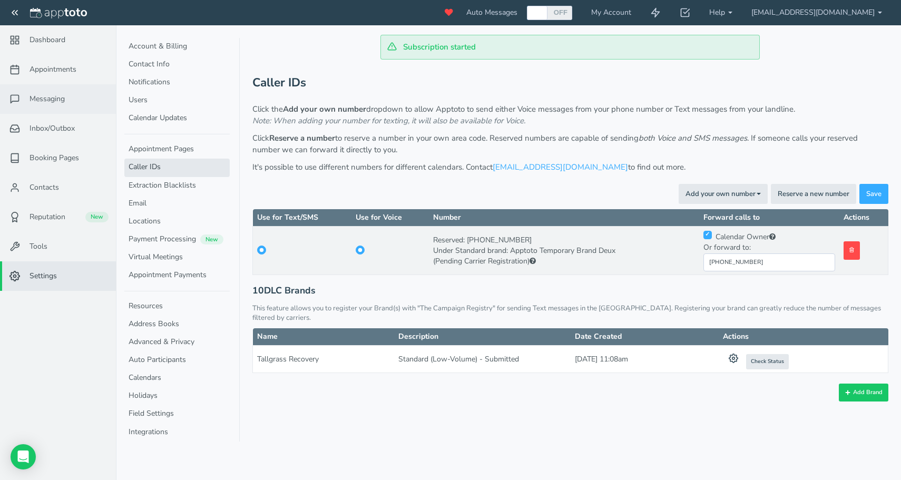
click at [49, 97] on span "Messaging" at bounding box center [47, 99] width 35 height 11
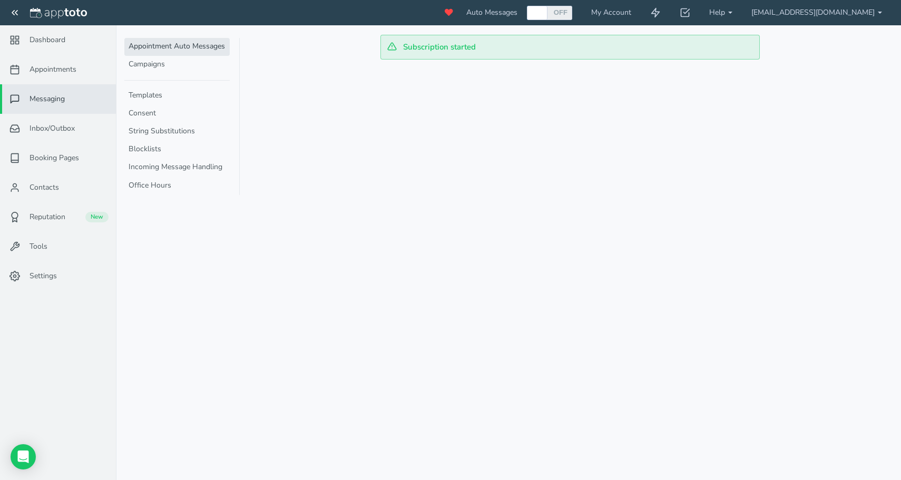
click at [163, 47] on link "Appointment Auto Messages" at bounding box center [176, 47] width 105 height 18
click at [166, 98] on link "Templates" at bounding box center [176, 96] width 105 height 18
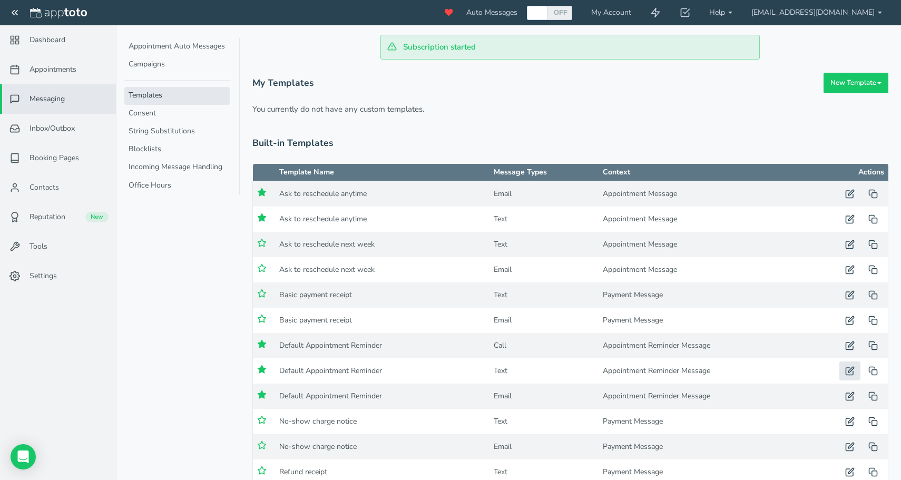
click at [849, 372] on use "button" at bounding box center [850, 371] width 8 height 8
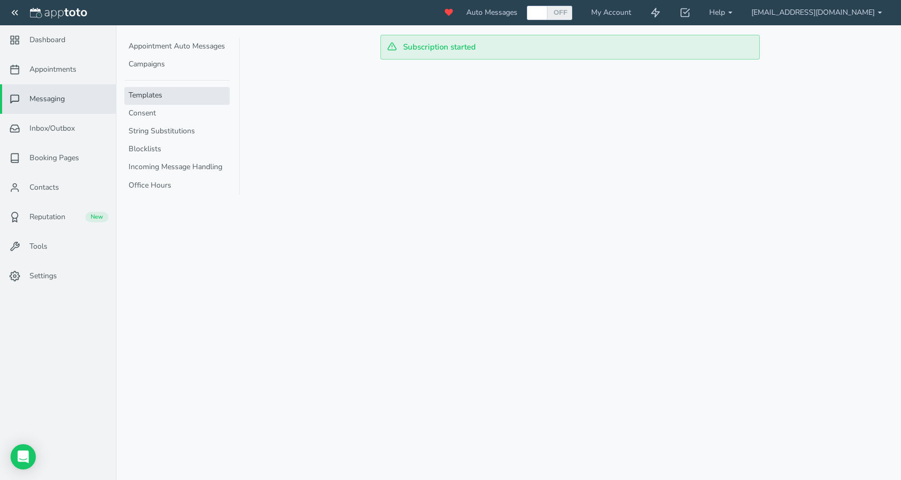
type input "Default Appointment Reminder"
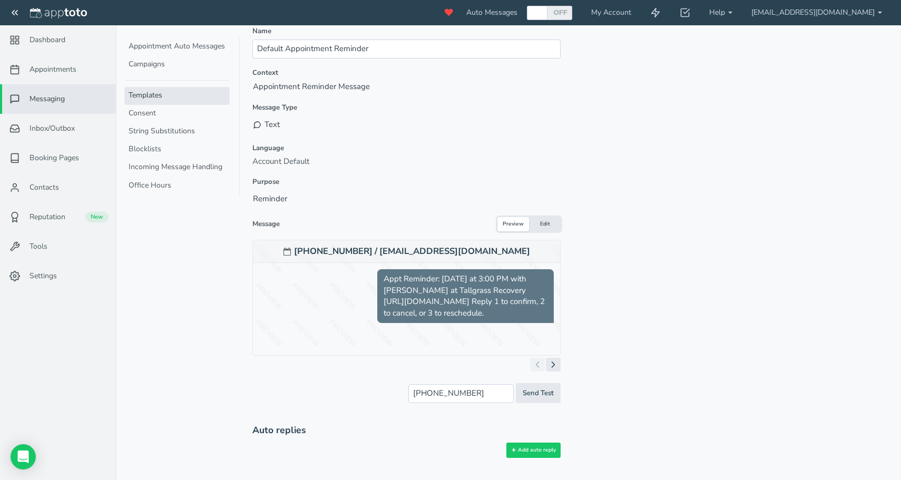
scroll to position [77, 0]
click at [549, 213] on message-editor-simple "Message Type Text Email Call Send Securely Language Account Default English - […" at bounding box center [406, 258] width 308 height 310
click at [548, 218] on button "Edit" at bounding box center [545, 225] width 32 height 14
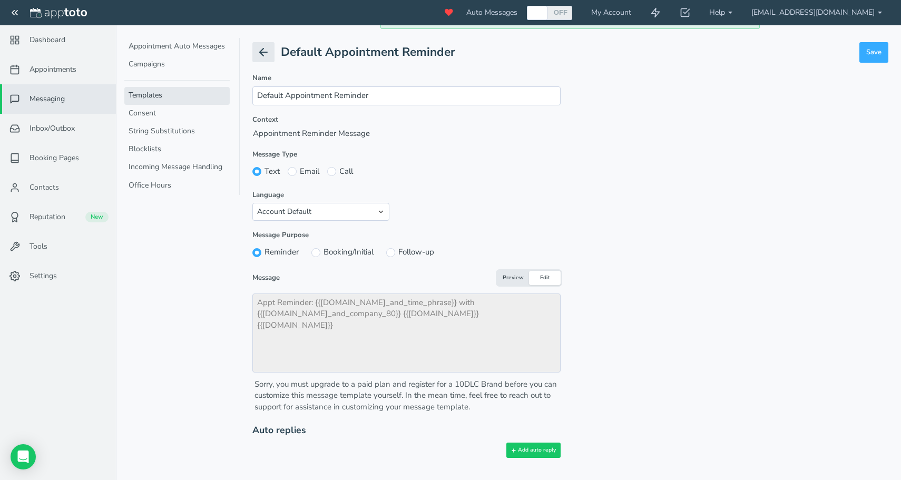
scroll to position [30, 0]
click at [77, 73] on link "Appointments" at bounding box center [58, 70] width 116 height 30
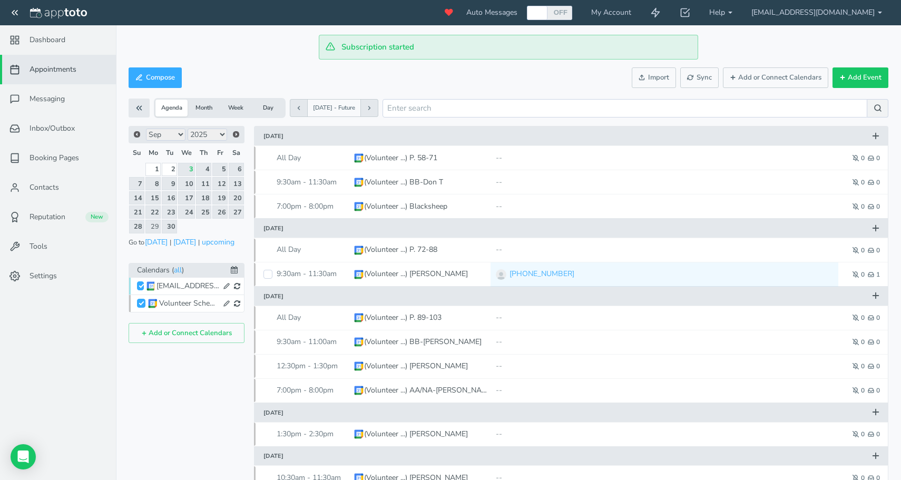
click at [142, 285] on input "[EMAIL_ADDRESS][DOMAIN_NAME]" at bounding box center [140, 285] width 7 height 9
checkbox input "true"
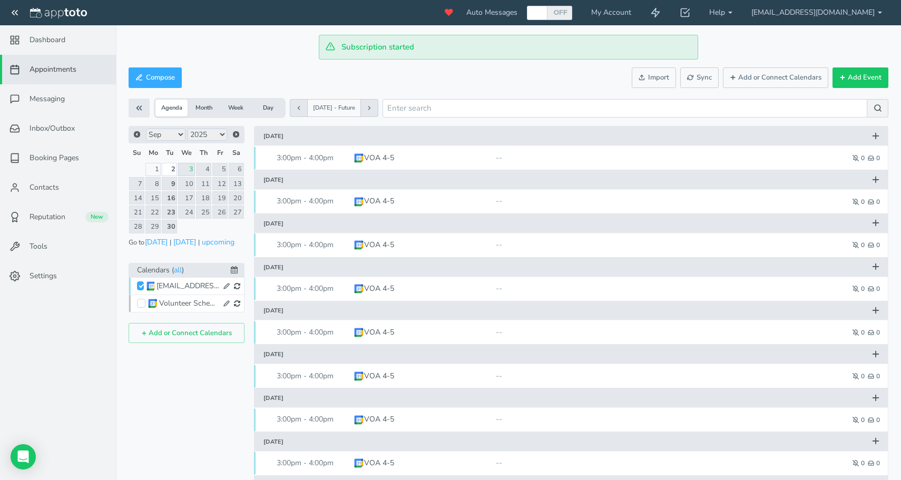
click at [141, 305] on input "Volunteer Schedule" at bounding box center [141, 303] width 8 height 9
checkbox input "true"
checkbox input "false"
